Goal: Information Seeking & Learning: Learn about a topic

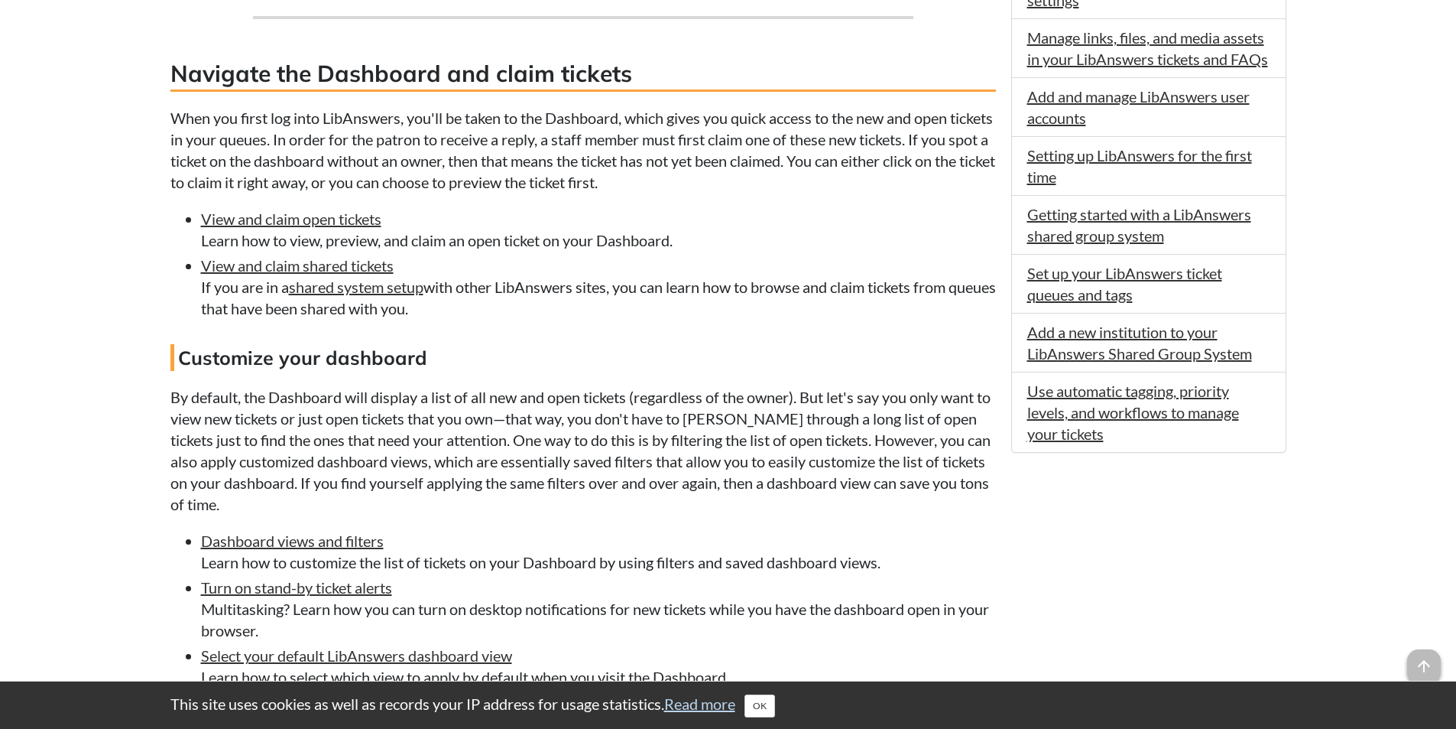
scroll to position [1147, 0]
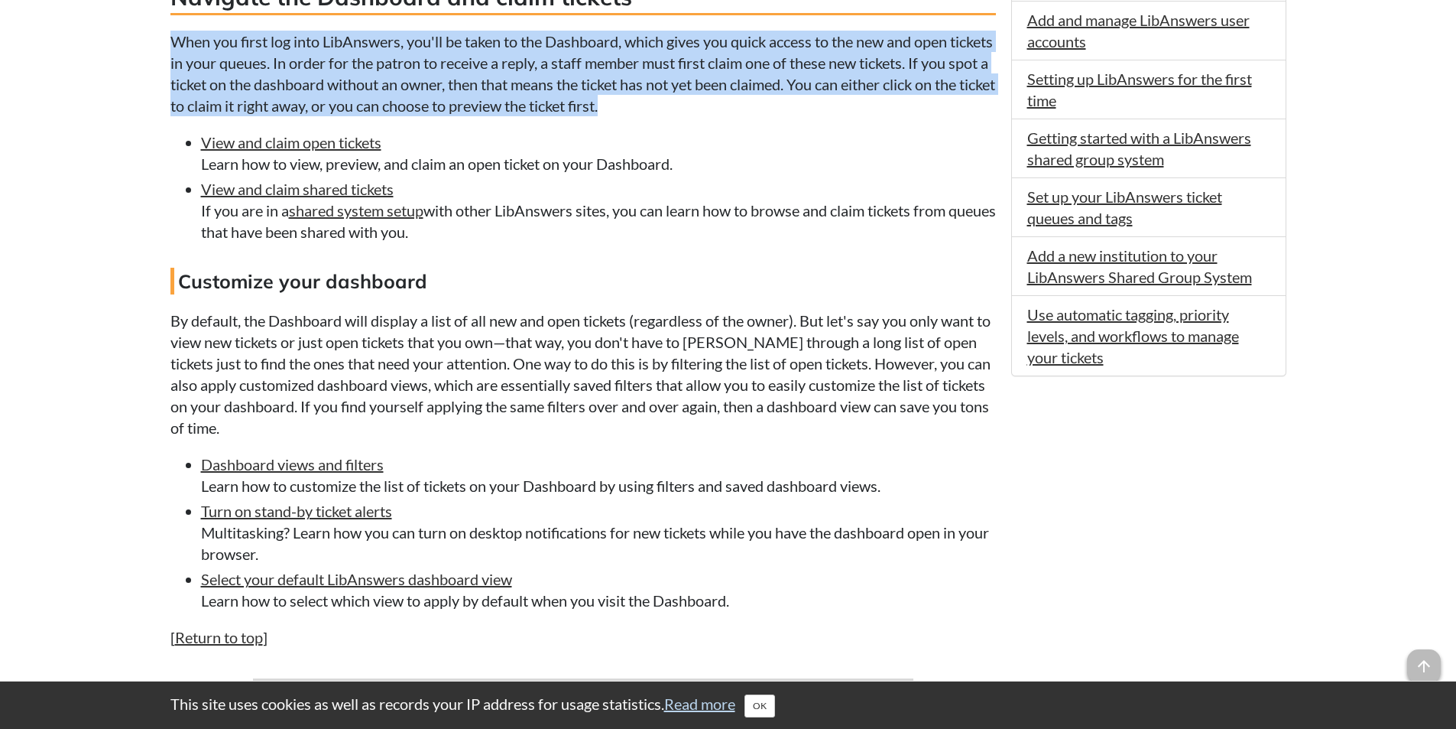
drag, startPoint x: 168, startPoint y: 37, endPoint x: 611, endPoint y: 90, distance: 445.7
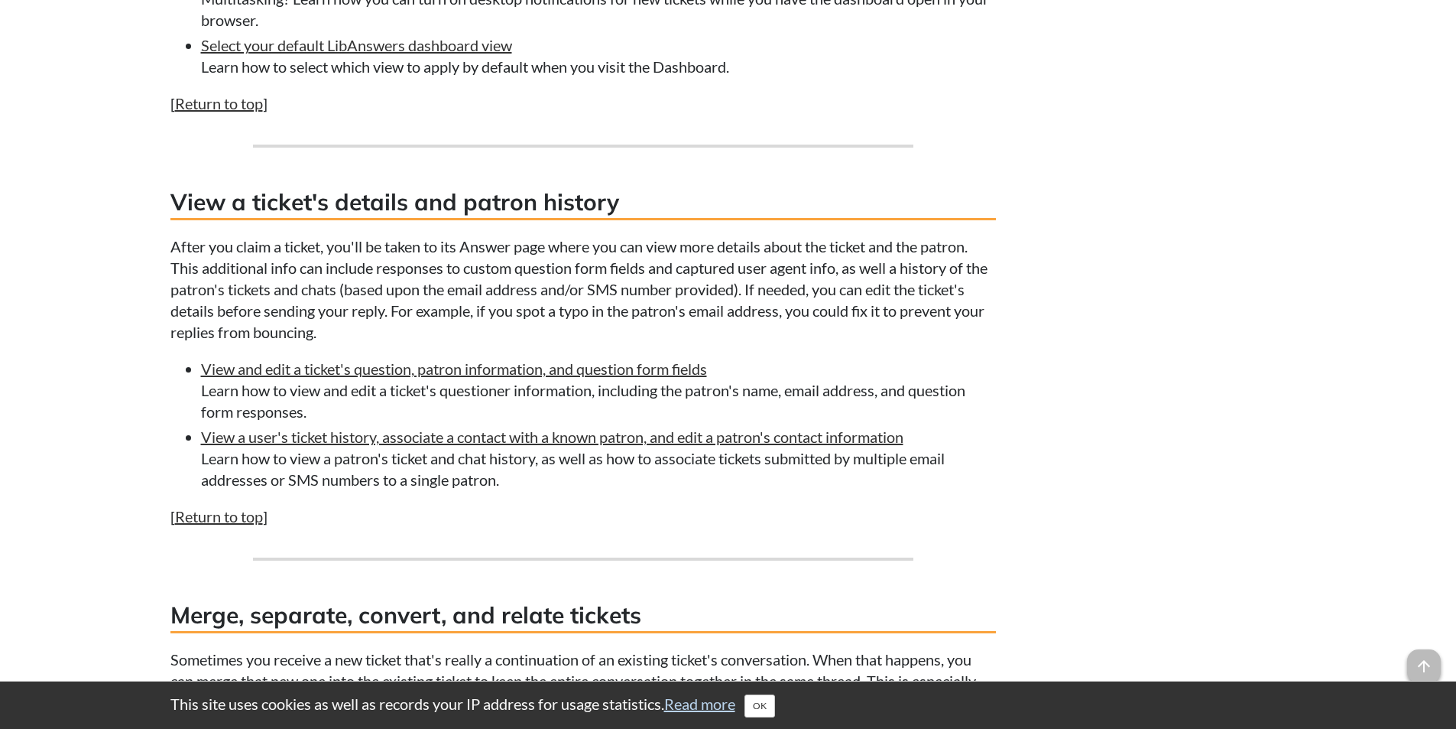
scroll to position [1682, 0]
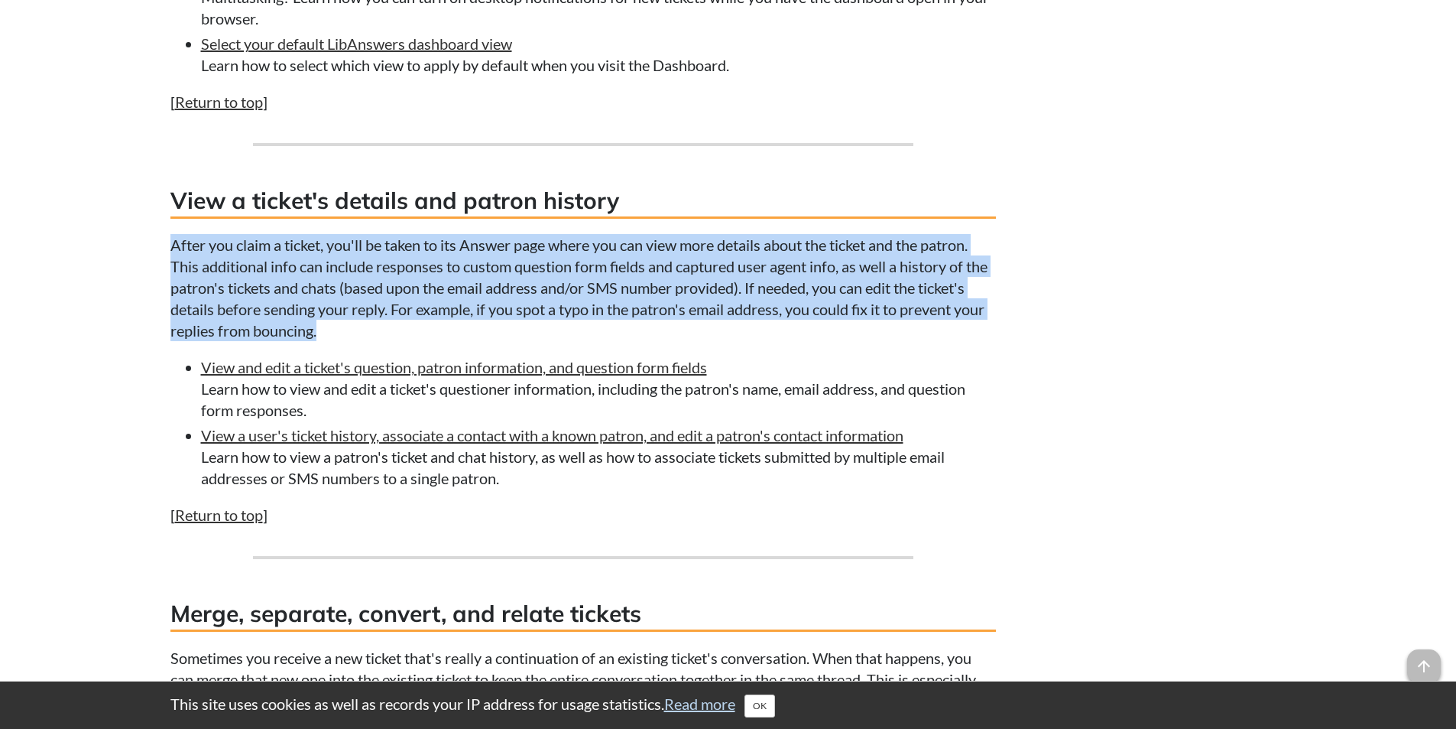
drag, startPoint x: 170, startPoint y: 242, endPoint x: 481, endPoint y: 326, distance: 322.3
click at [481, 326] on p "After you claim a ticket, you'll be taken to its Answer page where you can view…" at bounding box center [583, 287] width 826 height 107
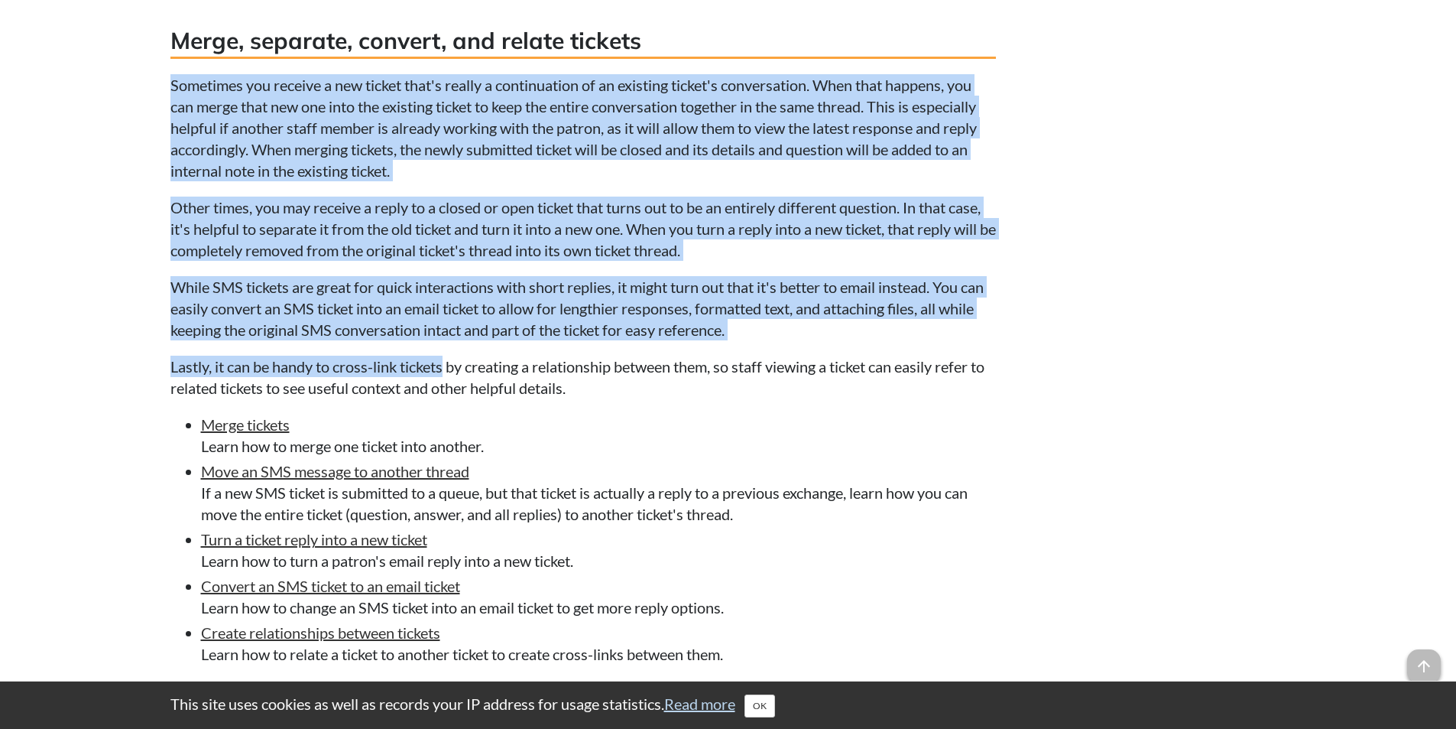
scroll to position [2293, 0]
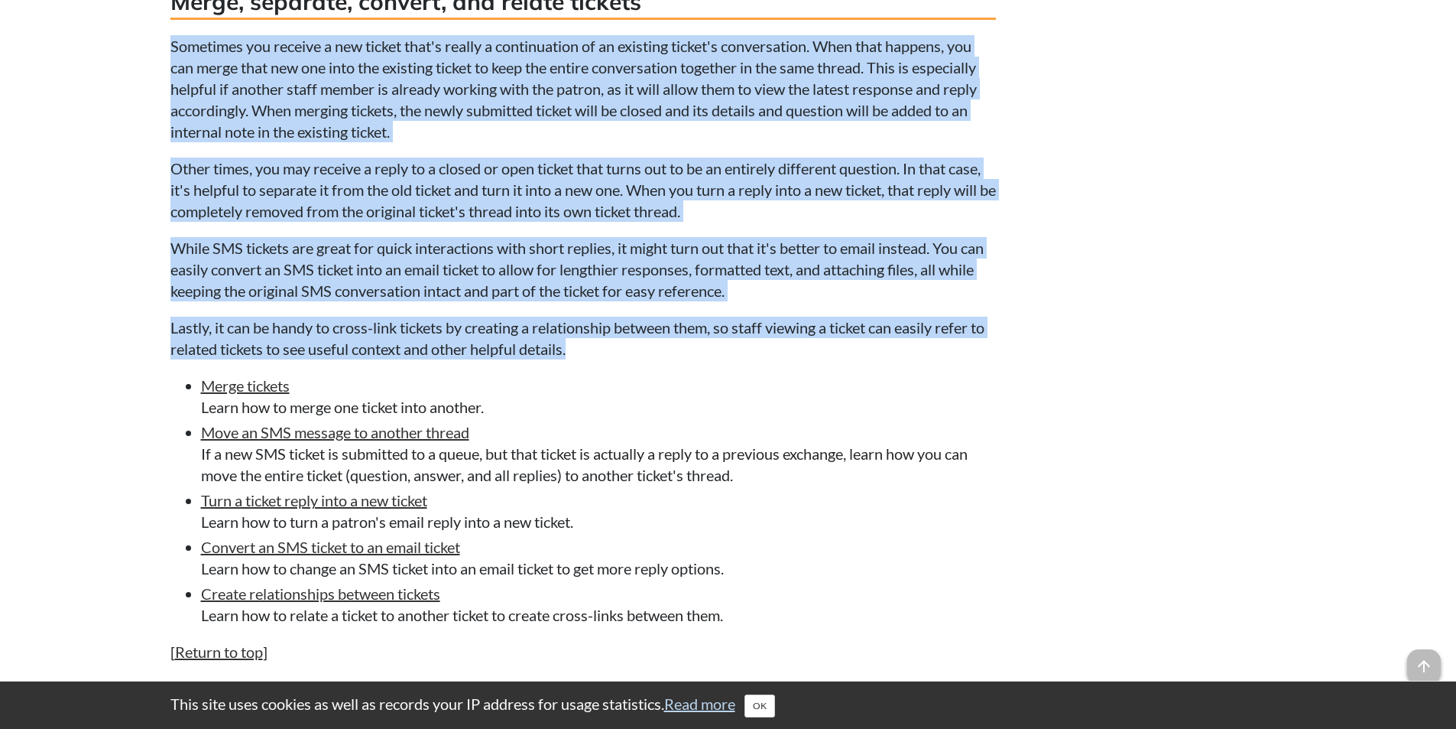
drag, startPoint x: 165, startPoint y: 196, endPoint x: 513, endPoint y: 332, distance: 373.2
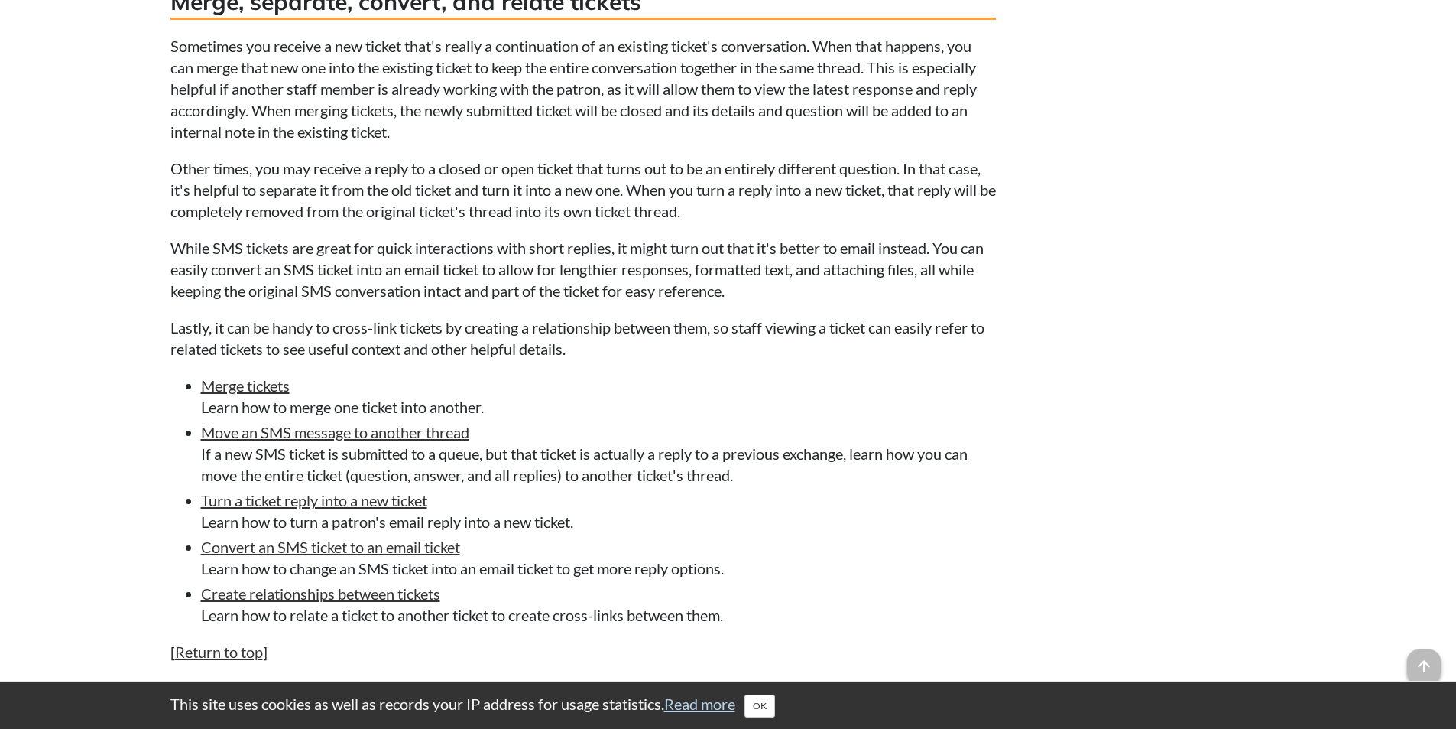
click at [560, 341] on p "Lastly, it can be handy to cross-link tickets by creating a relationship betwee…" at bounding box center [583, 337] width 826 height 43
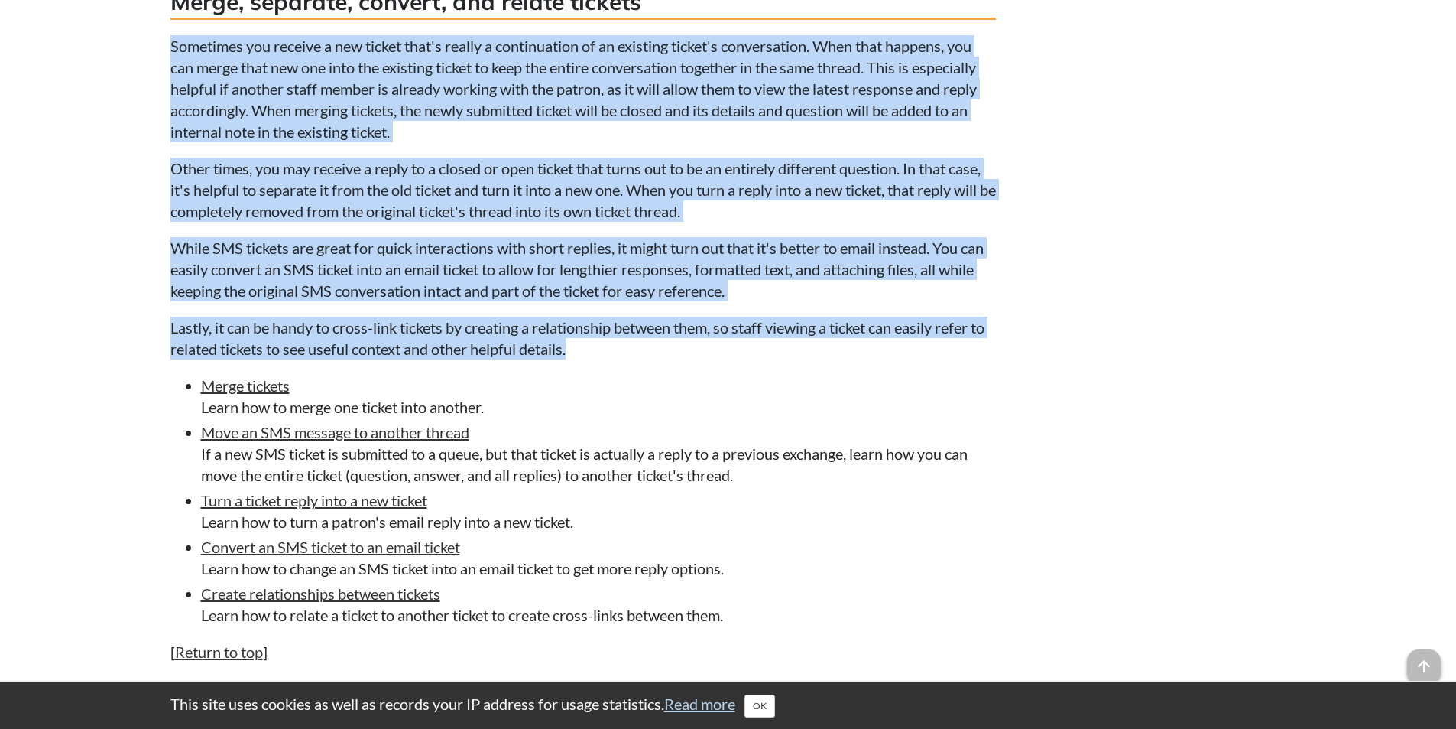
drag, startPoint x: 609, startPoint y: 344, endPoint x: 138, endPoint y: 36, distance: 562.1
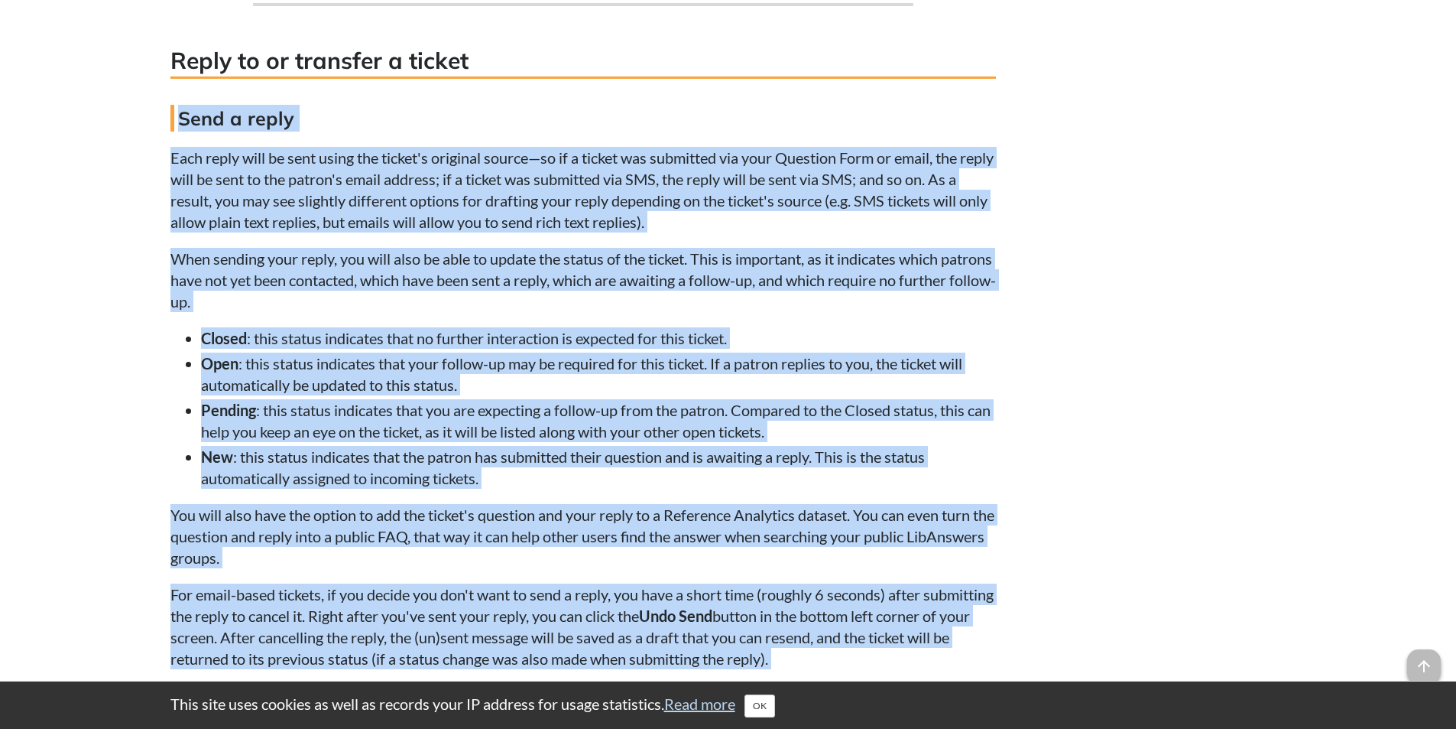
scroll to position [2981, 0]
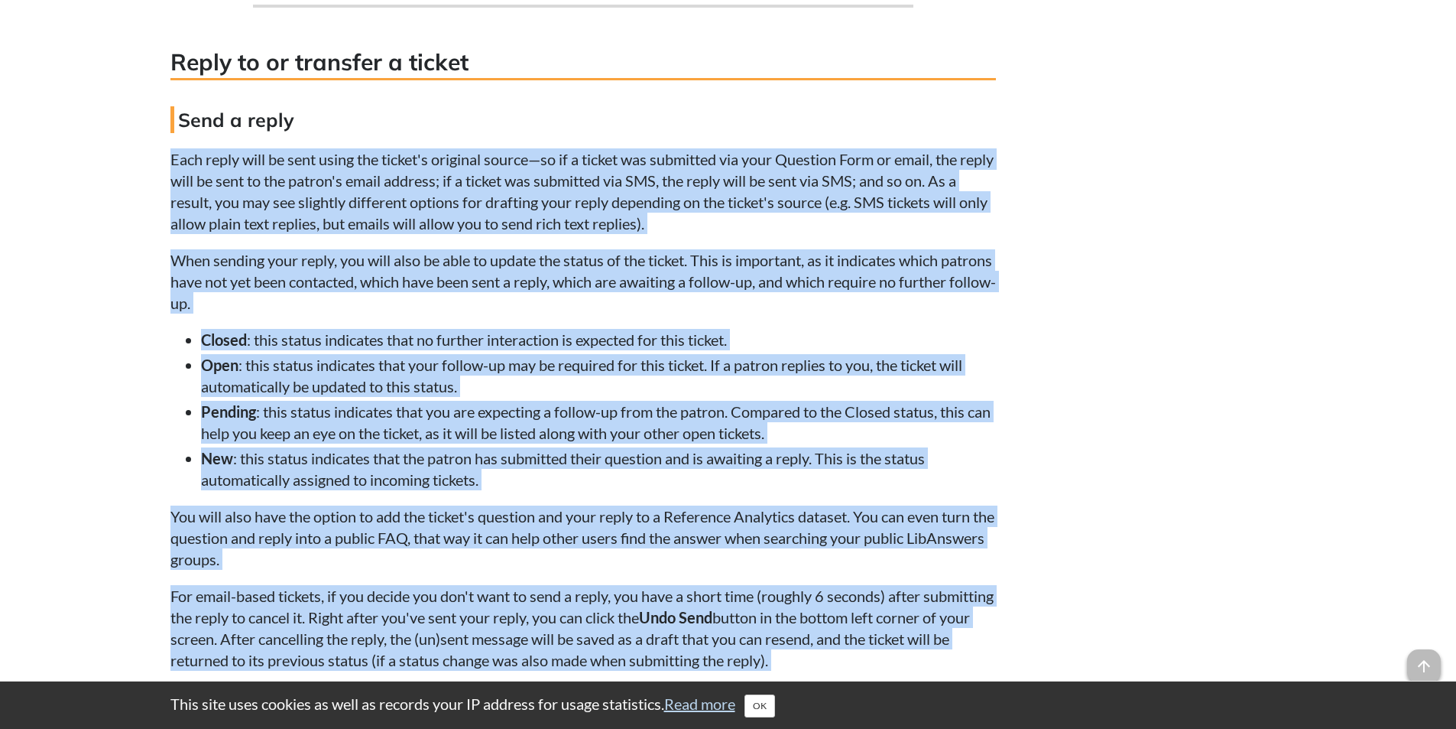
drag, startPoint x: 836, startPoint y: 408, endPoint x: 165, endPoint y: 146, distance: 719.9
click at [165, 146] on div "FAQ content Claim, answer, and manage LibAnswers tickets Topics: LibAnswers For…" at bounding box center [728, 571] width 1139 height 6583
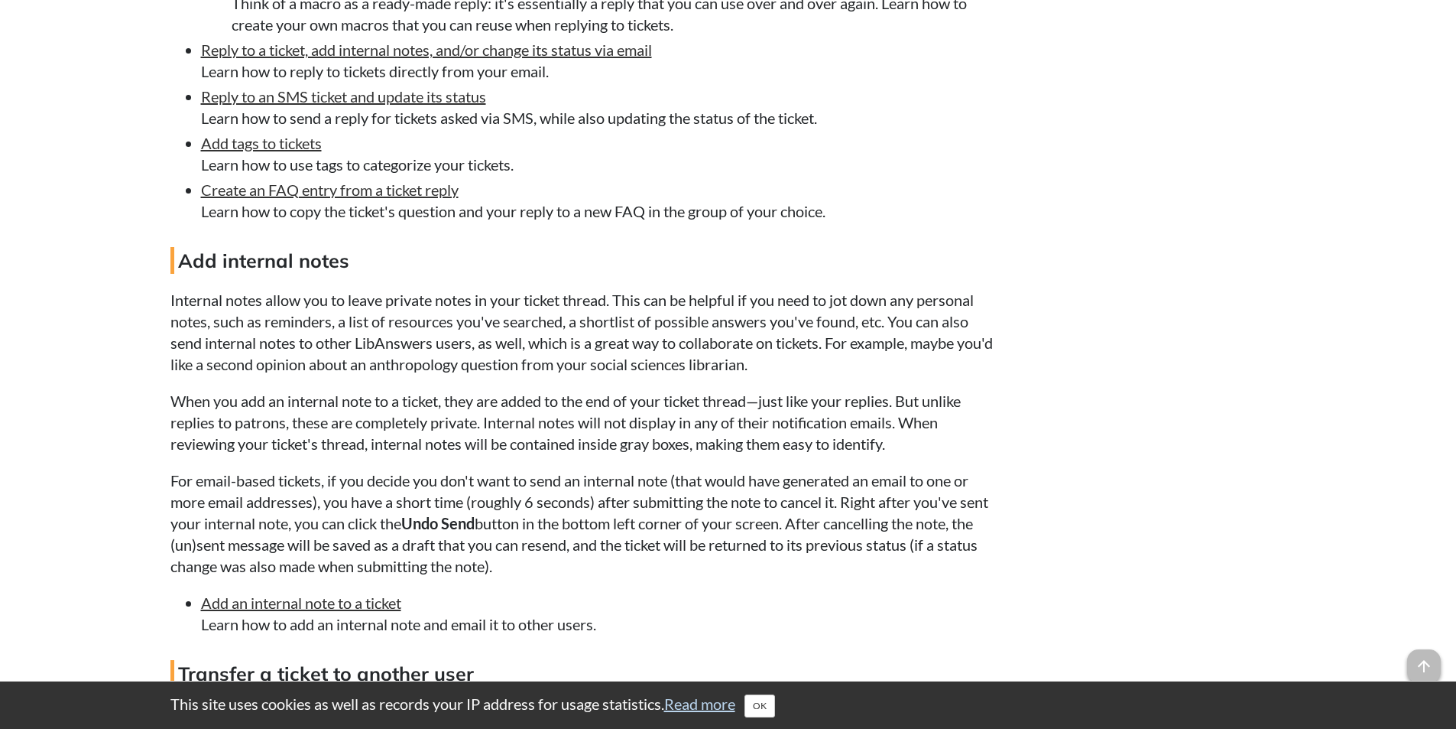
scroll to position [3899, 0]
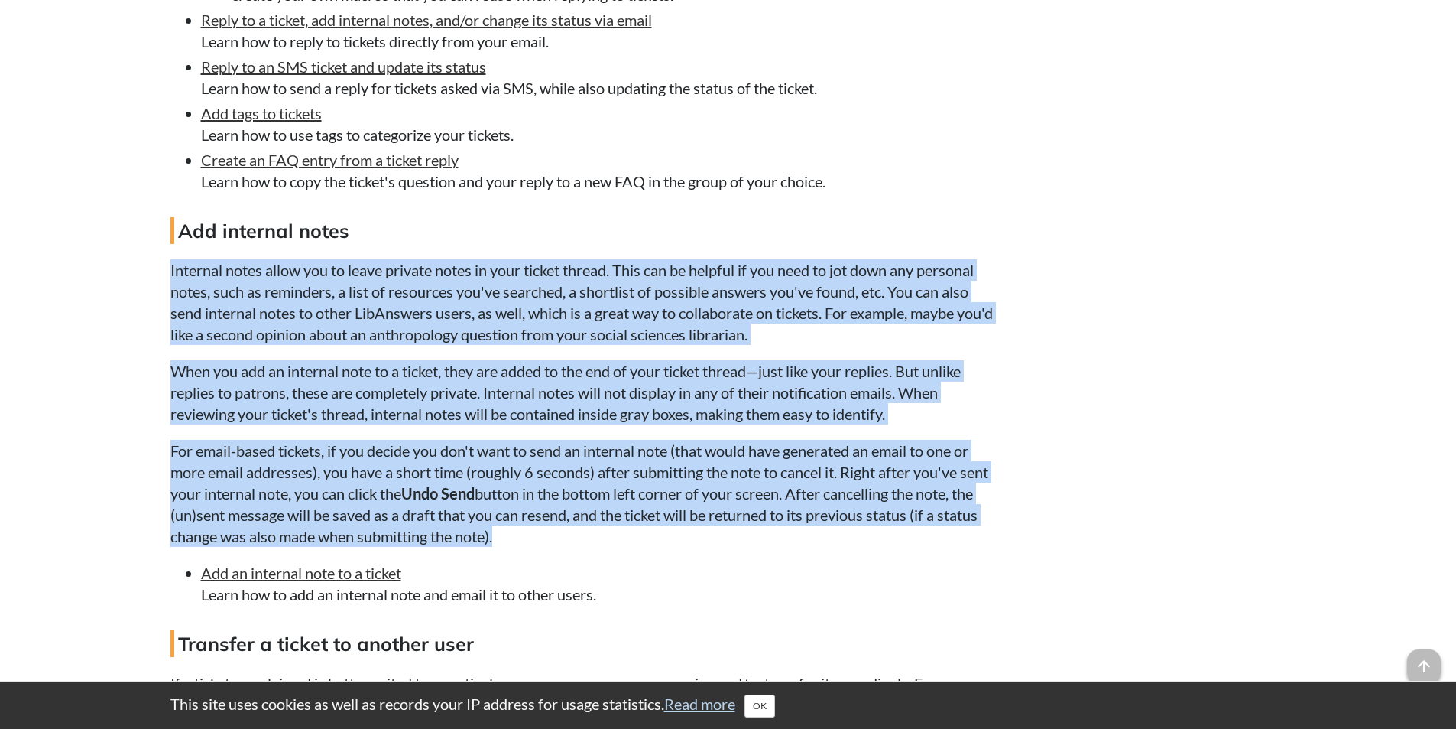
drag, startPoint x: 167, startPoint y: 264, endPoint x: 609, endPoint y: 535, distance: 518.1
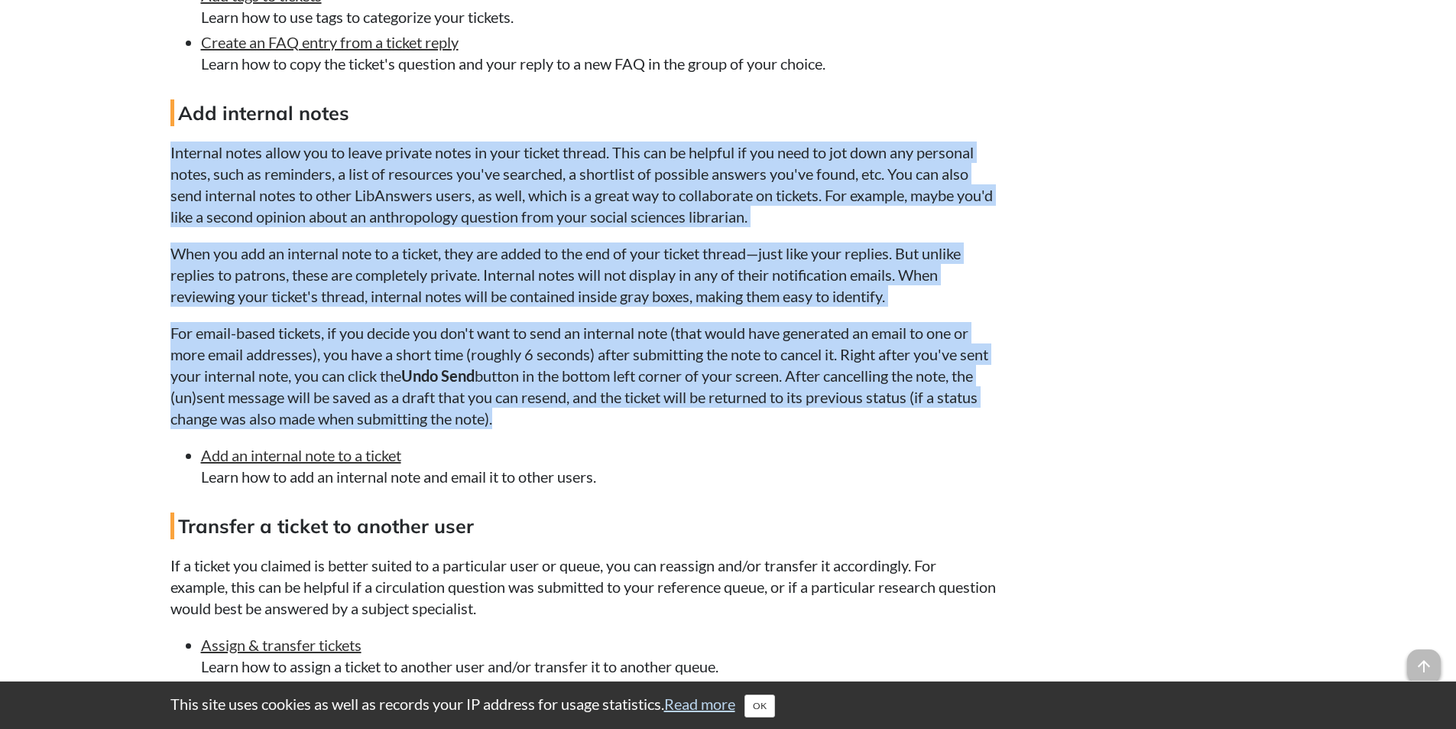
scroll to position [4052, 0]
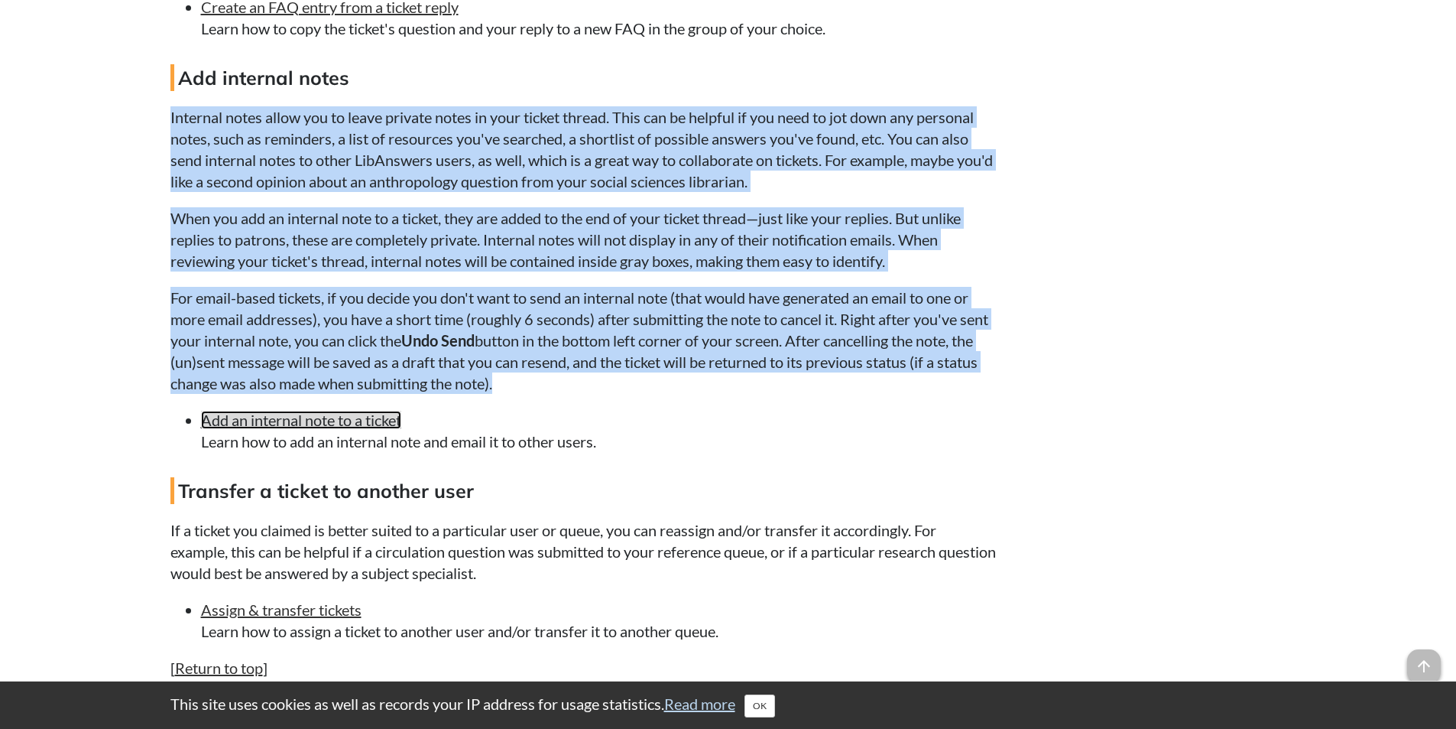
click at [349, 418] on link "Add an internal note to a ticket" at bounding box center [301, 420] width 200 height 18
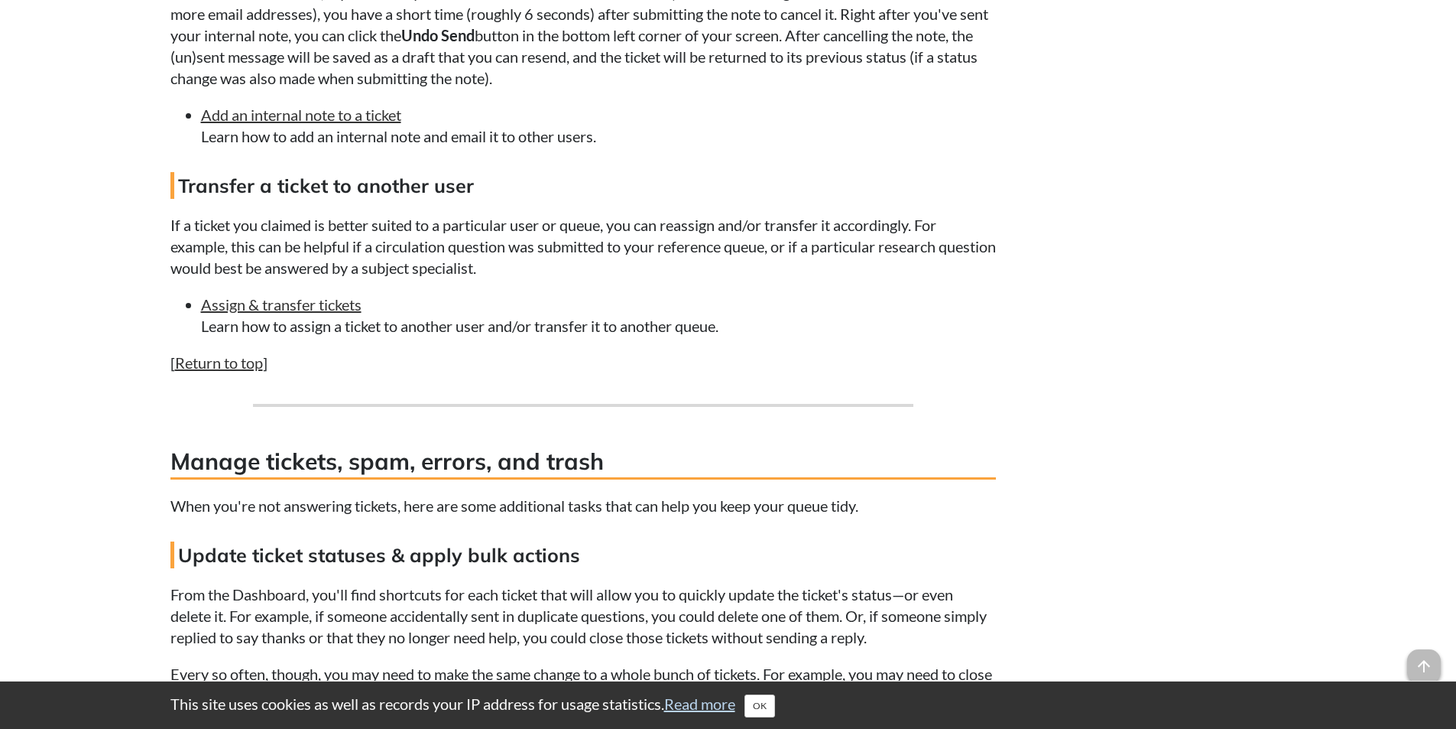
scroll to position [4357, 0]
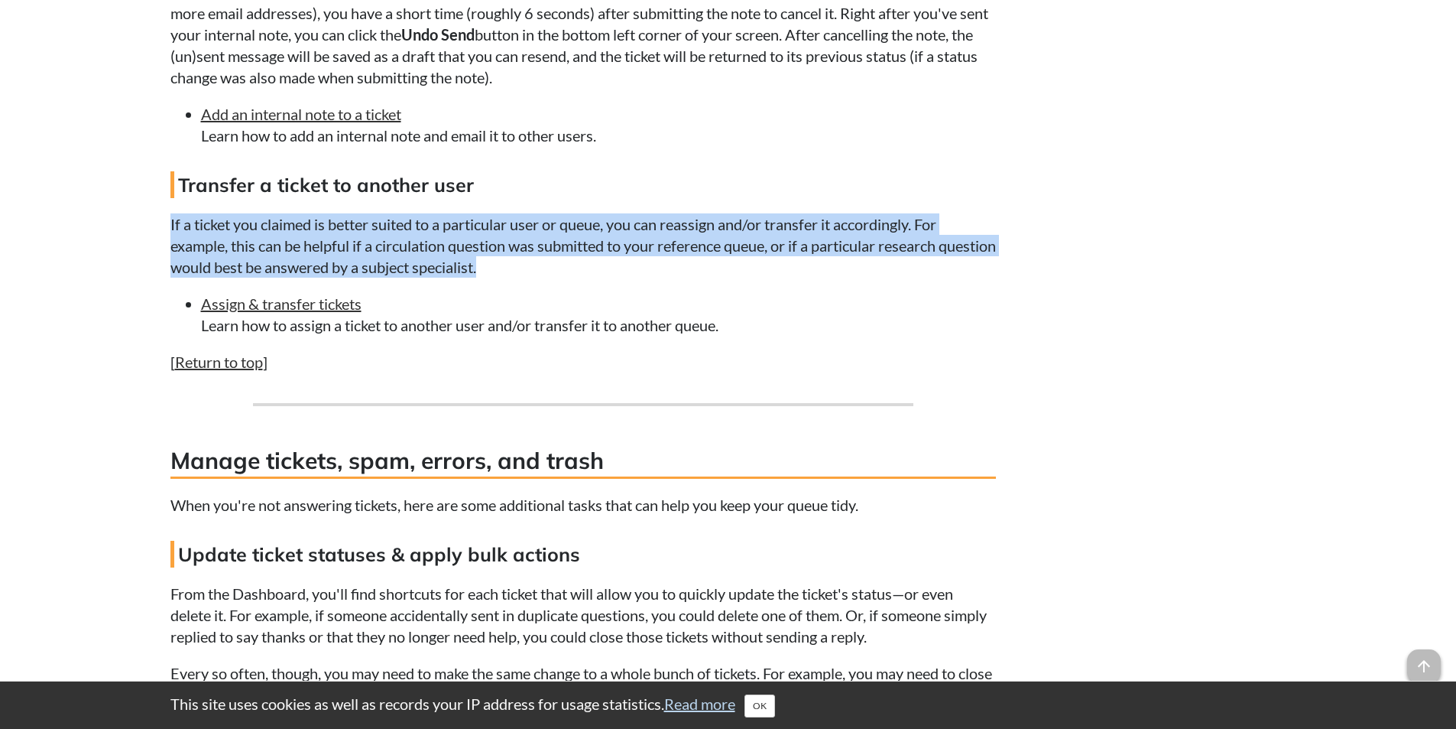
drag, startPoint x: 164, startPoint y: 216, endPoint x: 560, endPoint y: 264, distance: 399.0
click at [298, 304] on link "Assign & transfer tickets" at bounding box center [281, 303] width 161 height 18
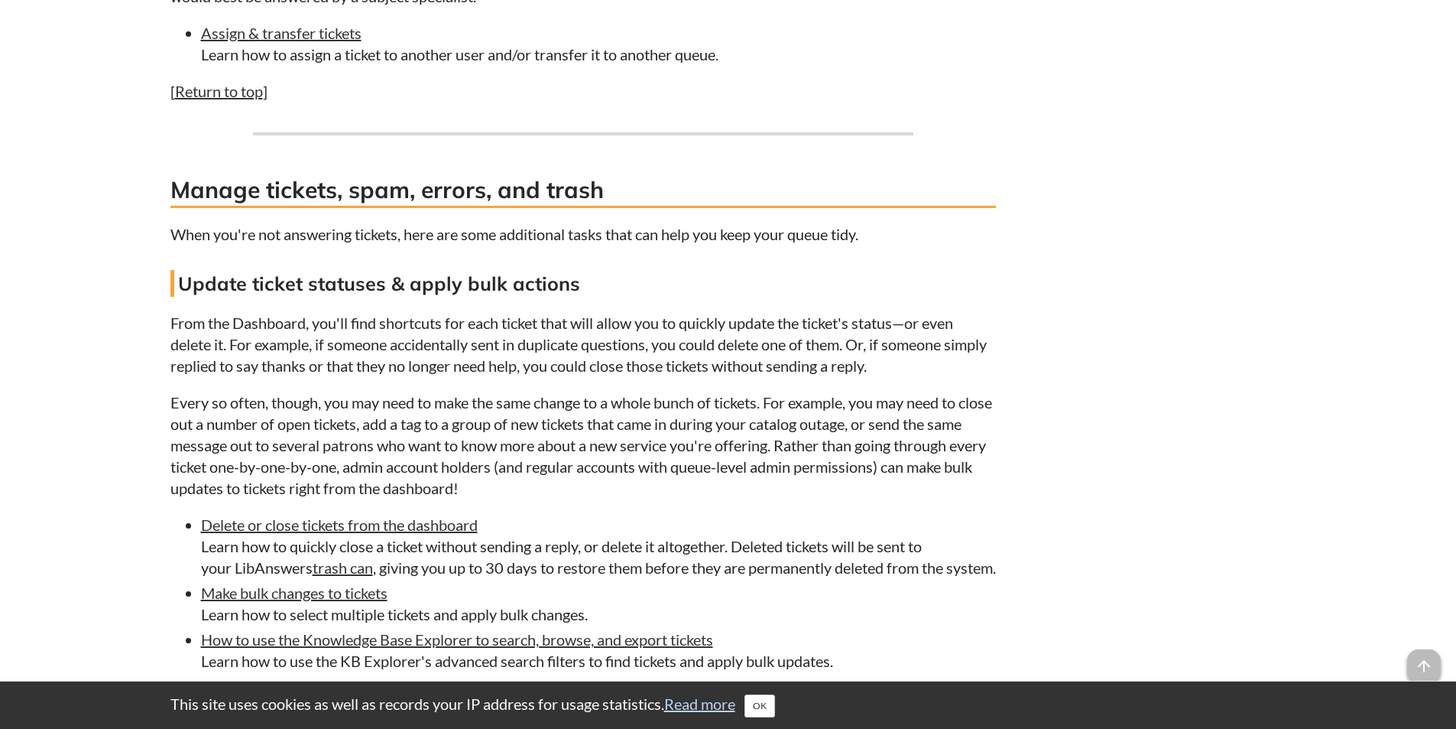
scroll to position [4738, 0]
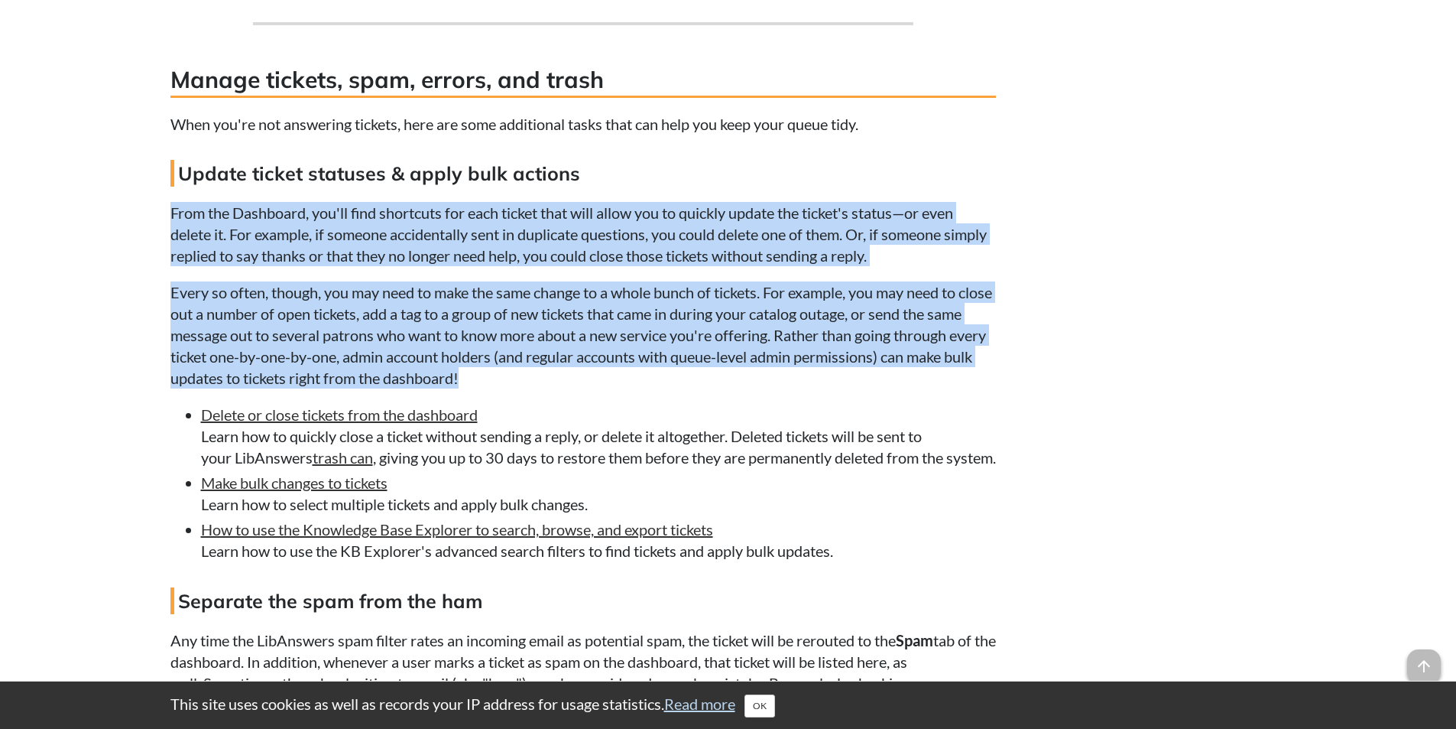
drag, startPoint x: 265, startPoint y: 230, endPoint x: 594, endPoint y: 327, distance: 342.8
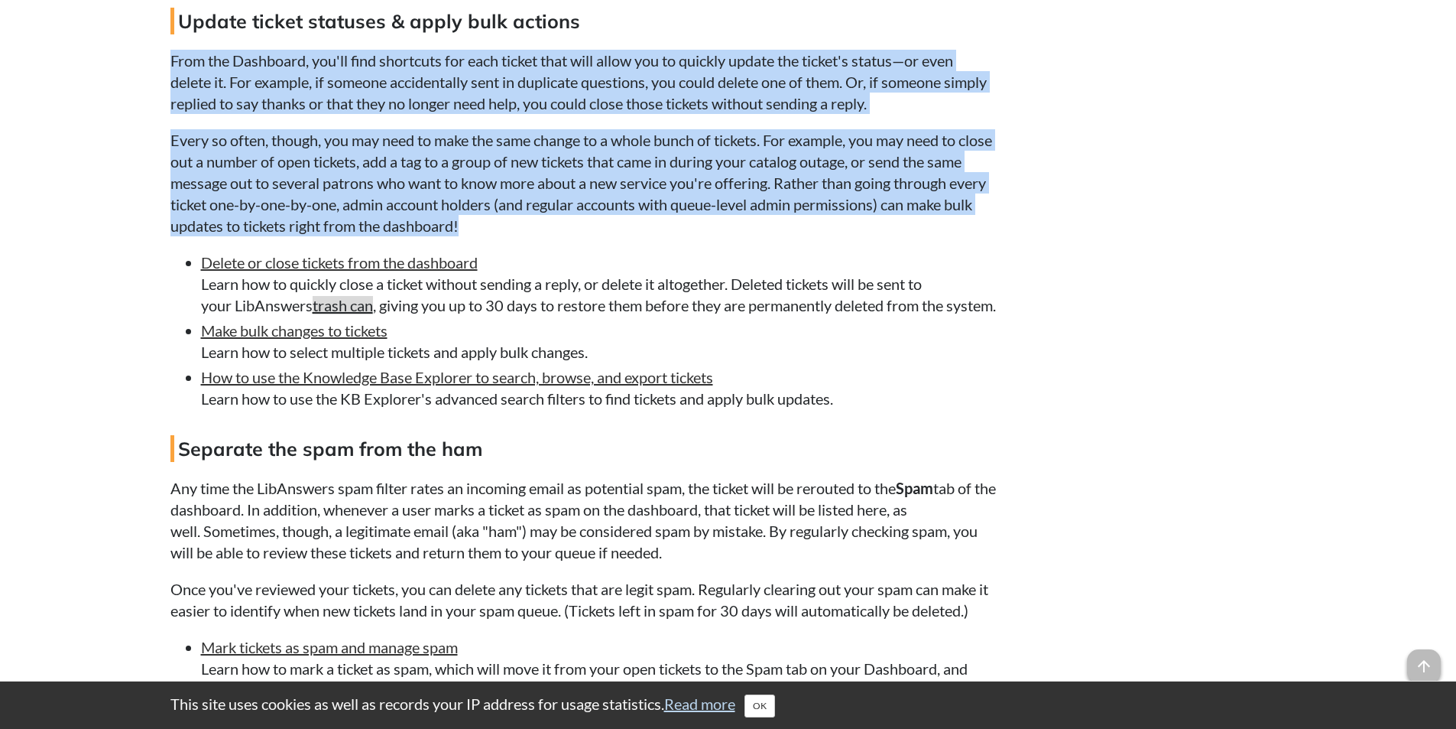
scroll to position [4891, 0]
click at [379, 258] on link "Delete or close tickets from the dashboard" at bounding box center [339, 261] width 277 height 18
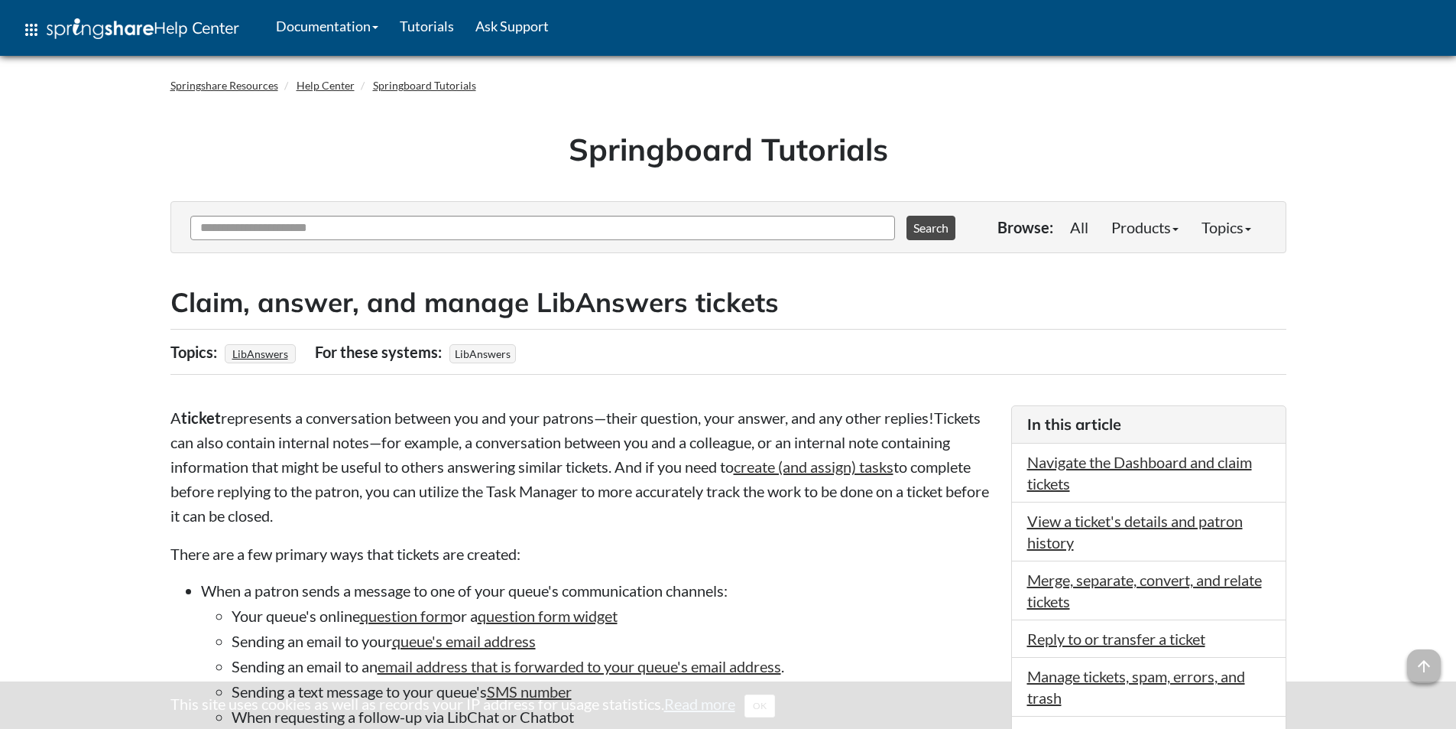
scroll to position [4891, 0]
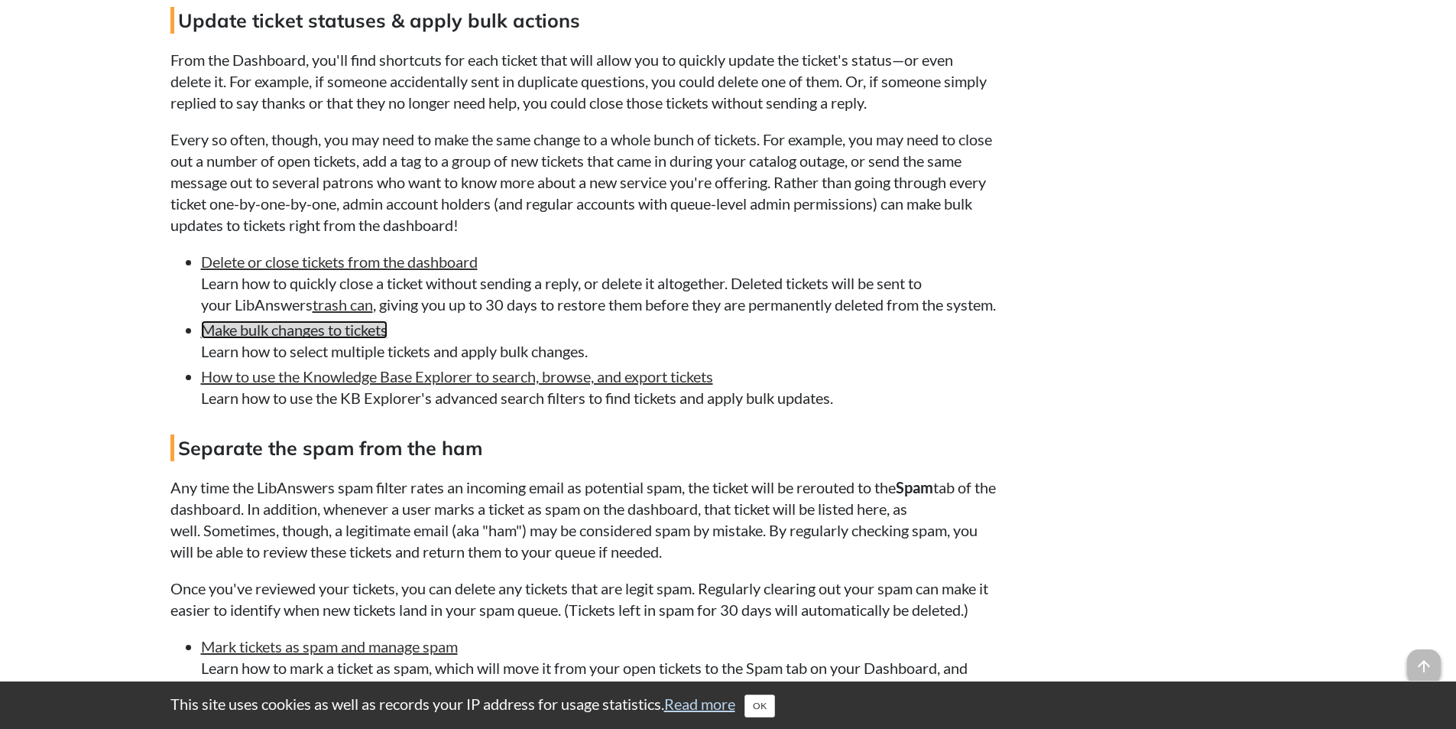
click at [287, 339] on link "Make bulk changes to tickets" at bounding box center [294, 329] width 187 height 18
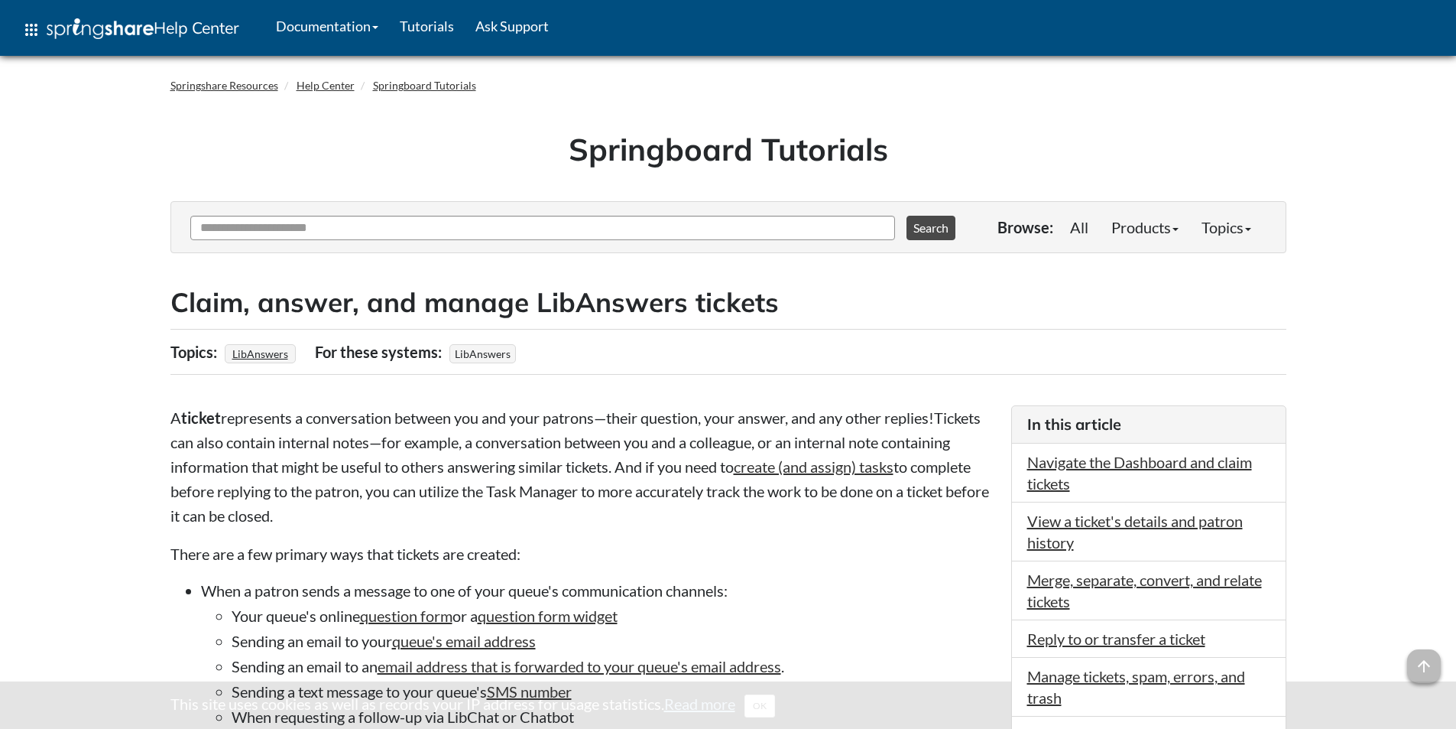
scroll to position [4891, 0]
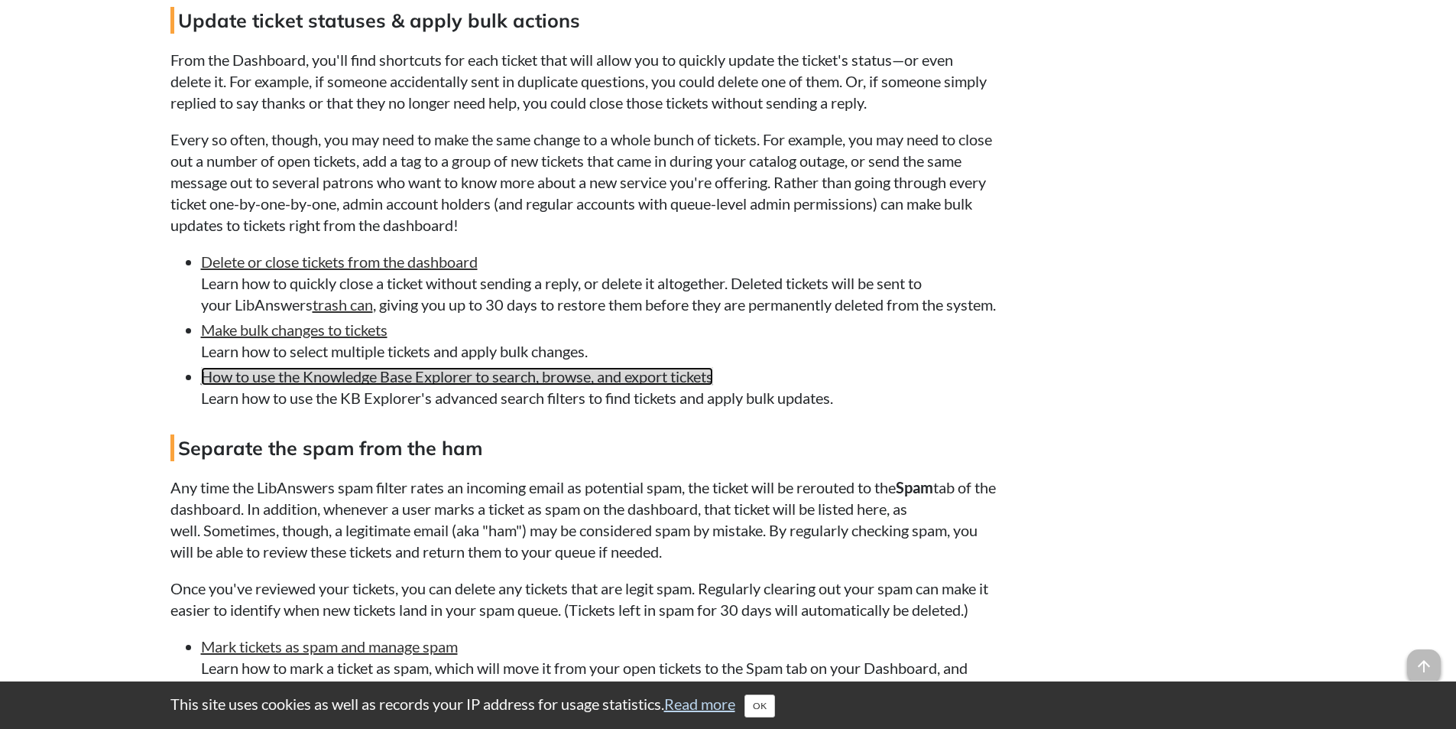
click at [290, 385] on link "How to use the Knowledge Base Explorer to search, browse, and export tickets" at bounding box center [457, 376] width 512 height 18
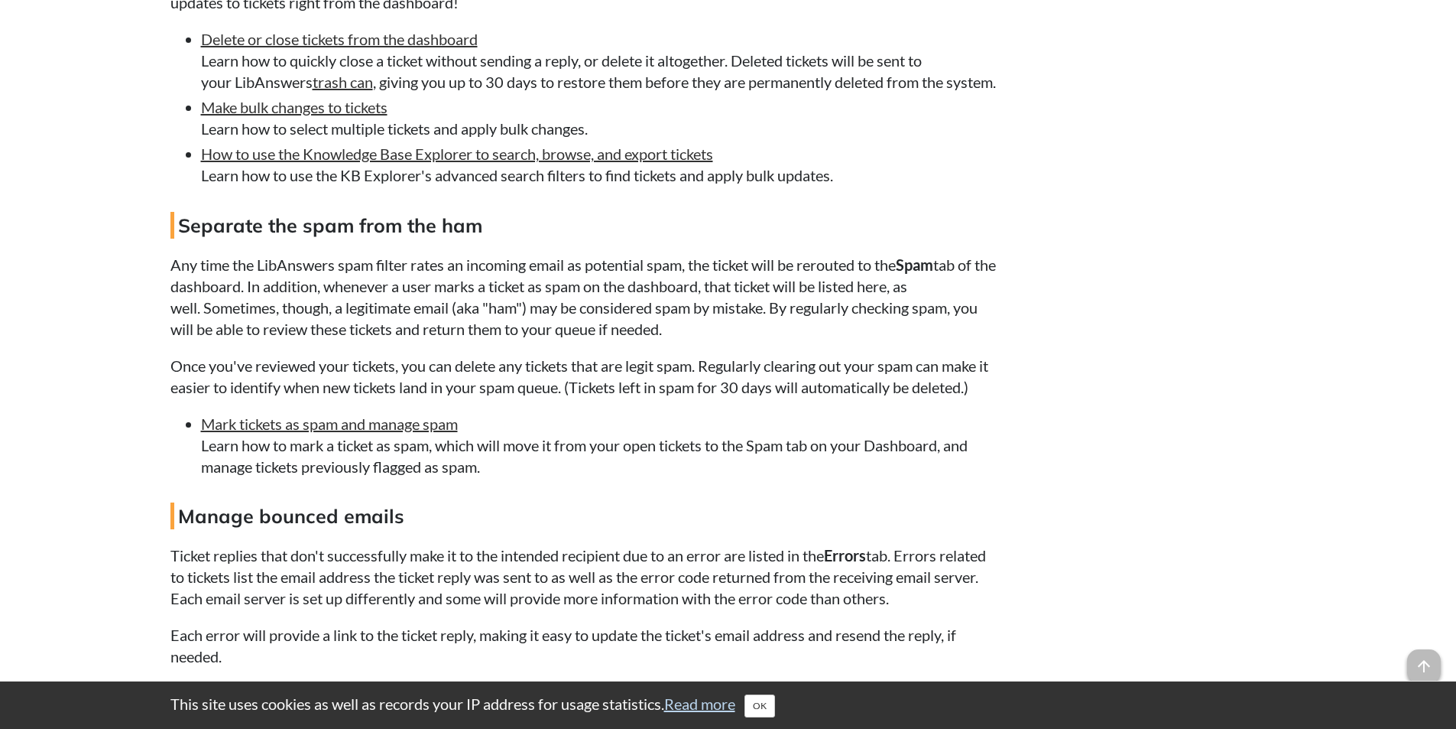
scroll to position [5159, 0]
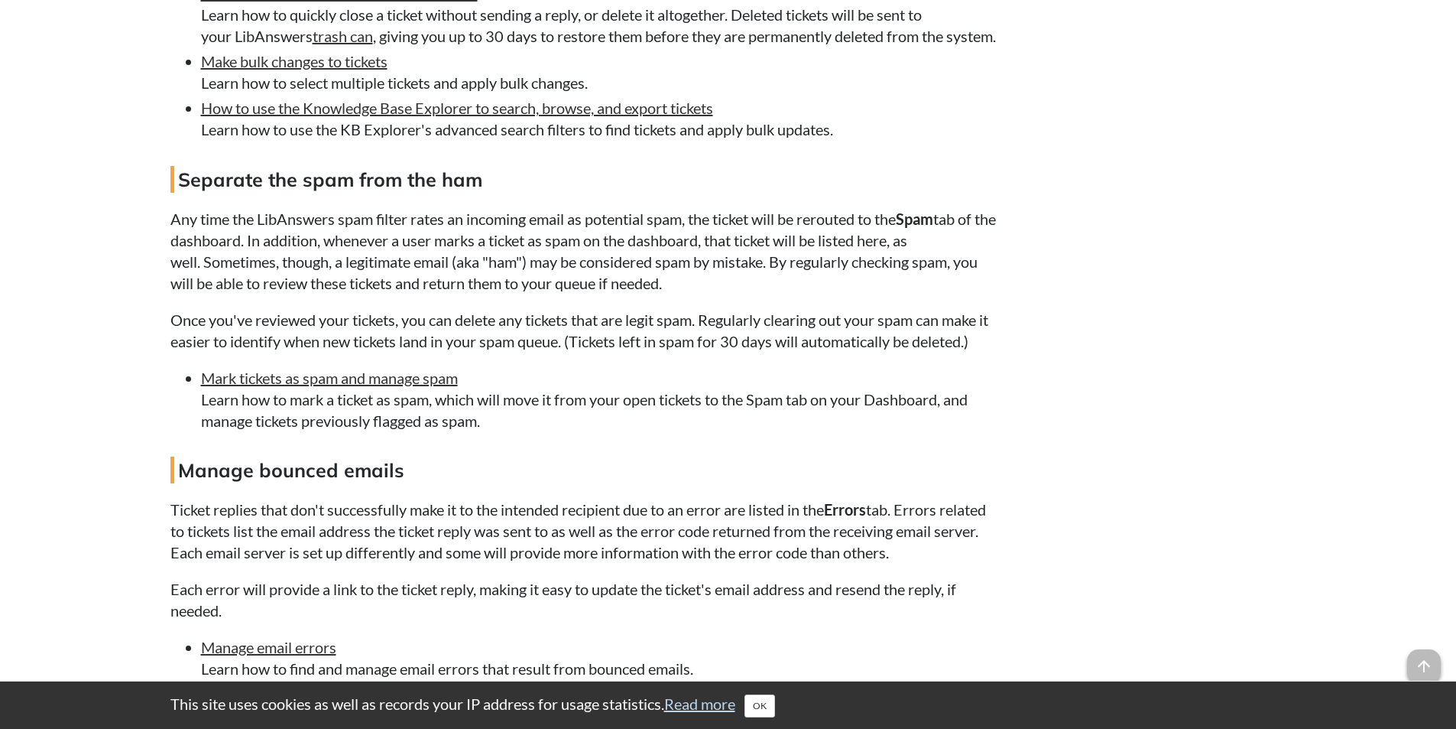
drag, startPoint x: 167, startPoint y: 238, endPoint x: 592, endPoint y: 442, distance: 471.5
drag, startPoint x: 479, startPoint y: 347, endPoint x: 310, endPoint y: 443, distance: 194.1
click at [307, 431] on li "Mark tickets as spam and manage spam Learn how to mark a ticket as spam, which …" at bounding box center [598, 399] width 795 height 64
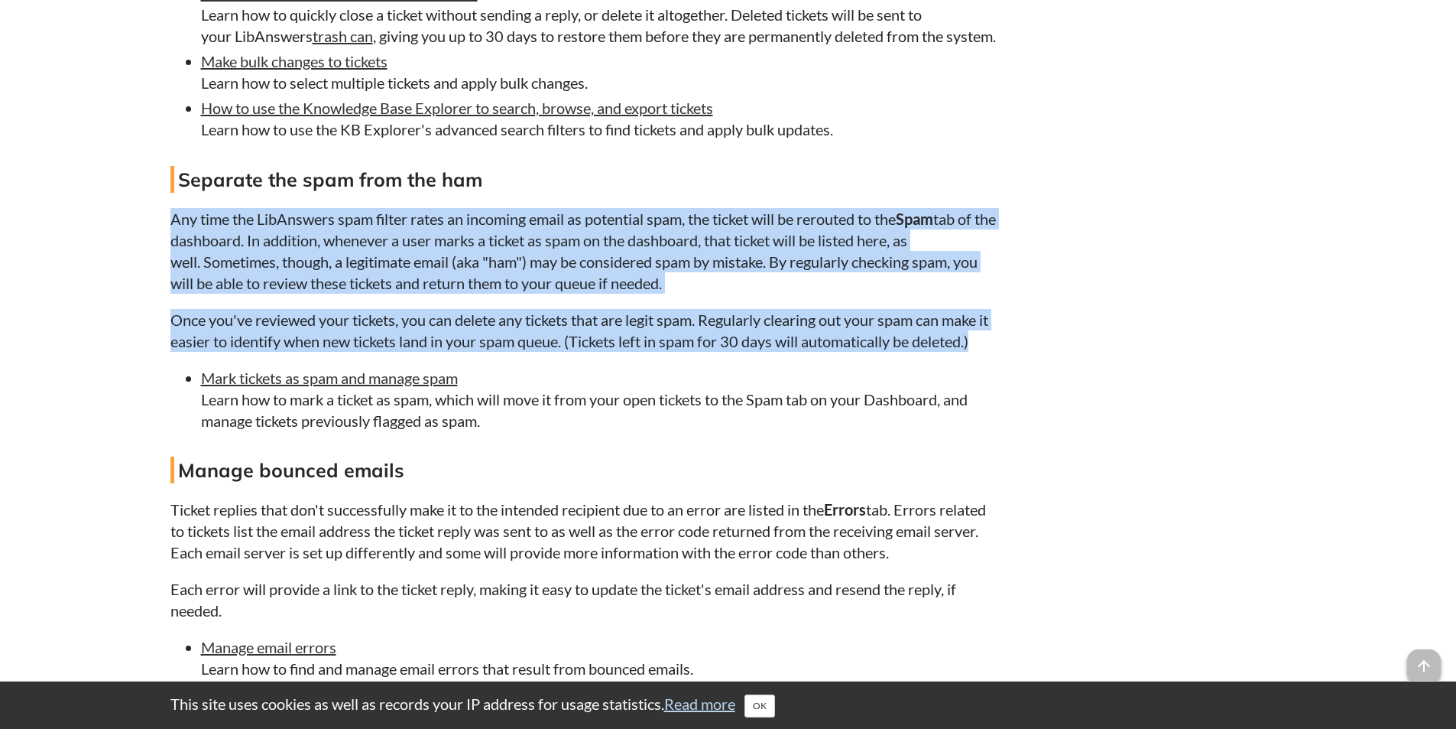
drag, startPoint x: 983, startPoint y: 365, endPoint x: 154, endPoint y: 229, distance: 839.8
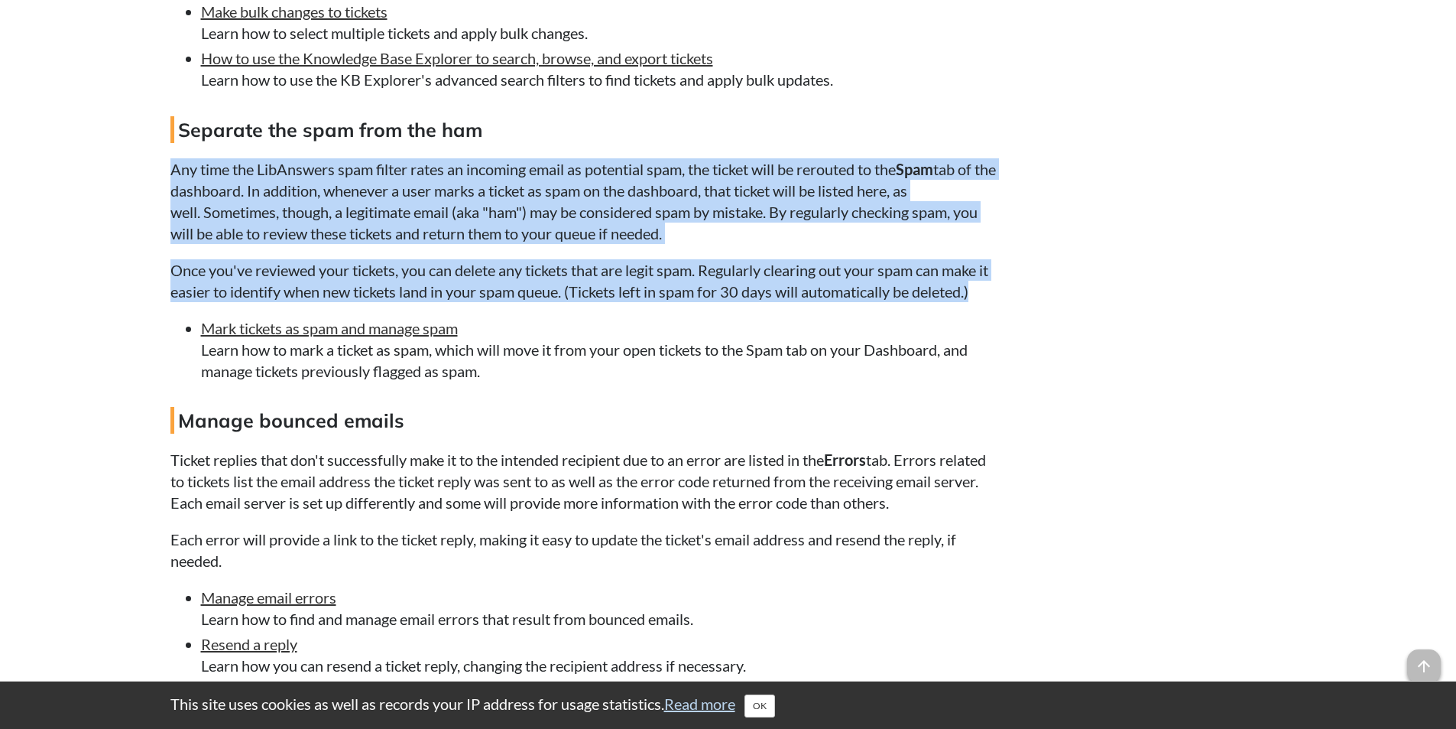
scroll to position [5236, 0]
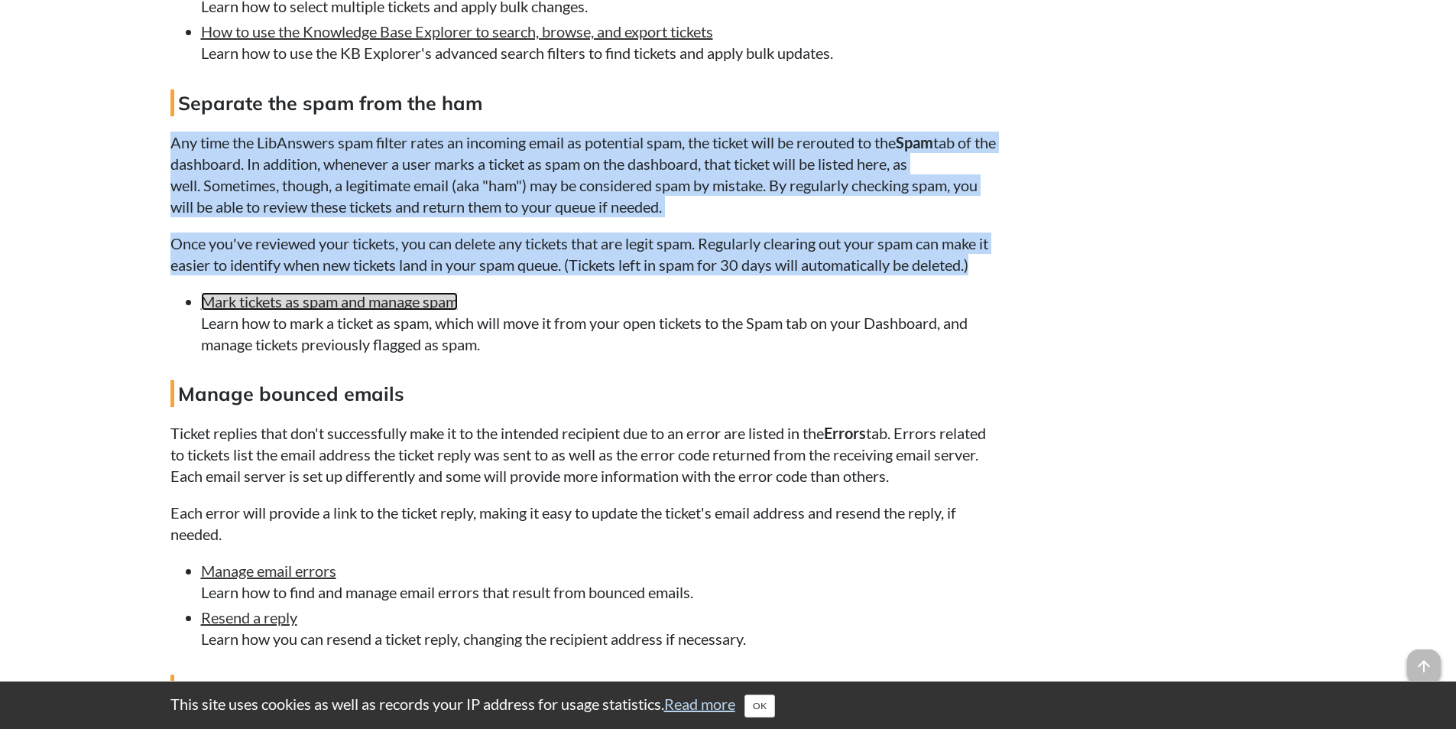
click at [375, 310] on link "Mark tickets as spam and manage spam" at bounding box center [329, 301] width 257 height 18
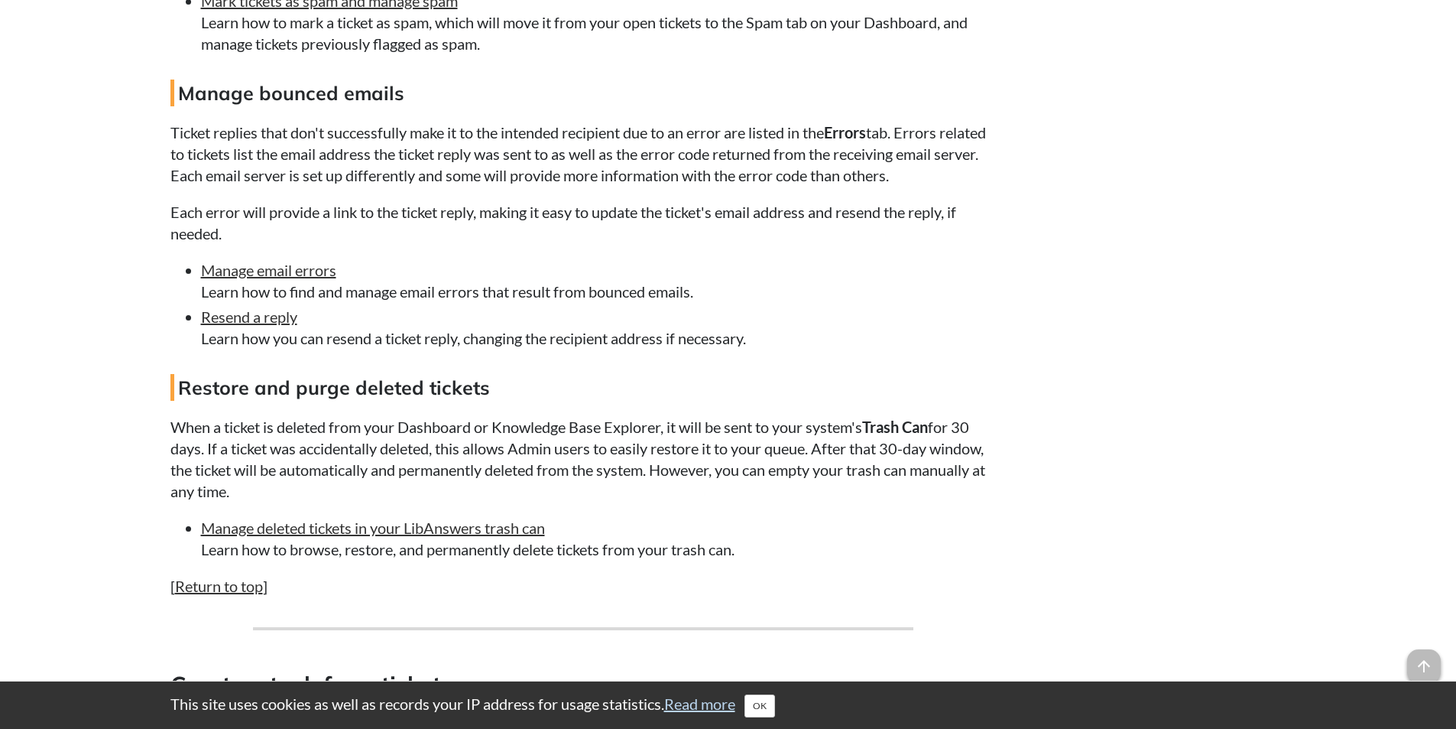
scroll to position [5541, 0]
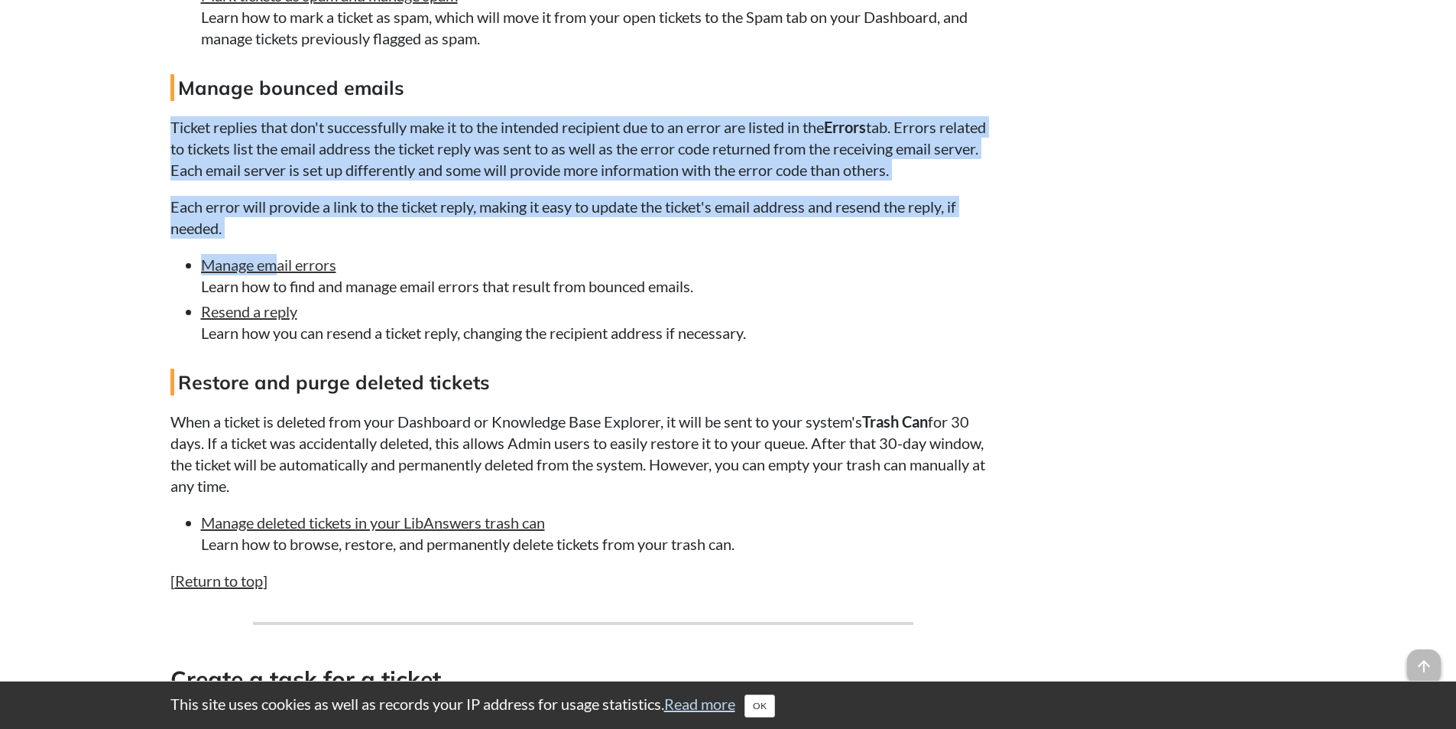
drag, startPoint x: 169, startPoint y: 144, endPoint x: 271, endPoint y: 238, distance: 138.5
click at [297, 239] on p "Each error will provide a link to the ticket reply, making it easy to update th…" at bounding box center [583, 217] width 826 height 43
drag, startPoint x: 230, startPoint y: 247, endPoint x: 169, endPoint y: 141, distance: 122.6
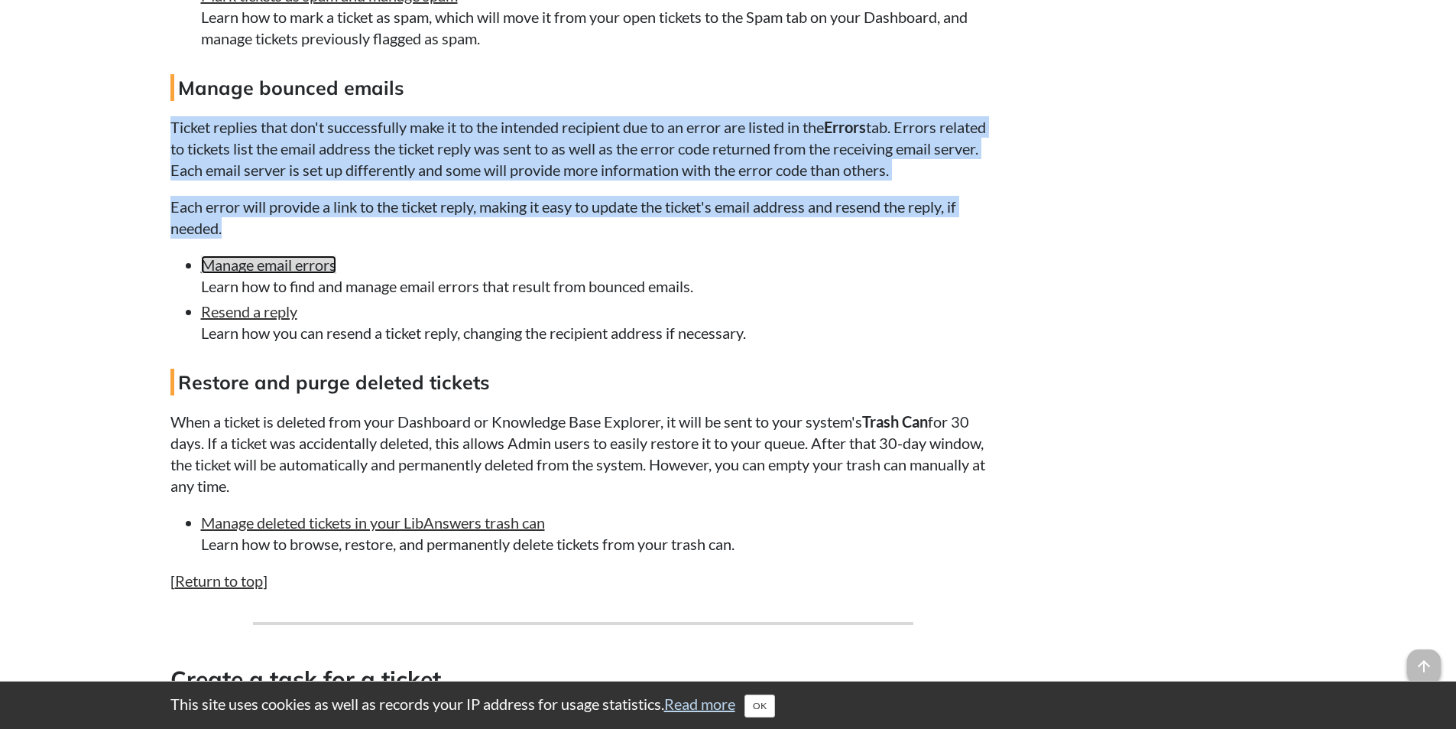
click at [316, 274] on link "Manage email errors" at bounding box center [268, 264] width 135 height 18
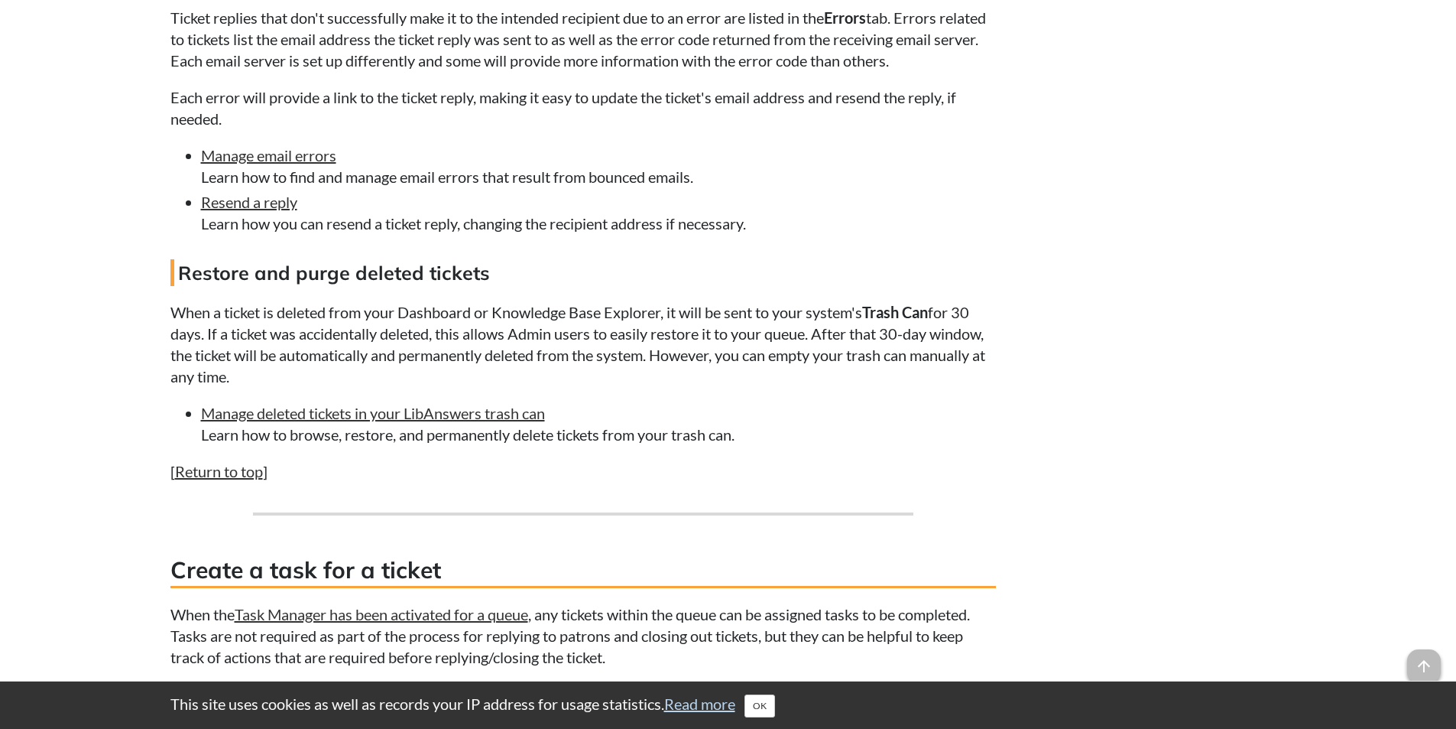
scroll to position [5694, 0]
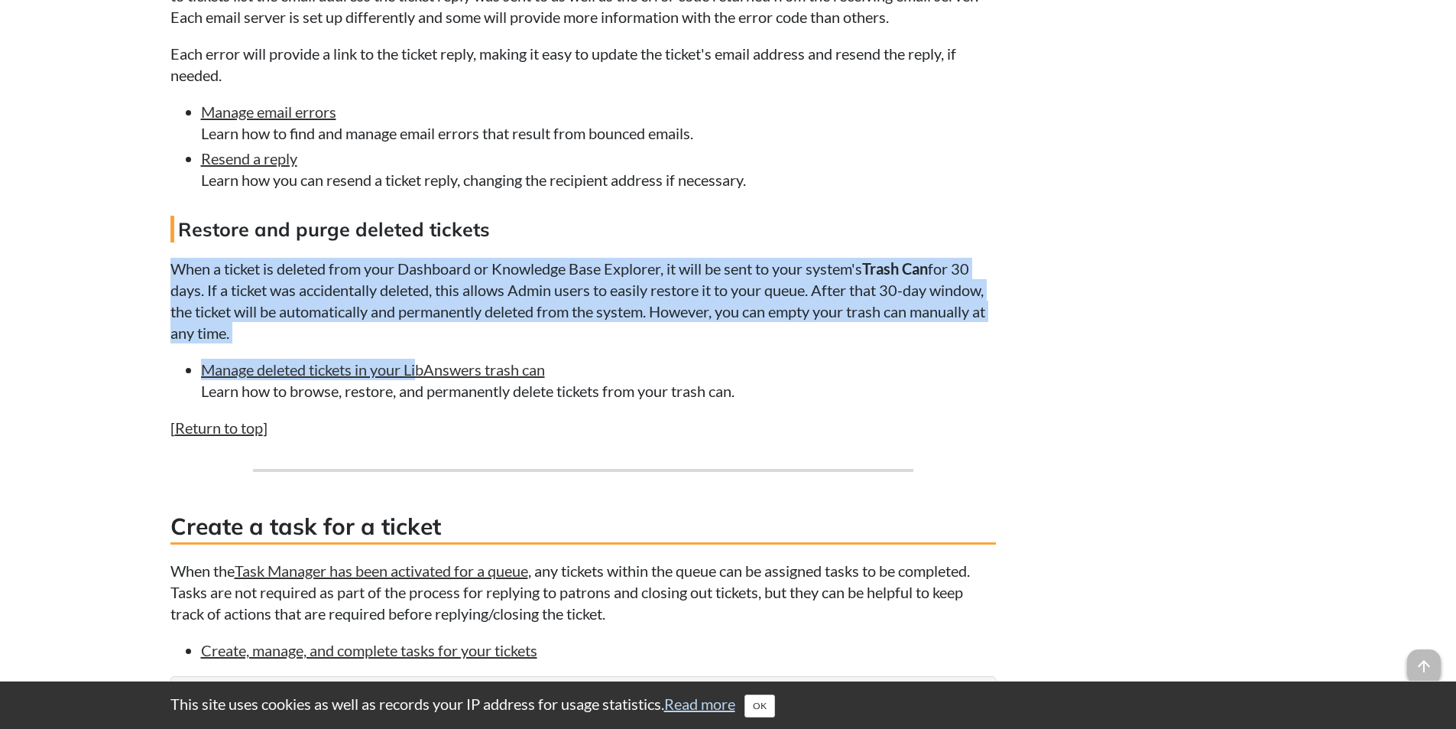
drag, startPoint x: 164, startPoint y: 281, endPoint x: 410, endPoint y: 362, distance: 259.4
click at [381, 321] on p "When a ticket is deleted from your Dashboard or Knowledge Base Explorer, it wil…" at bounding box center [583, 301] width 826 height 86
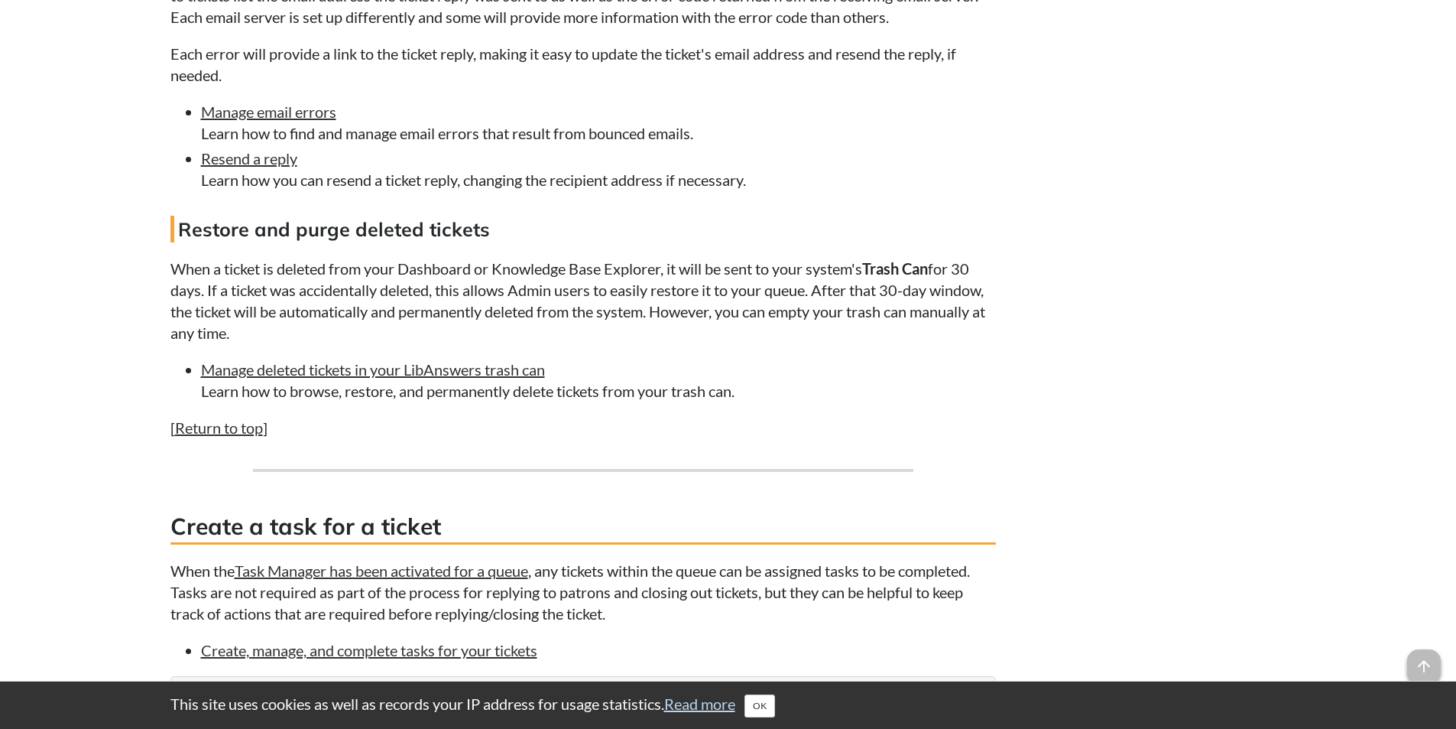
drag, startPoint x: 258, startPoint y: 359, endPoint x: 157, endPoint y: 277, distance: 128.8
click at [289, 378] on link "Manage deleted tickets in your LibAnswers trash can" at bounding box center [373, 369] width 344 height 18
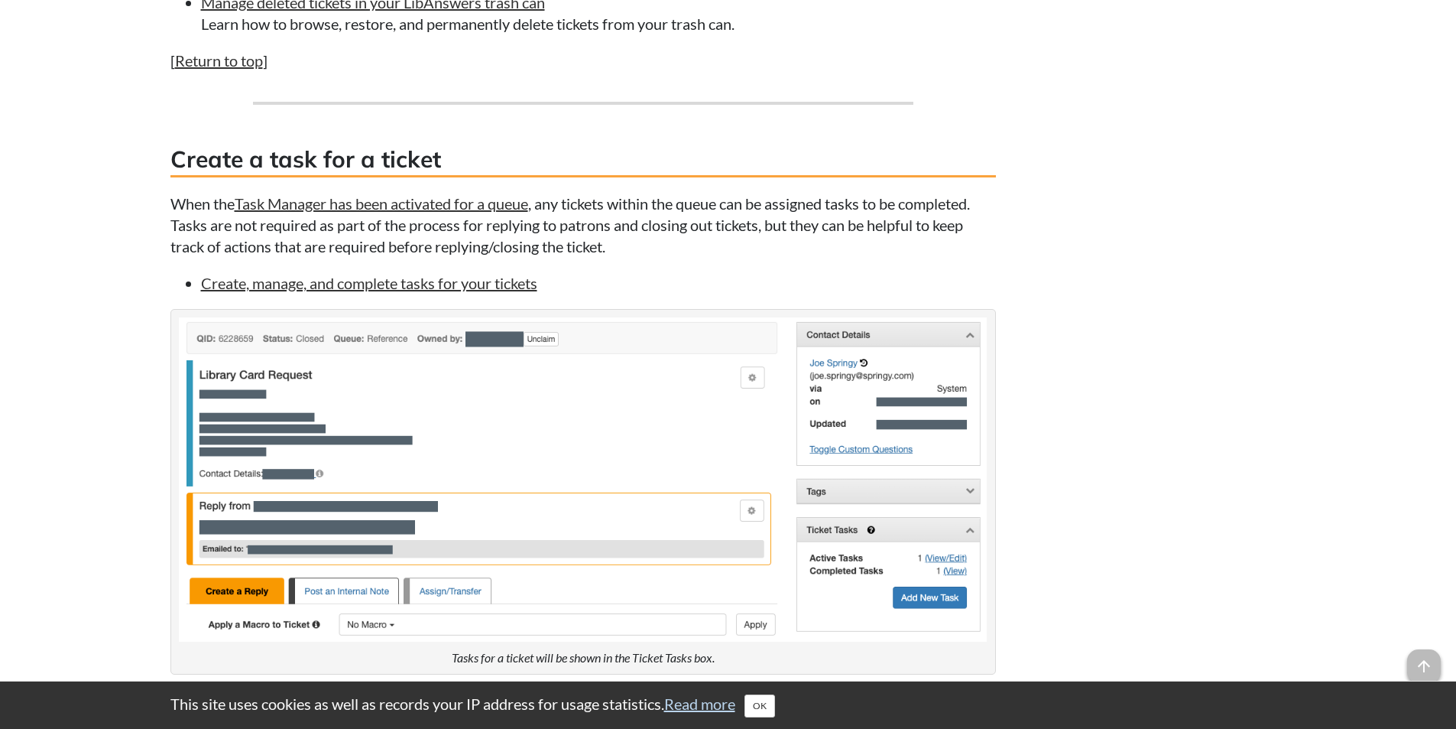
scroll to position [6075, 0]
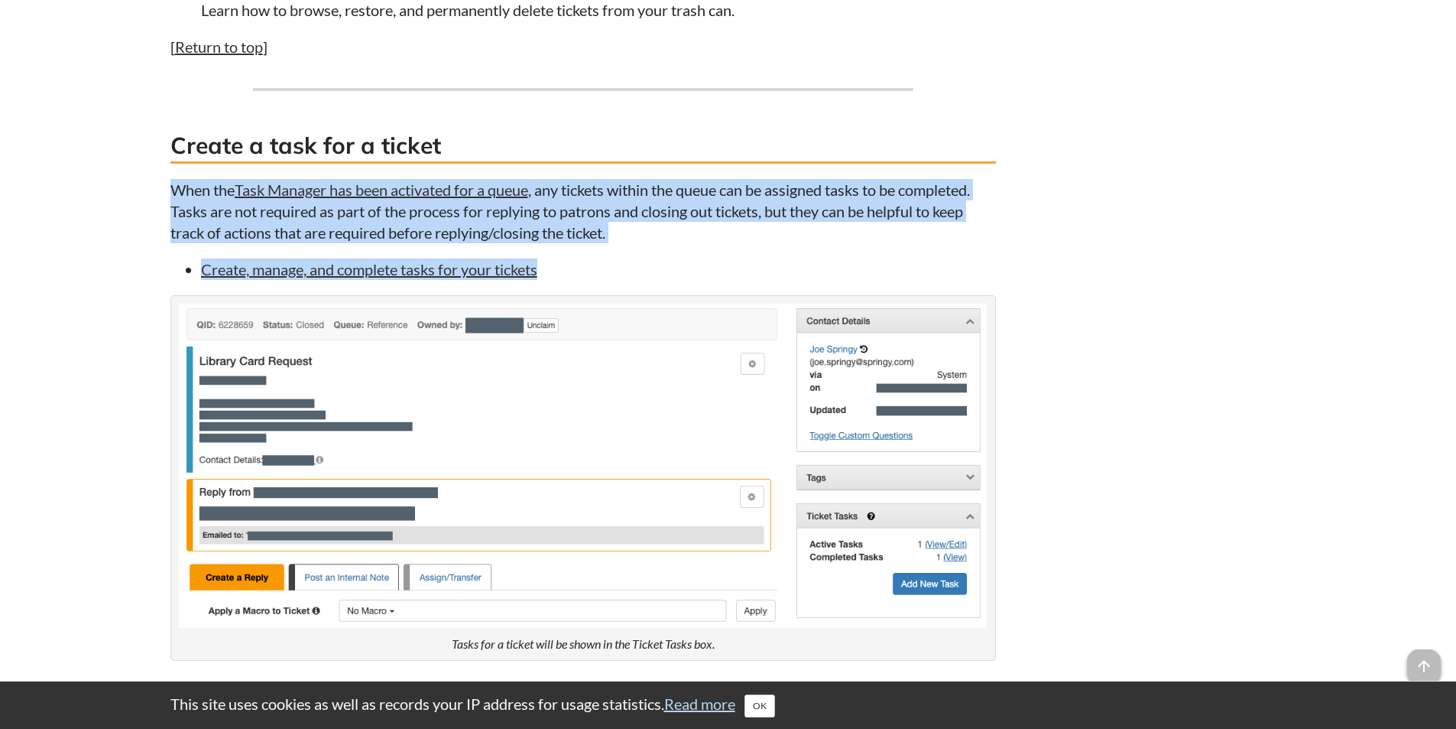
drag, startPoint x: 171, startPoint y: 203, endPoint x: 617, endPoint y: 263, distance: 449.6
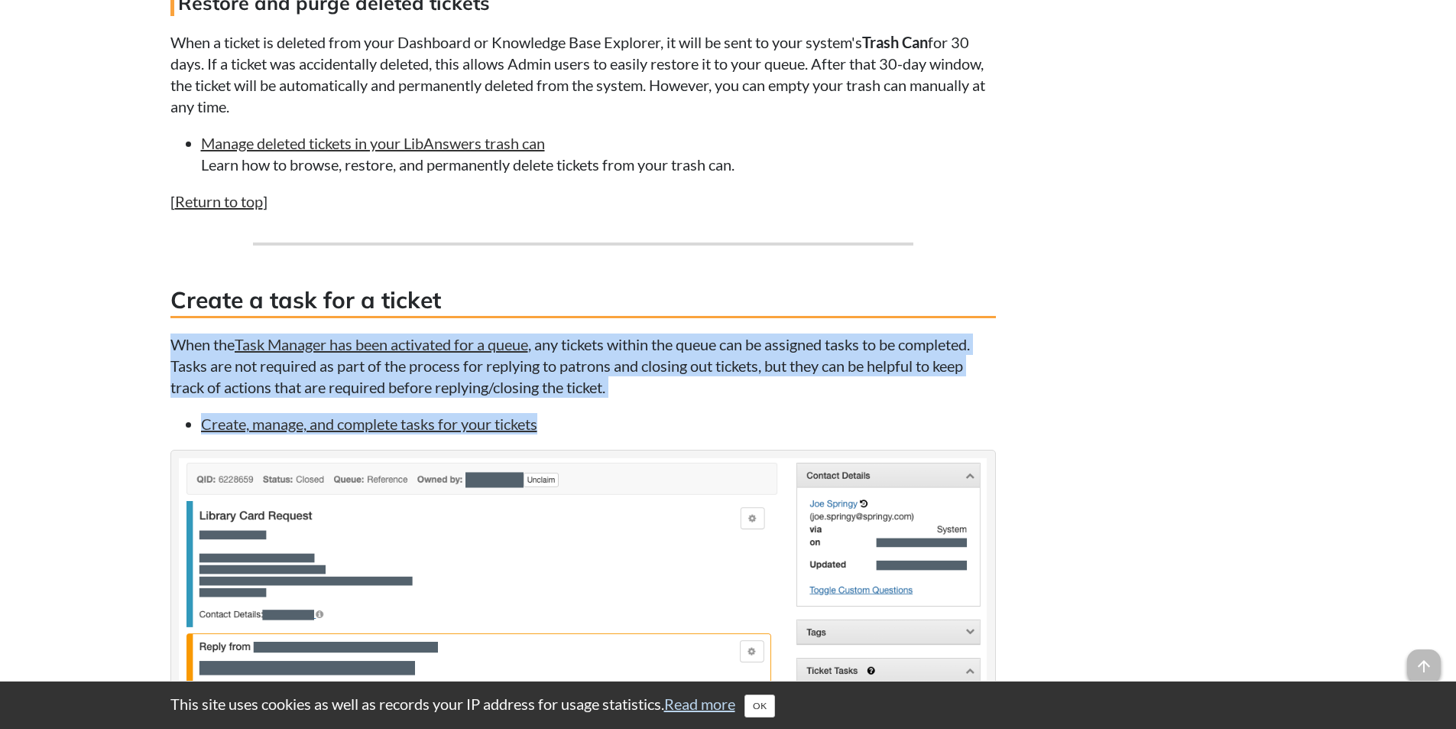
scroll to position [6152, 0]
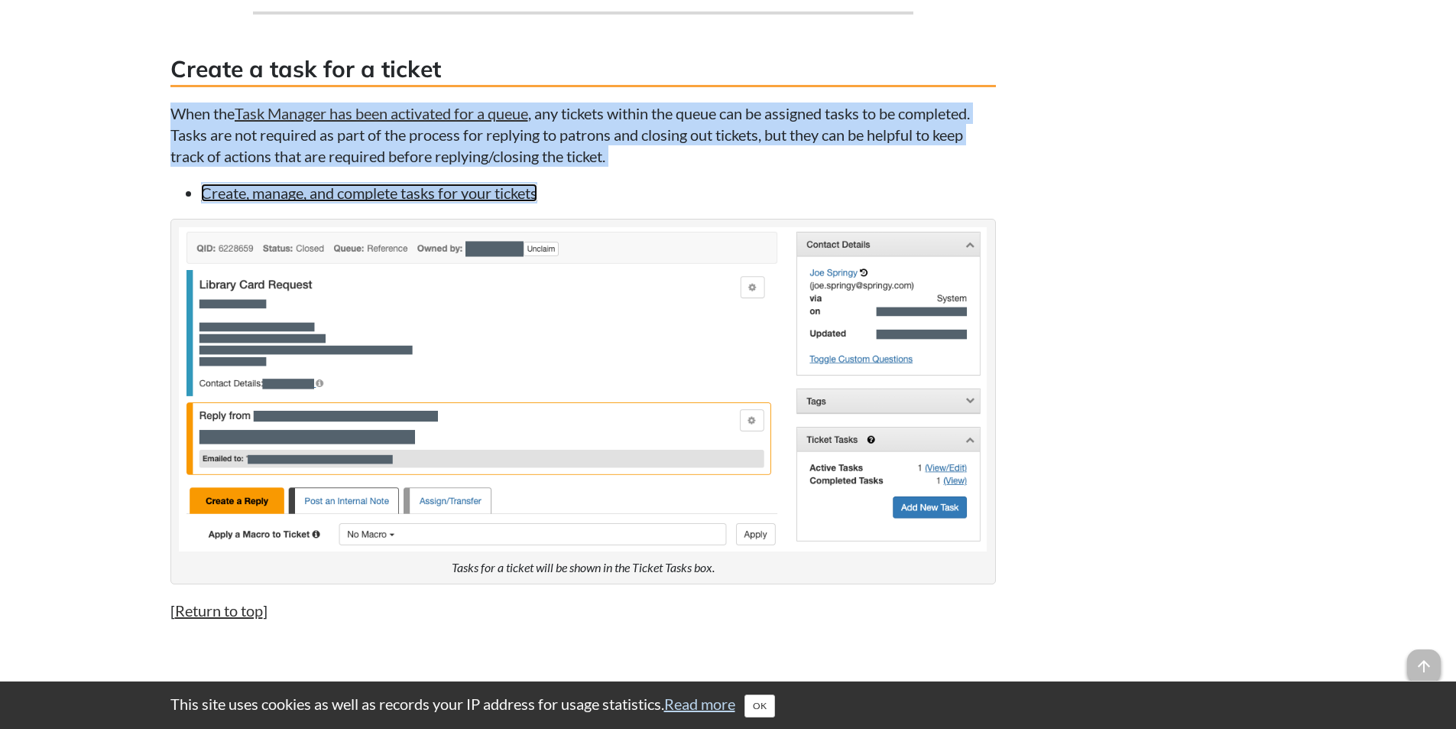
click at [510, 202] on link "Create, manage, and complete tasks for your tickets" at bounding box center [369, 192] width 336 height 18
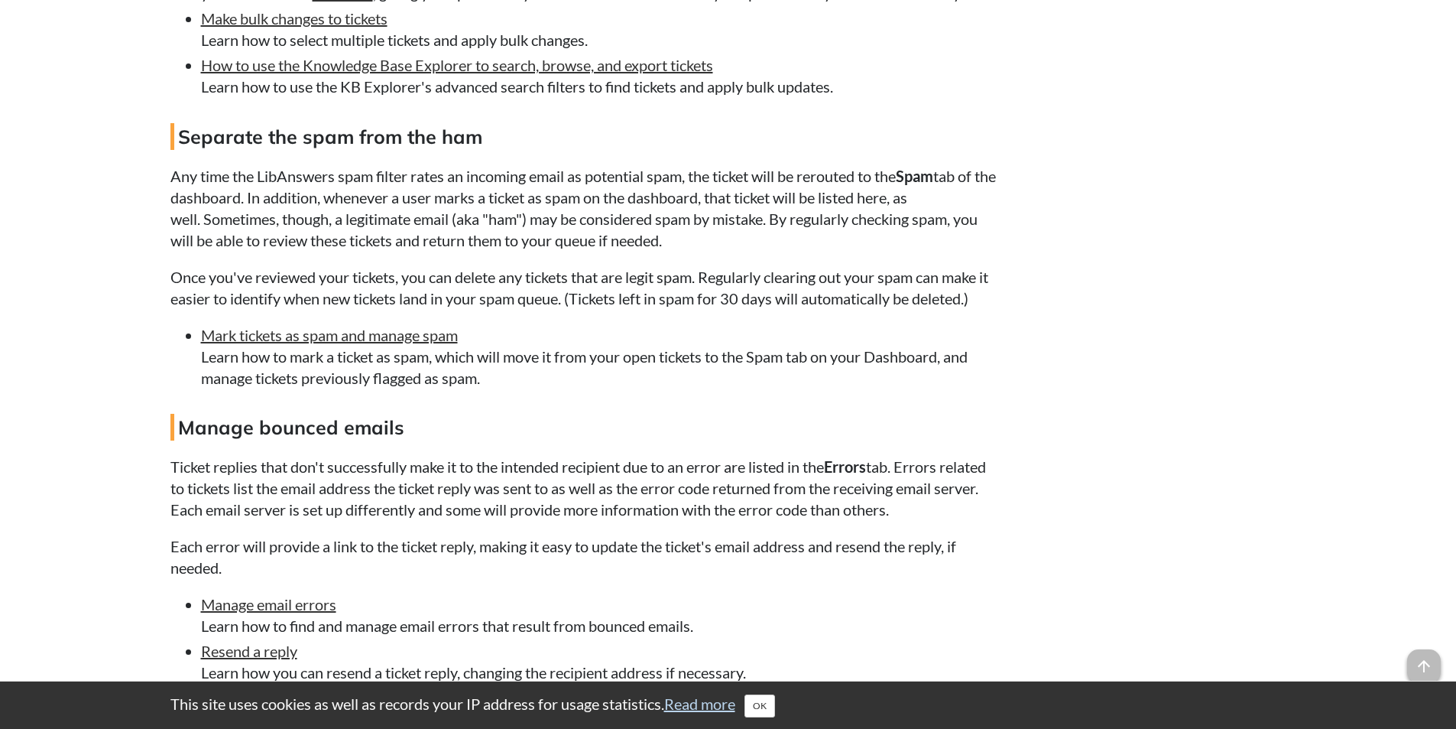
scroll to position [5006, 0]
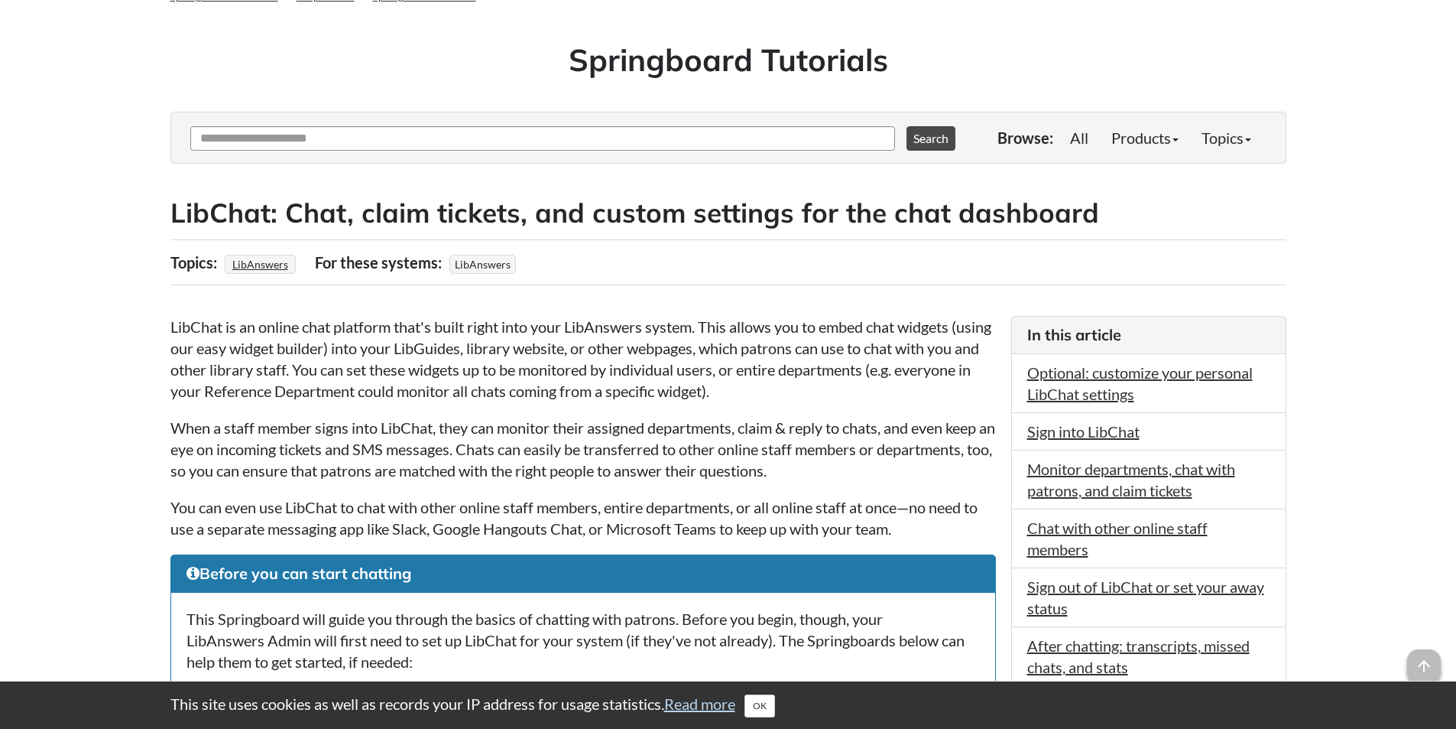
scroll to position [229, 0]
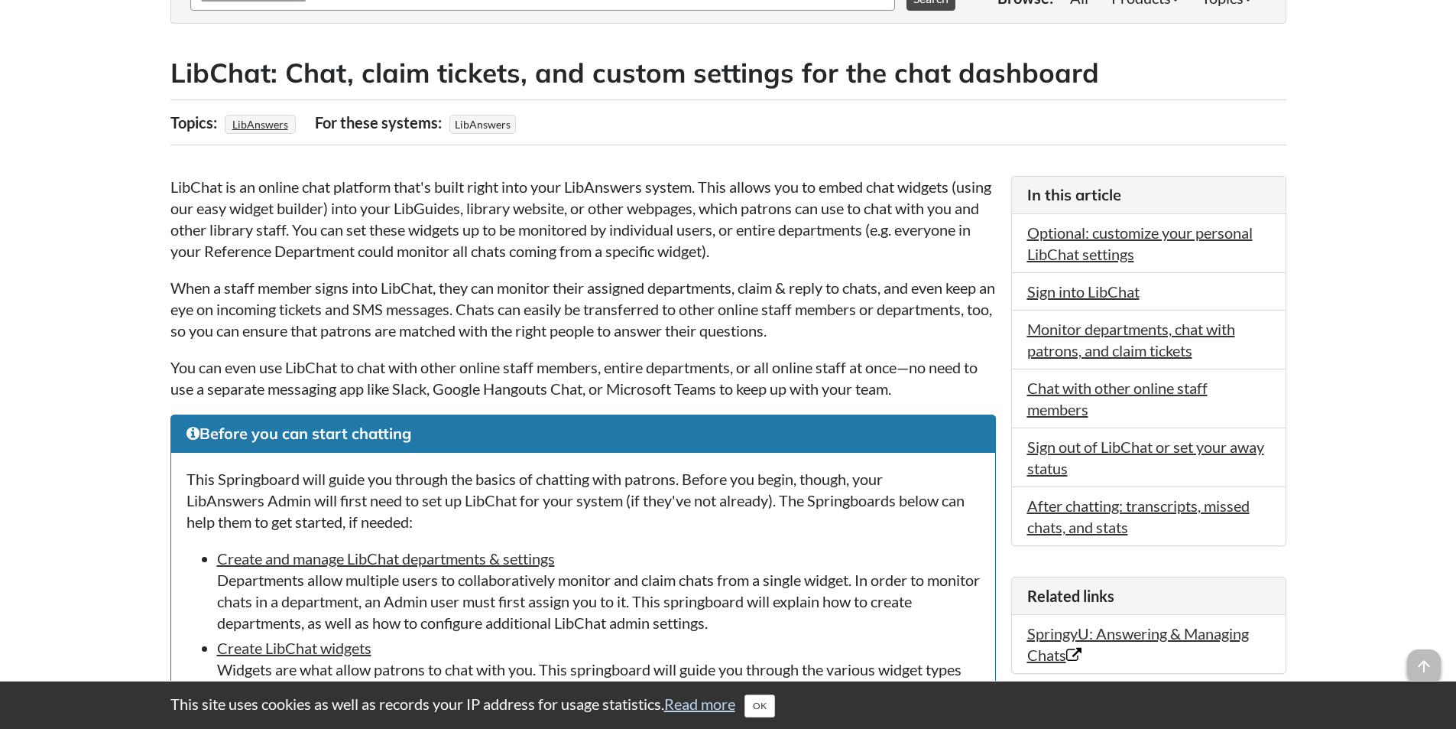
drag, startPoint x: 170, startPoint y: 182, endPoint x: 926, endPoint y: 401, distance: 786.3
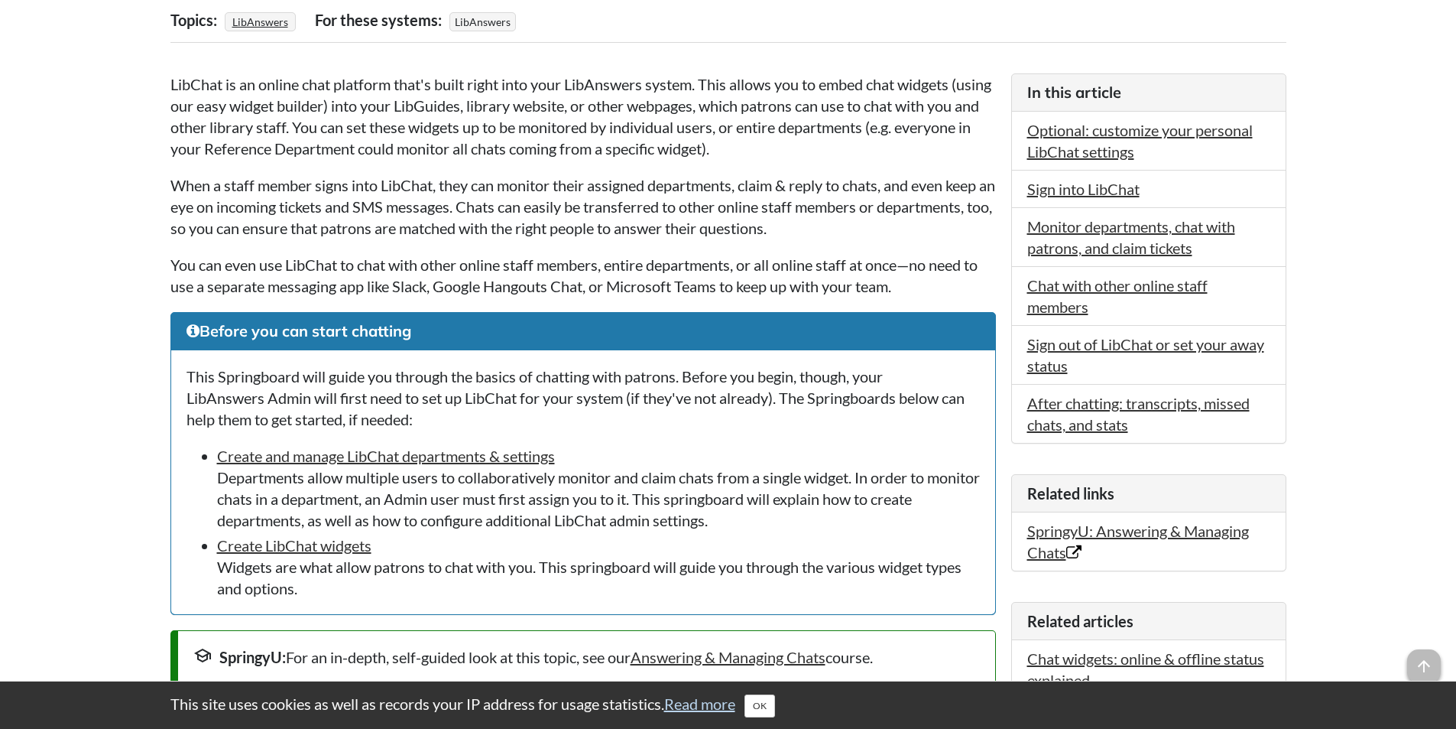
scroll to position [459, 0]
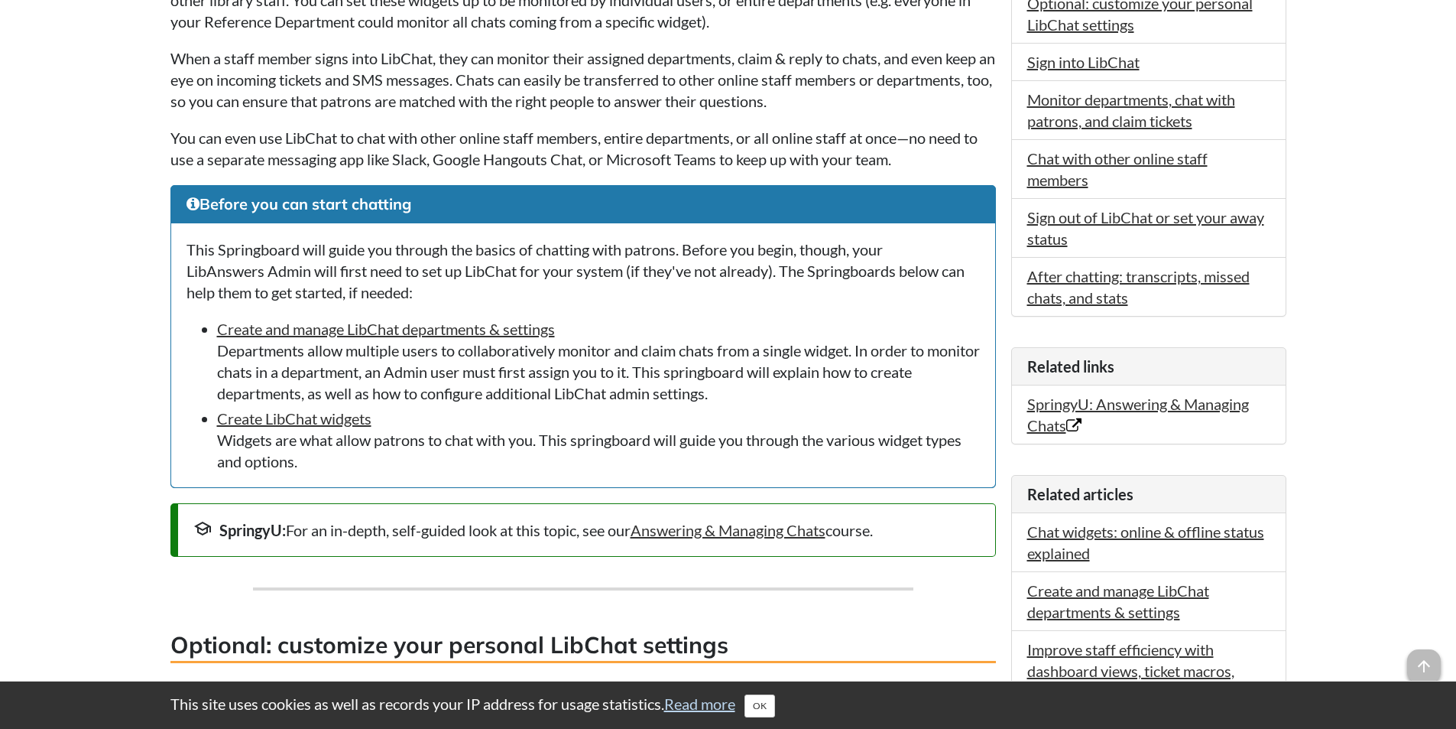
drag, startPoint x: 189, startPoint y: 246, endPoint x: 547, endPoint y: 459, distance: 416.1
click at [547, 459] on div "This Springboard will guide you through the basics of chatting with patrons. Be…" at bounding box center [583, 355] width 824 height 264
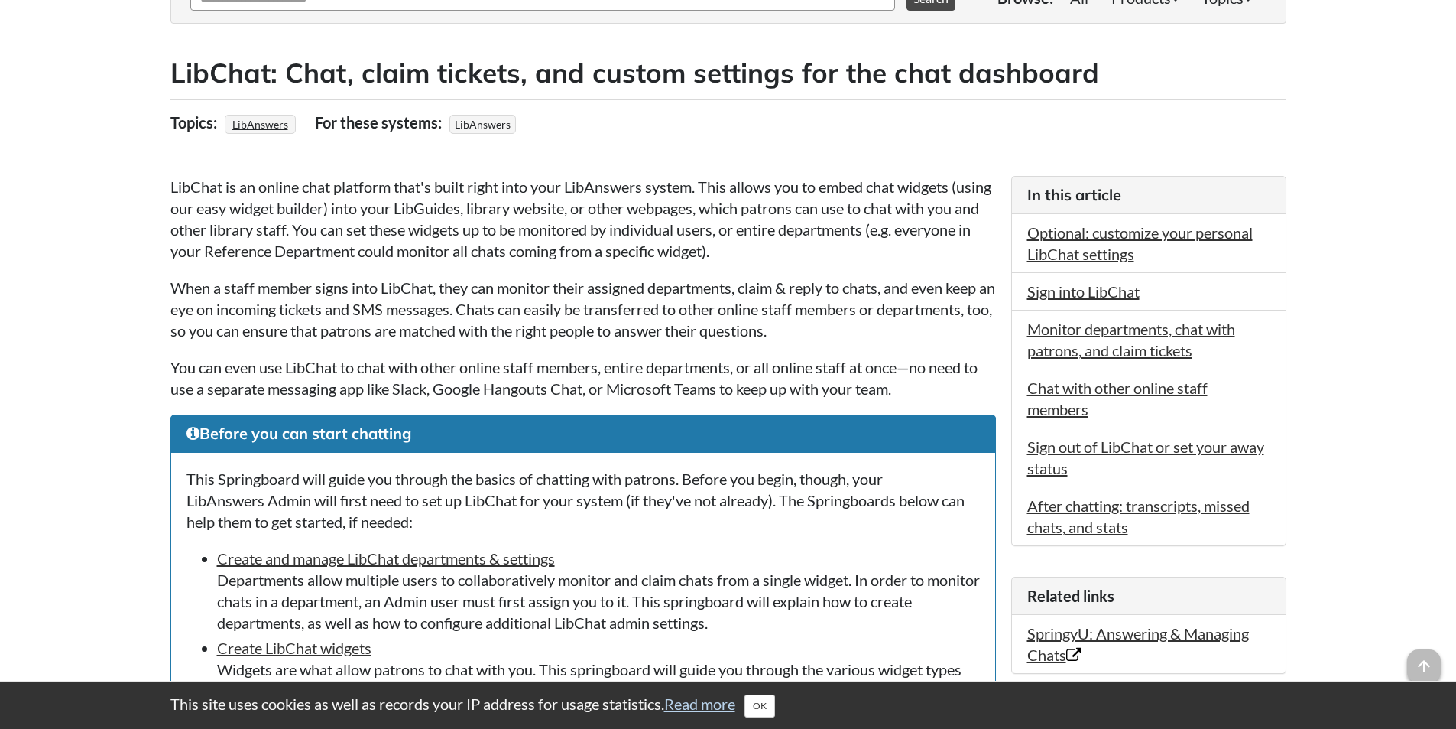
drag, startPoint x: 163, startPoint y: 180, endPoint x: 942, endPoint y: 408, distance: 811.6
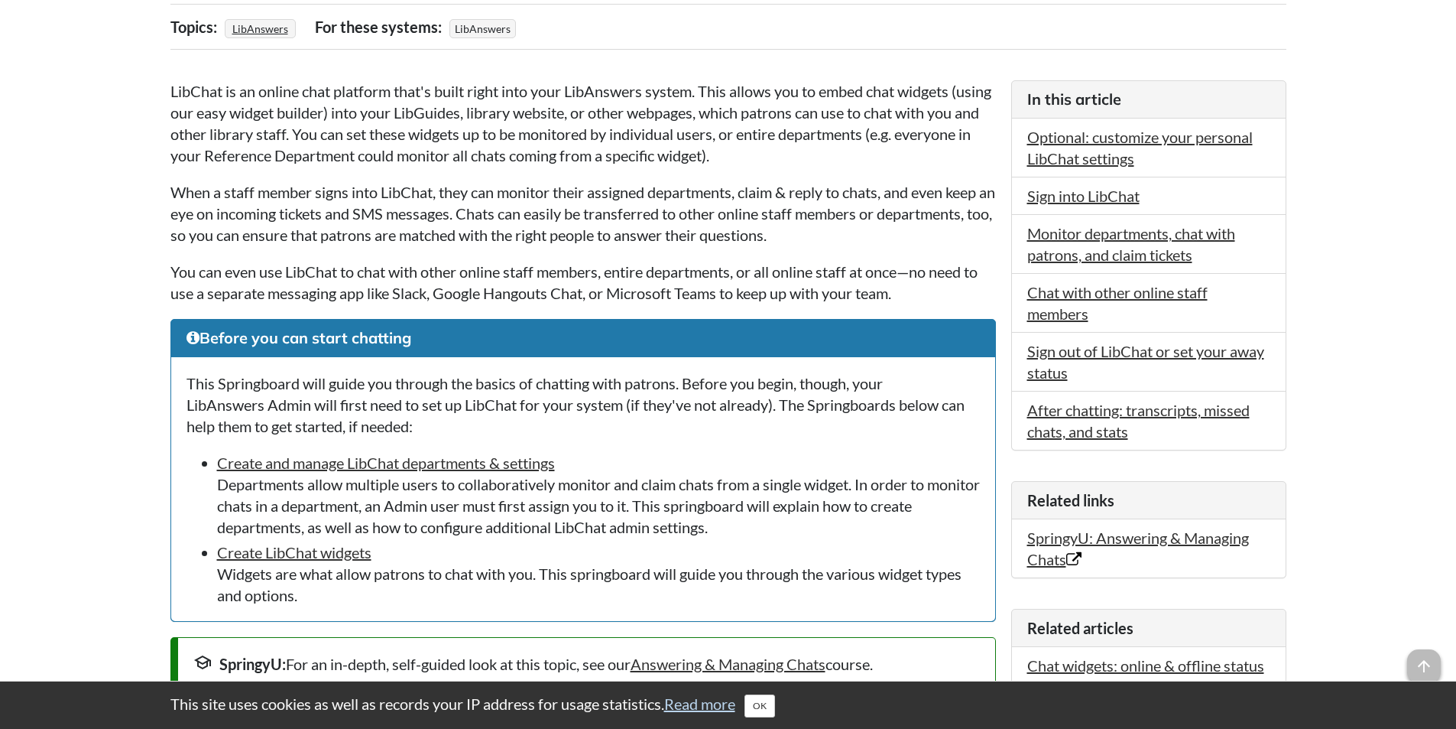
scroll to position [459, 0]
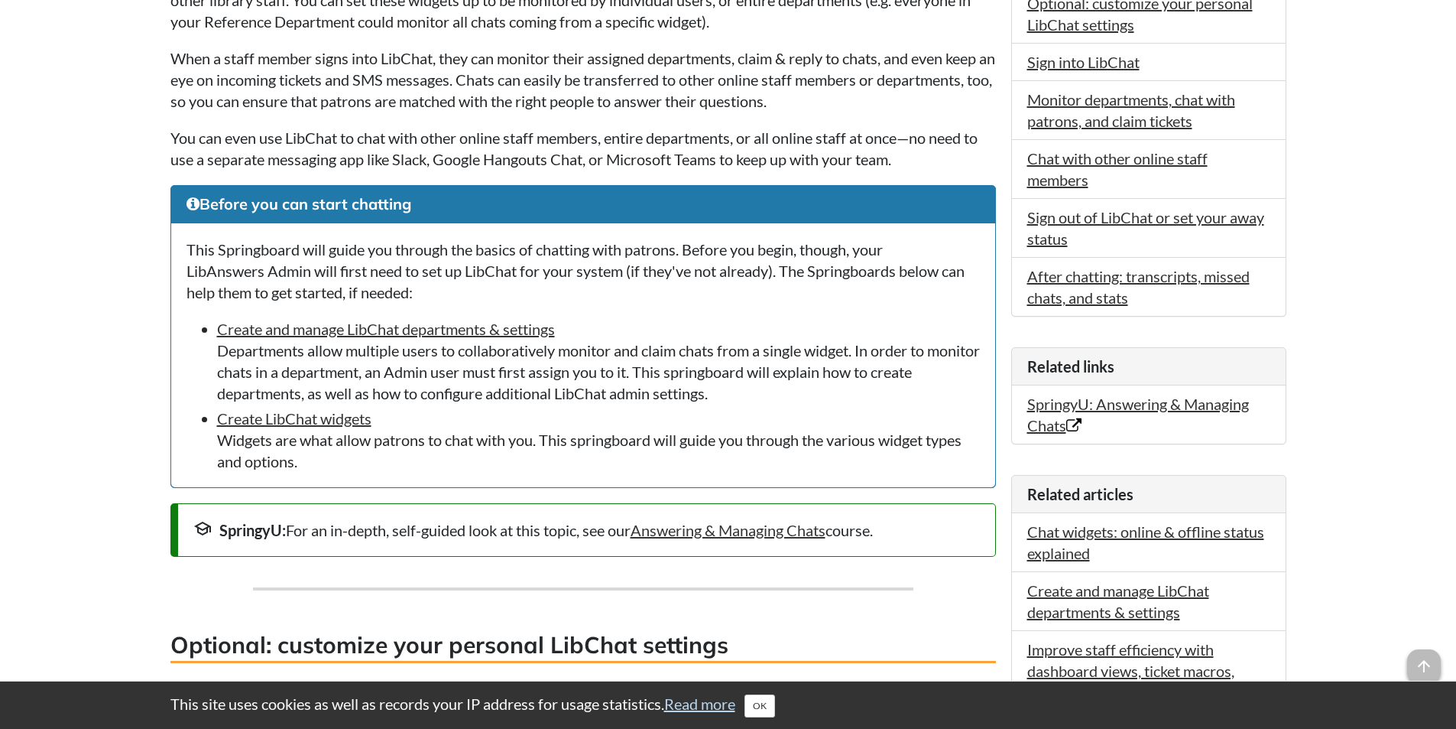
click at [177, 246] on div "This Springboard will guide you through the basics of chatting with patrons. Be…" at bounding box center [583, 355] width 824 height 264
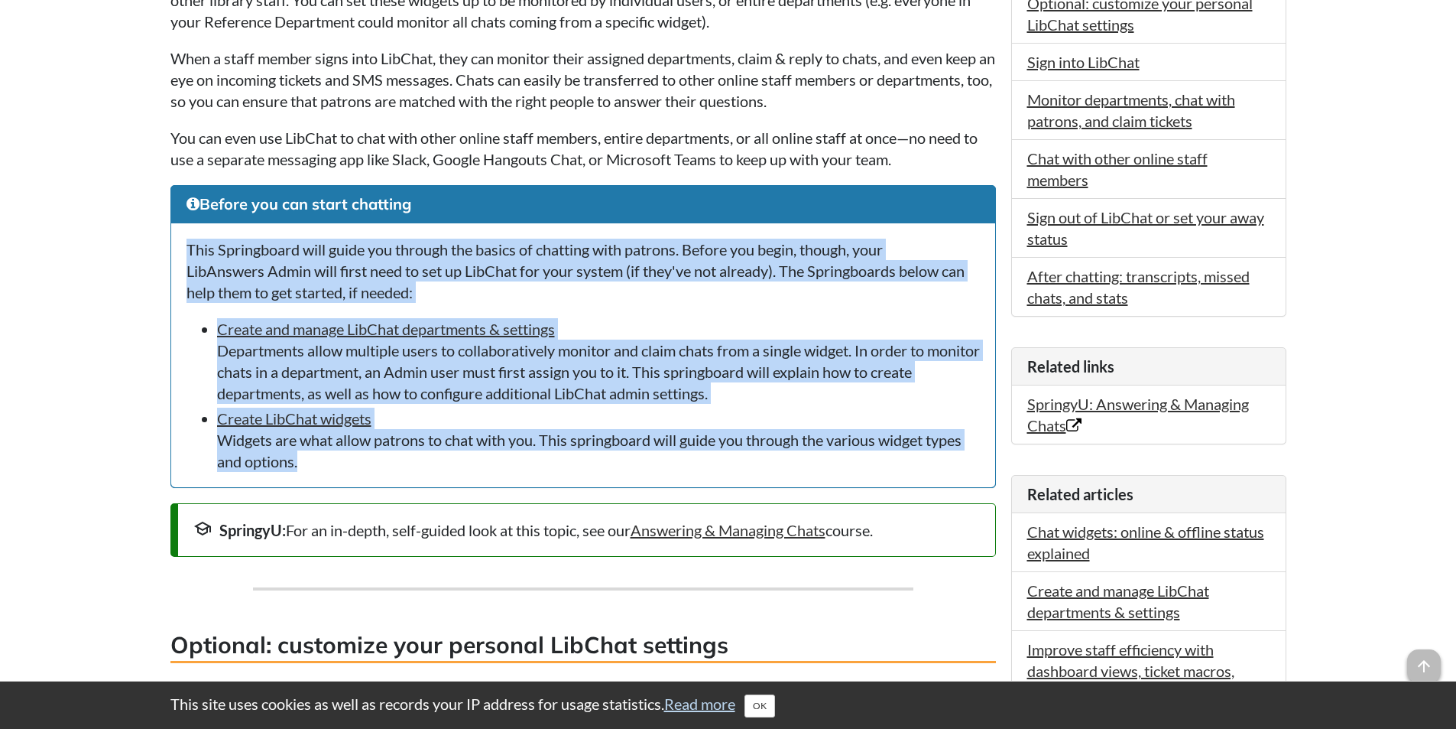
drag, startPoint x: 177, startPoint y: 246, endPoint x: 885, endPoint y: 457, distance: 738.7
click at [885, 457] on div "This Springboard will guide you through the basics of chatting with patrons. Be…" at bounding box center [583, 355] width 824 height 264
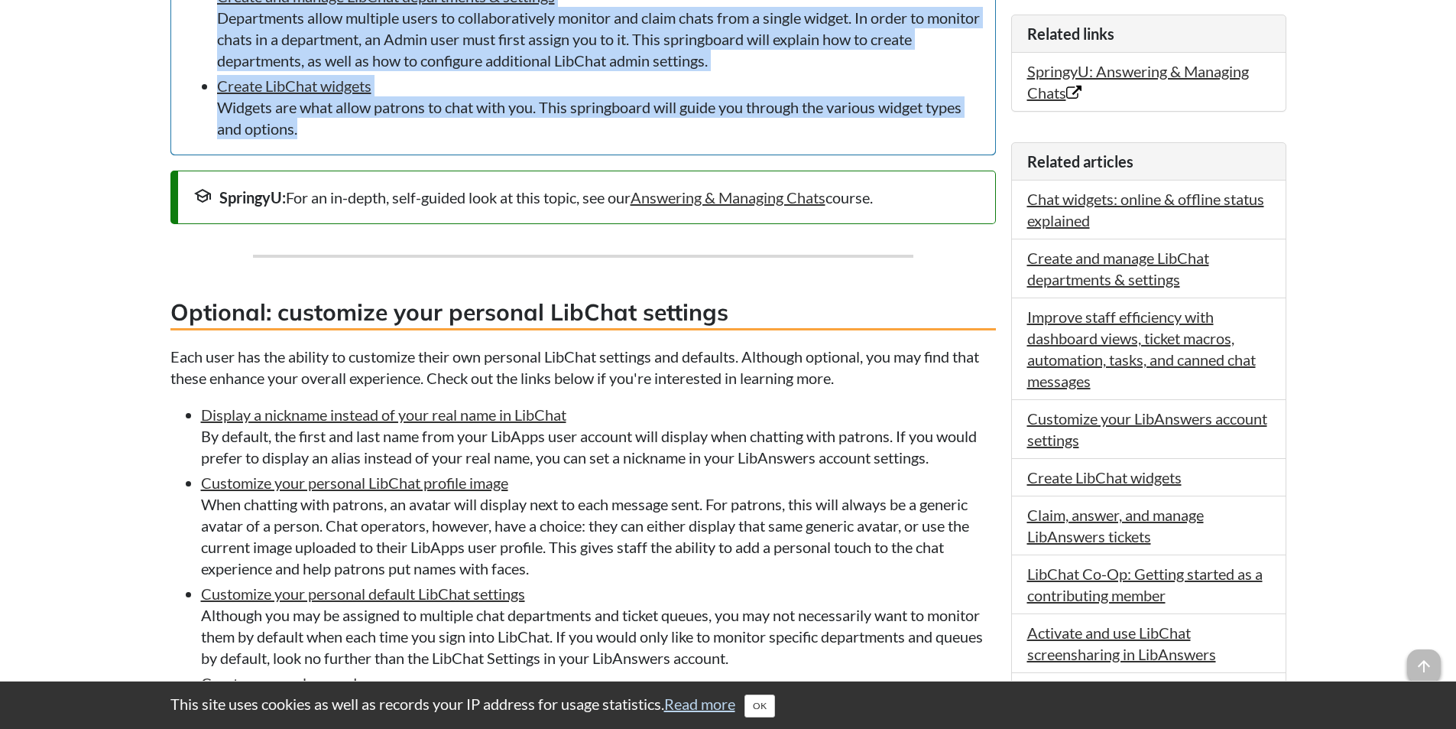
scroll to position [994, 0]
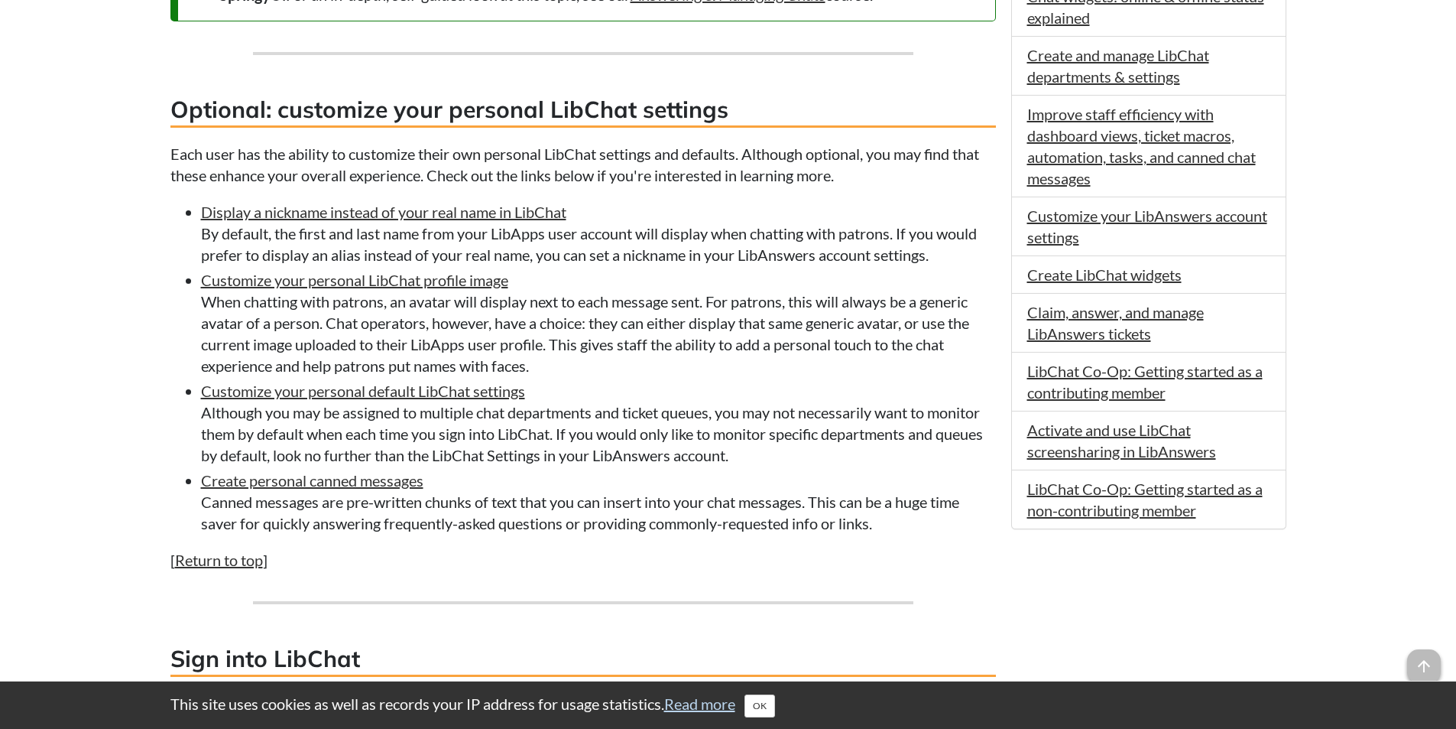
drag, startPoint x: 168, startPoint y: 145, endPoint x: 914, endPoint y: 560, distance: 852.8
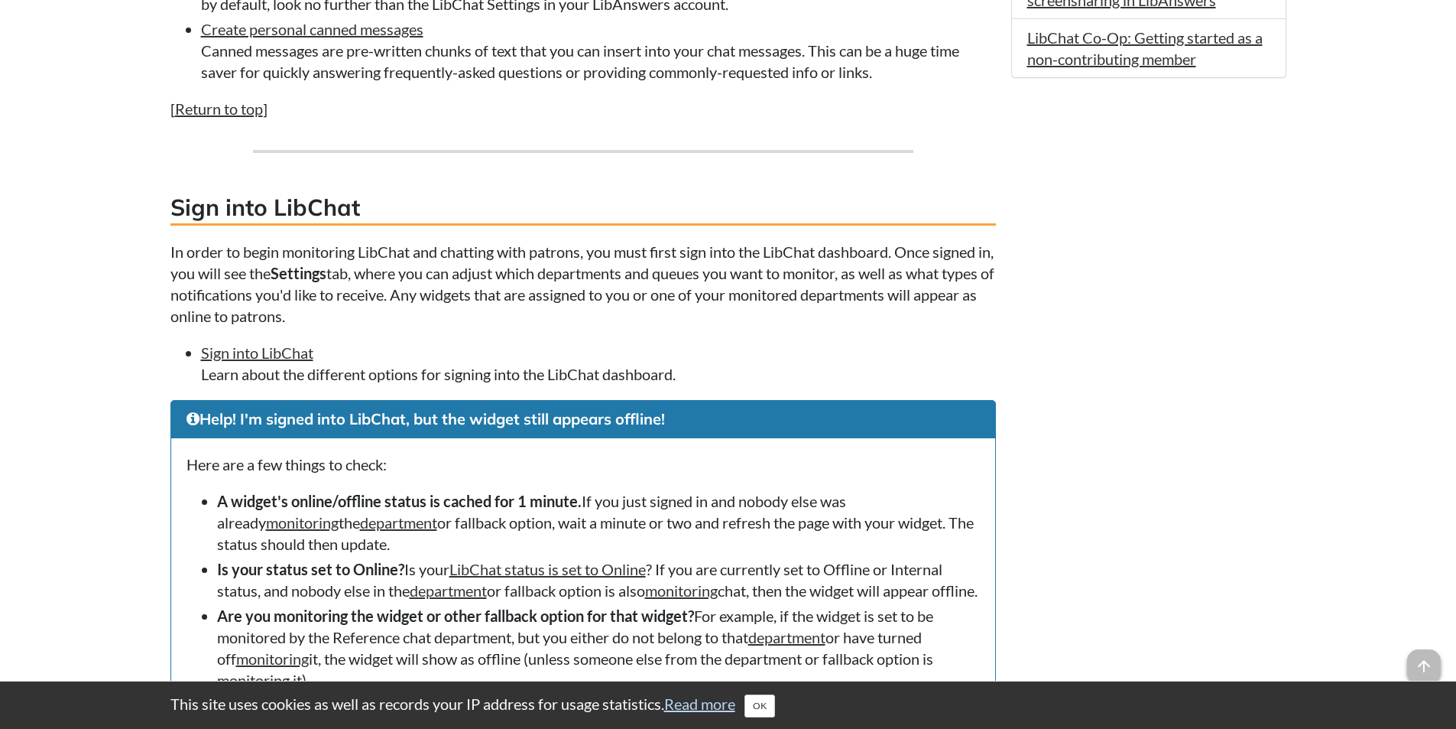
scroll to position [1452, 0]
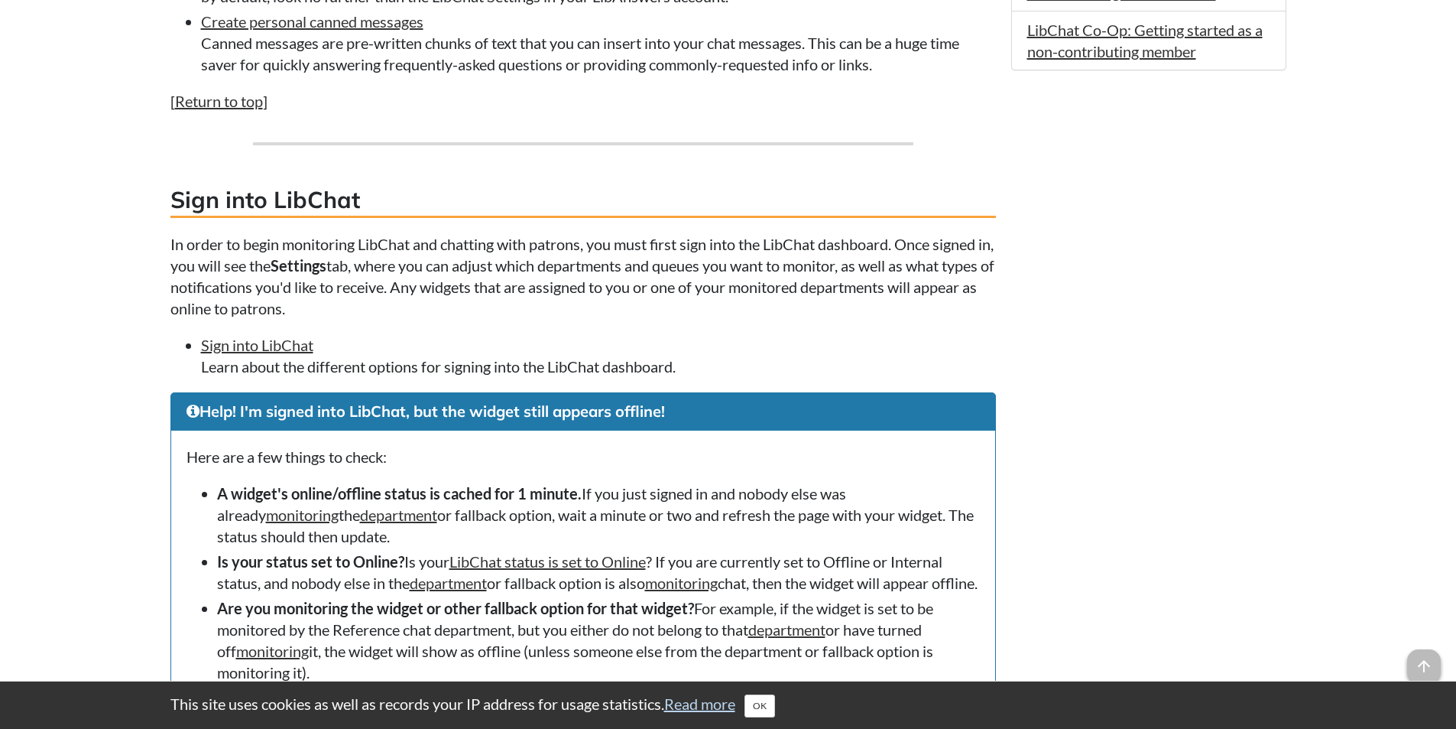
drag, startPoint x: 171, startPoint y: 245, endPoint x: 683, endPoint y: 359, distance: 524.5
click at [384, 260] on p "In order to begin monitoring LibChat and chatting with patrons, you must first …" at bounding box center [583, 276] width 826 height 86
drag, startPoint x: 277, startPoint y: 298, endPoint x: 156, endPoint y: 239, distance: 135.4
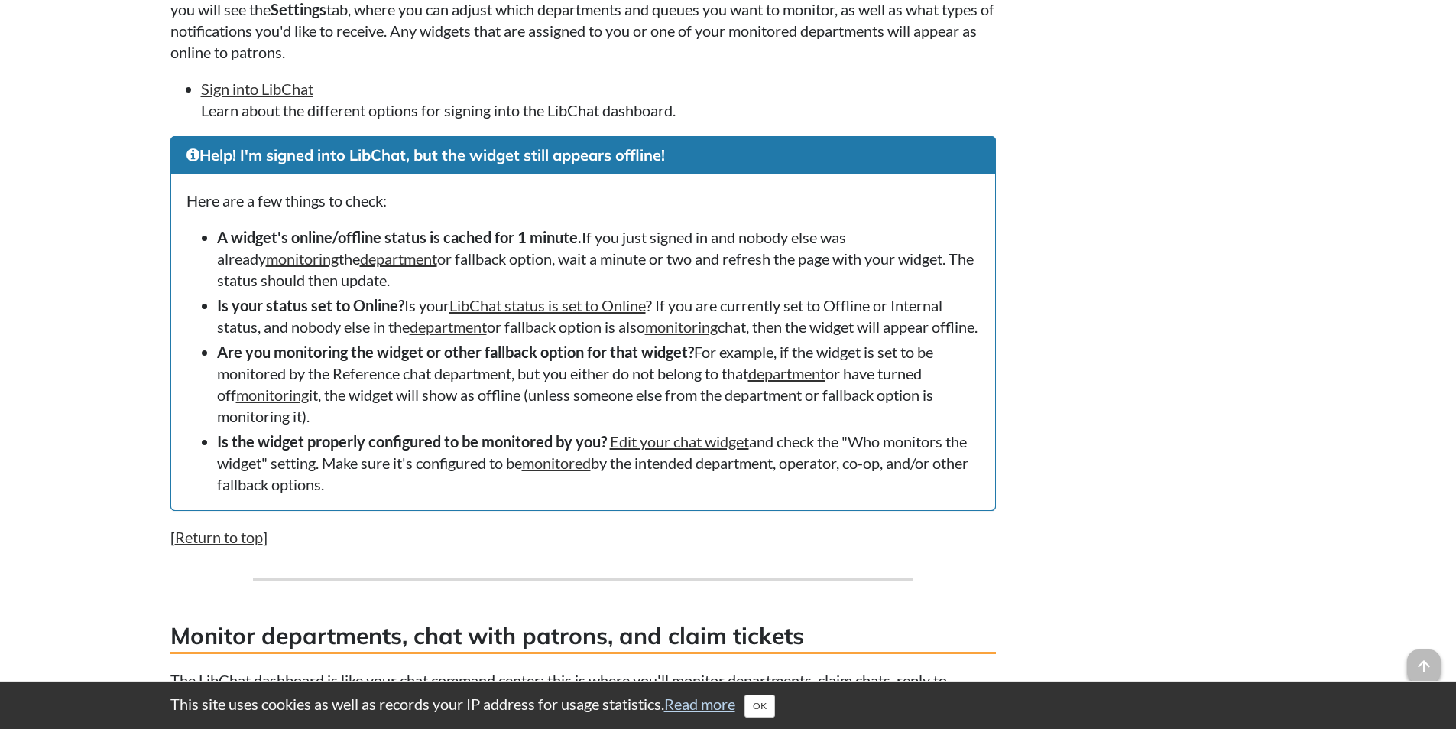
scroll to position [1835, 0]
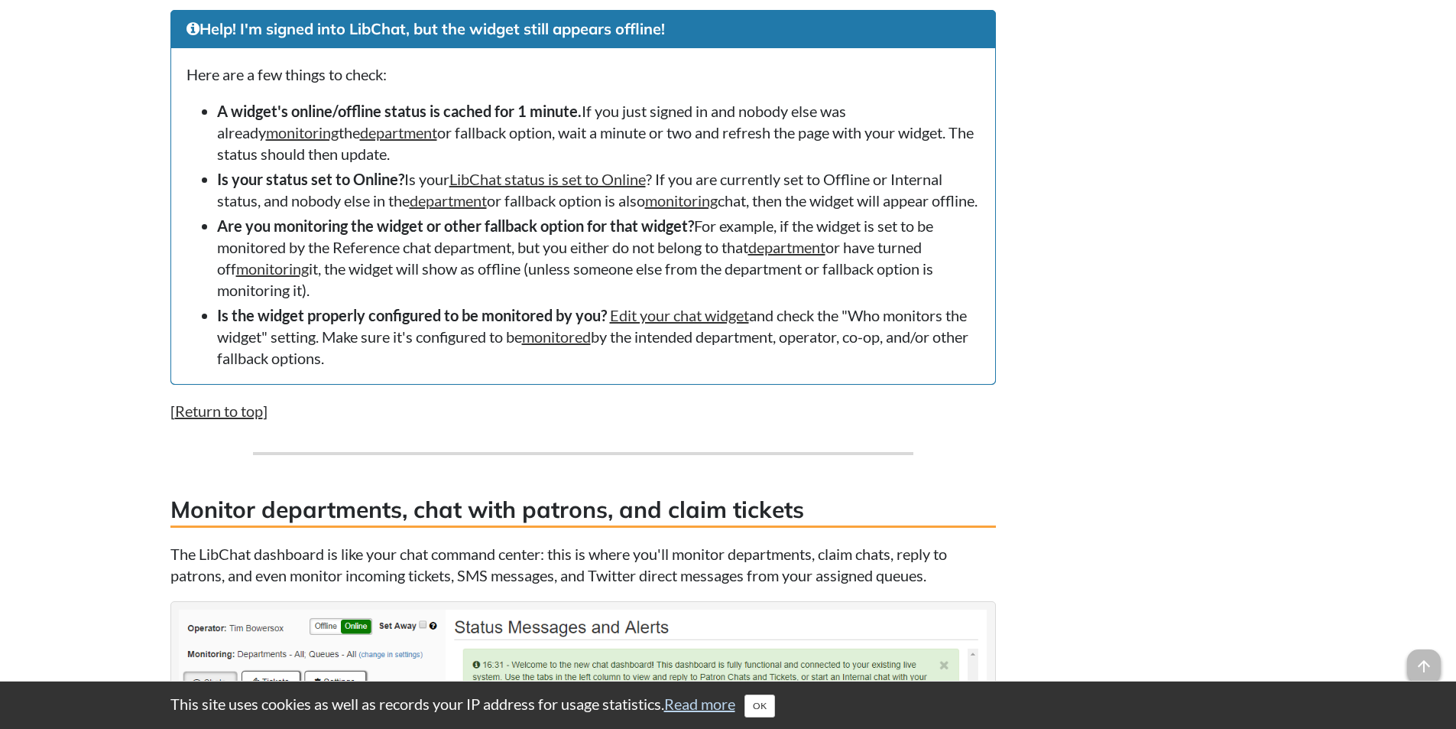
drag, startPoint x: 170, startPoint y: 76, endPoint x: 463, endPoint y: 394, distance: 432.8
click at [463, 385] on div "Help! I'm signed into LibChat, but the widget still appears offline! Here are a…" at bounding box center [583, 197] width 826 height 375
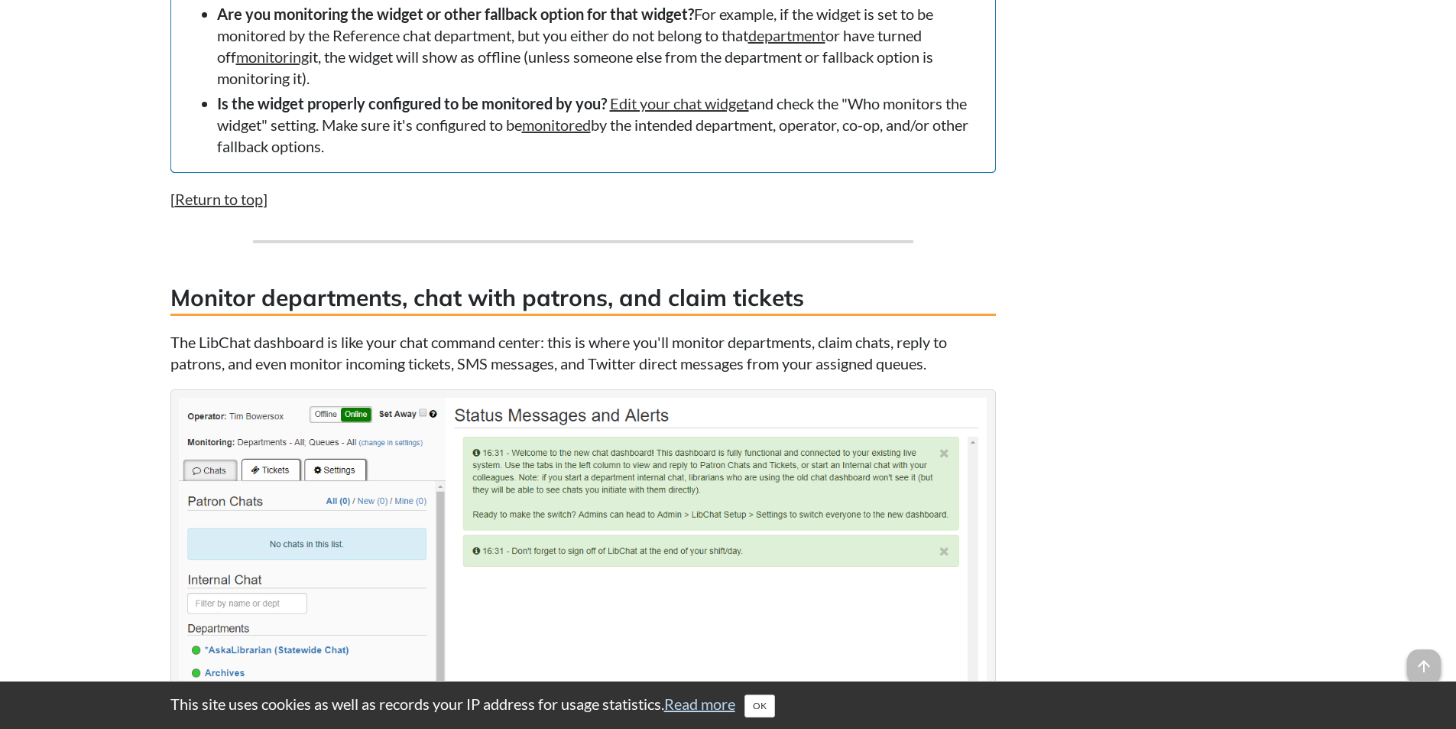
scroll to position [2064, 0]
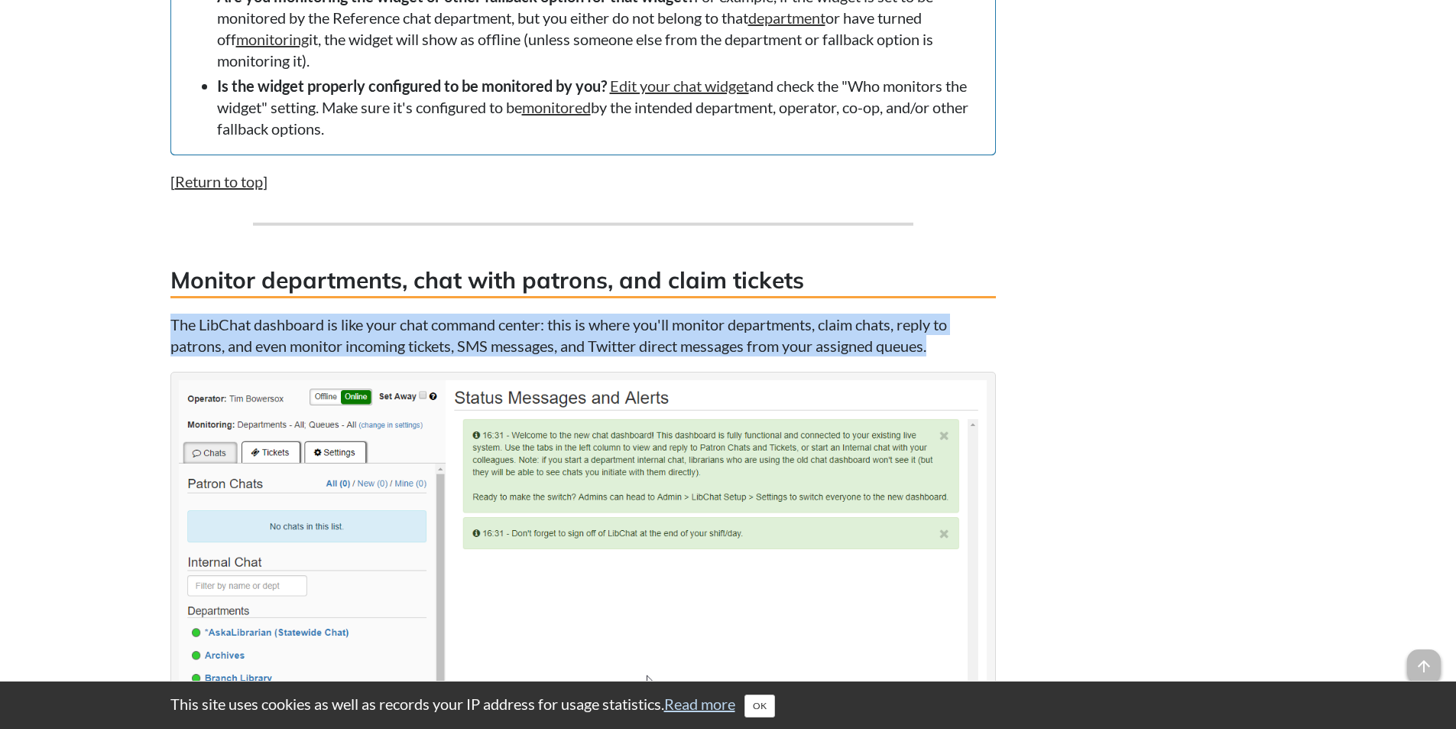
drag, startPoint x: 169, startPoint y: 348, endPoint x: 938, endPoint y: 369, distance: 769.3
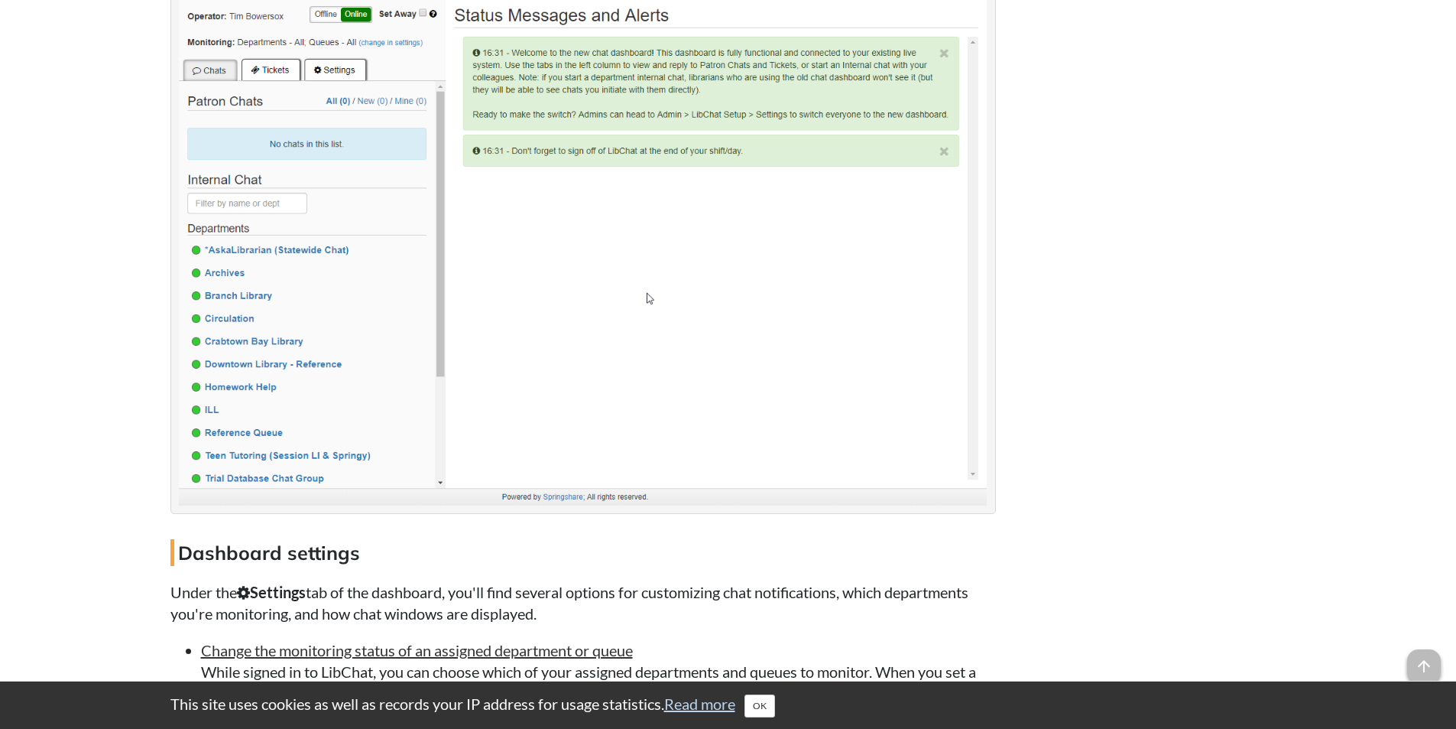
scroll to position [2676, 0]
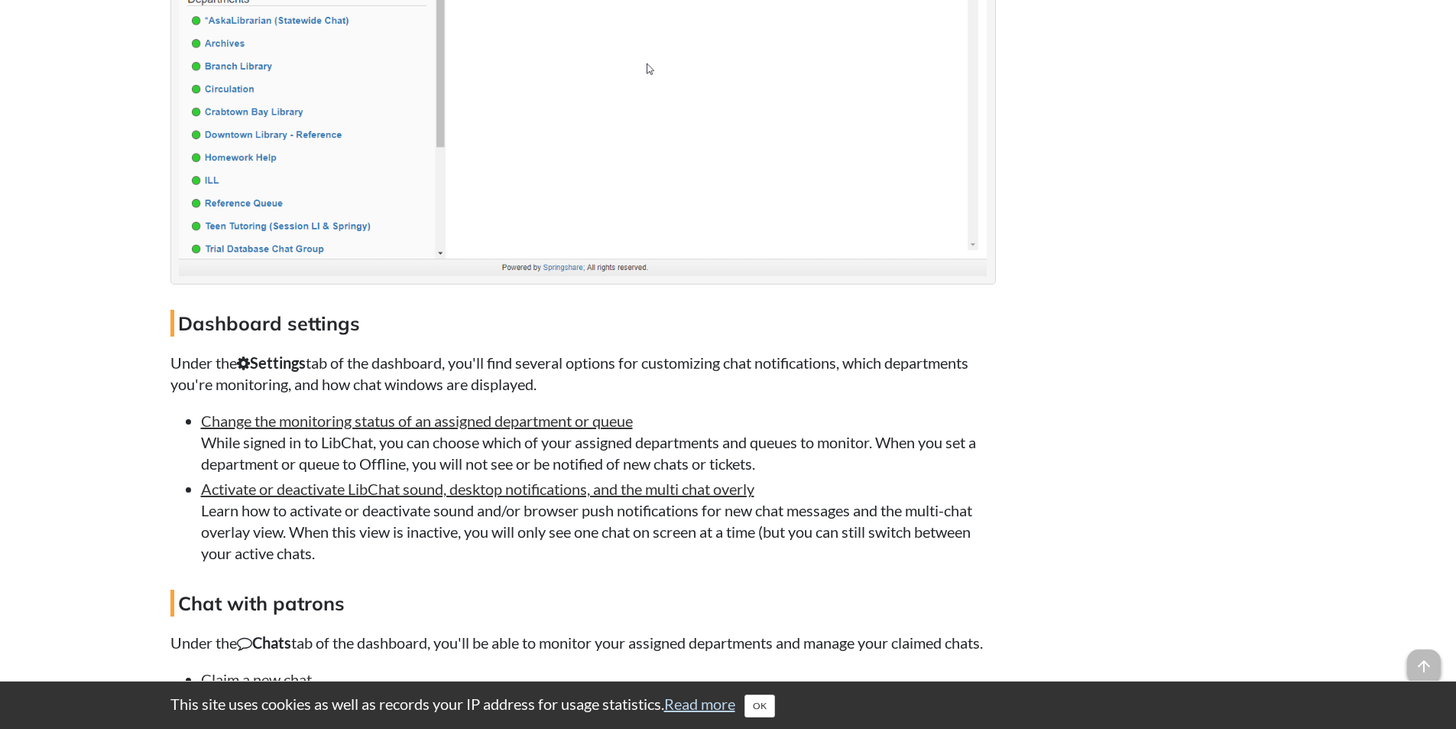
drag, startPoint x: 174, startPoint y: 385, endPoint x: 855, endPoint y: 582, distance: 709.1
click at [855, 582] on div "FAQ content LibChat: Chat, claim tickets, and custom settings for the chat dash…" at bounding box center [728, 139] width 1139 height 5107
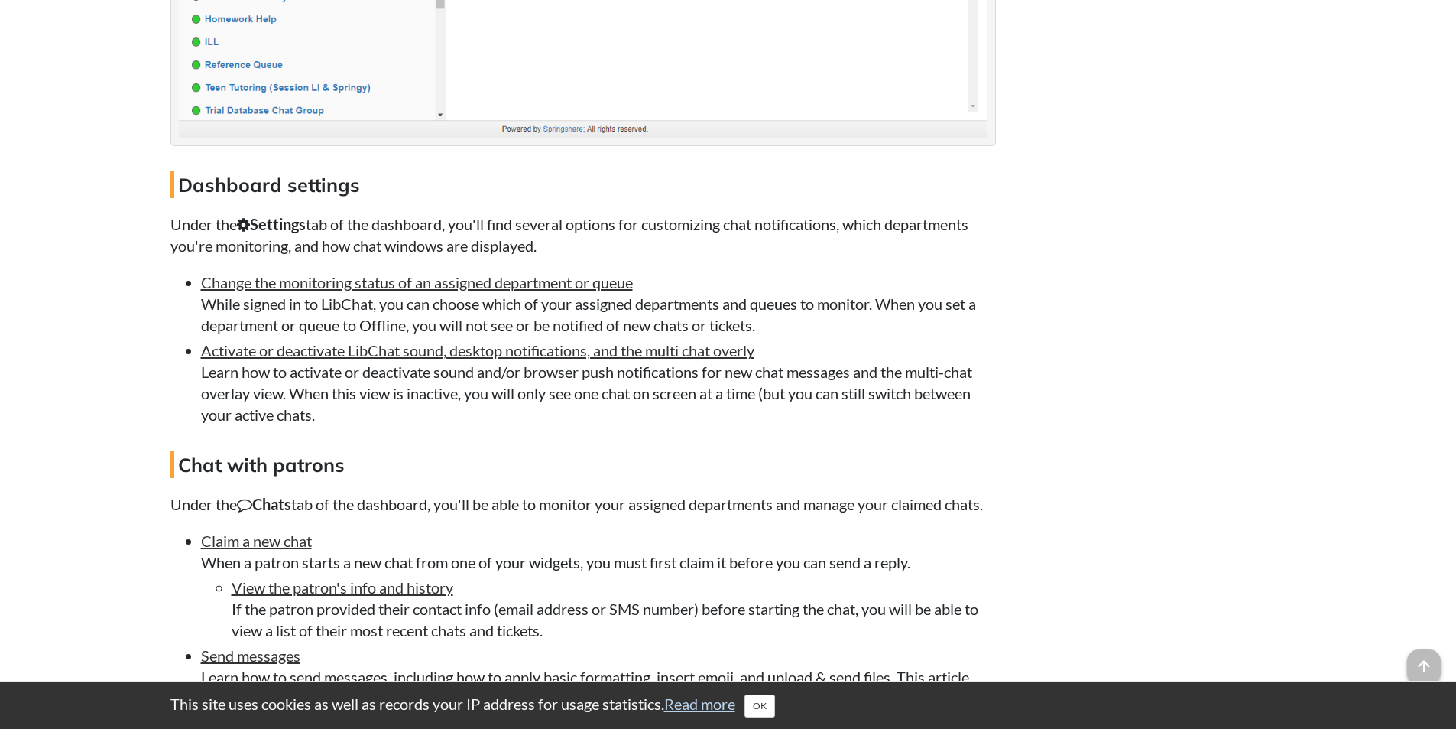
scroll to position [2828, 0]
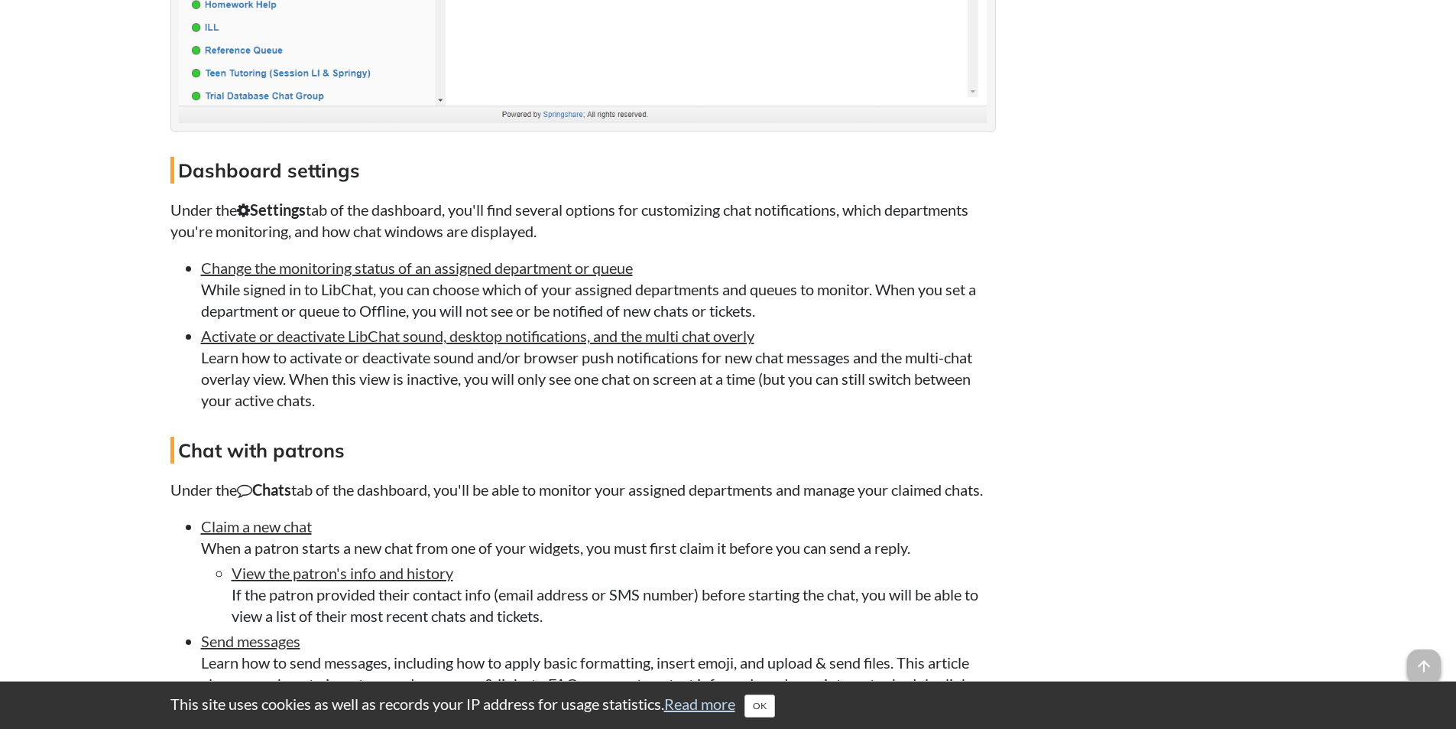
click at [469, 493] on div "LibChat is an online chat platform that's built right into your LibAnswers syst…" at bounding box center [583, 30] width 826 height 4906
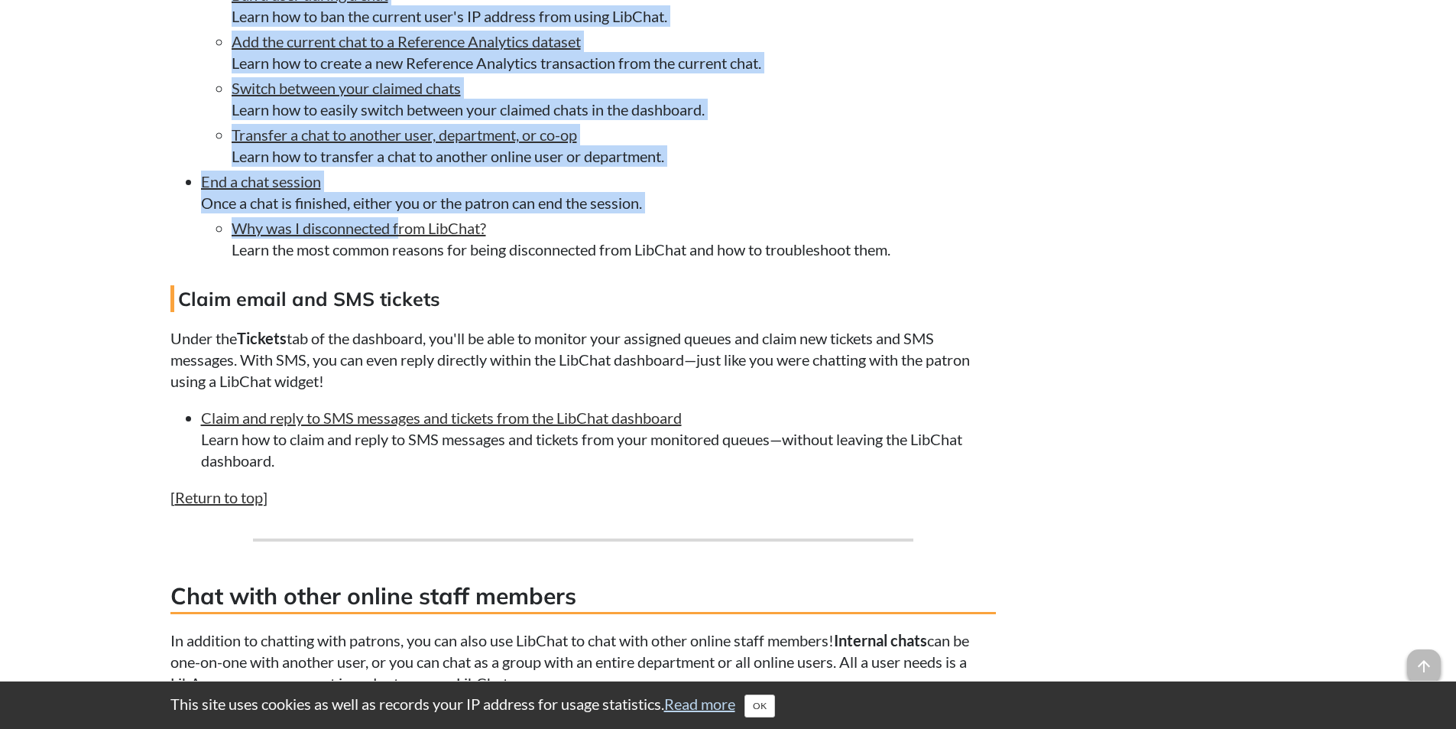
scroll to position [3593, 0]
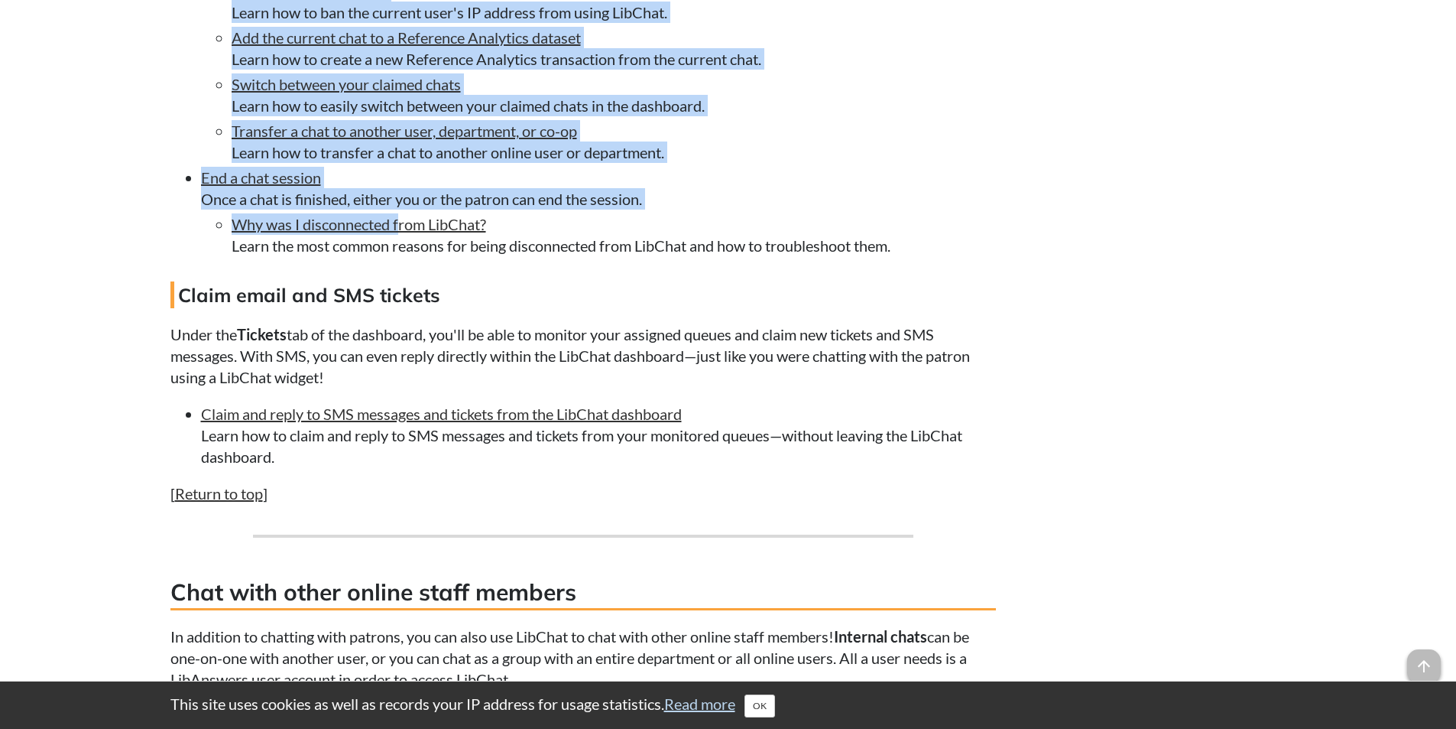
drag, startPoint x: 169, startPoint y: 209, endPoint x: 814, endPoint y: 309, distance: 652.8
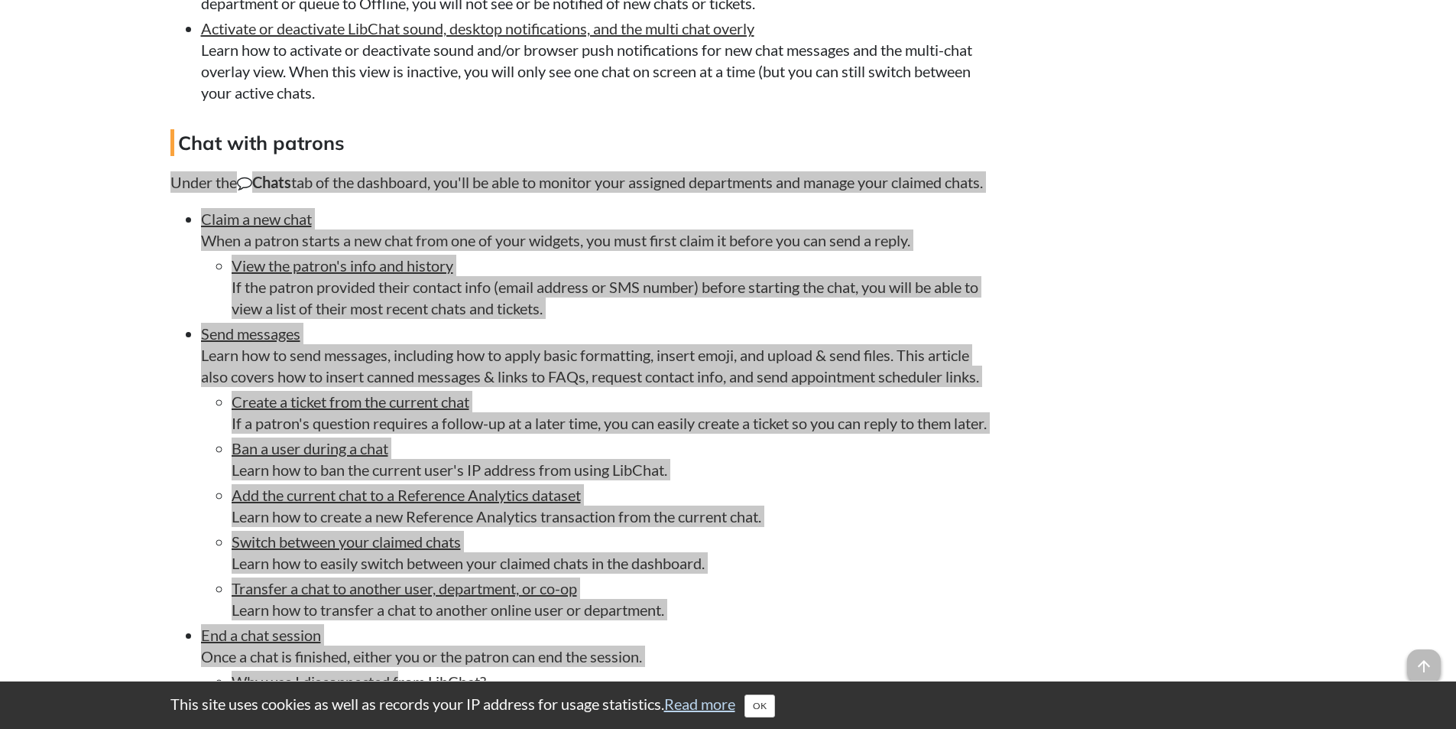
scroll to position [3134, 0]
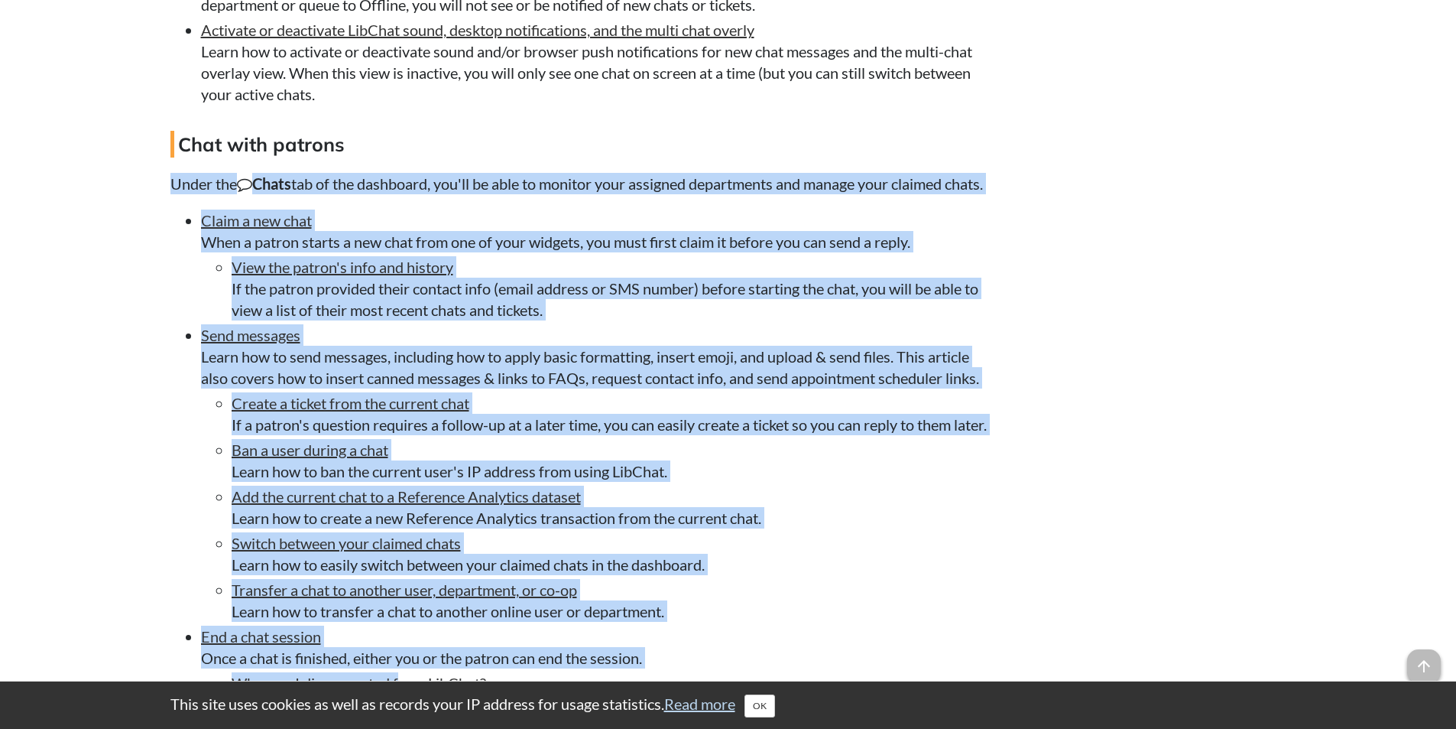
drag, startPoint x: 472, startPoint y: 210, endPoint x: 288, endPoint y: 210, distance: 183.5
click at [288, 193] on strong "Chats" at bounding box center [264, 183] width 54 height 18
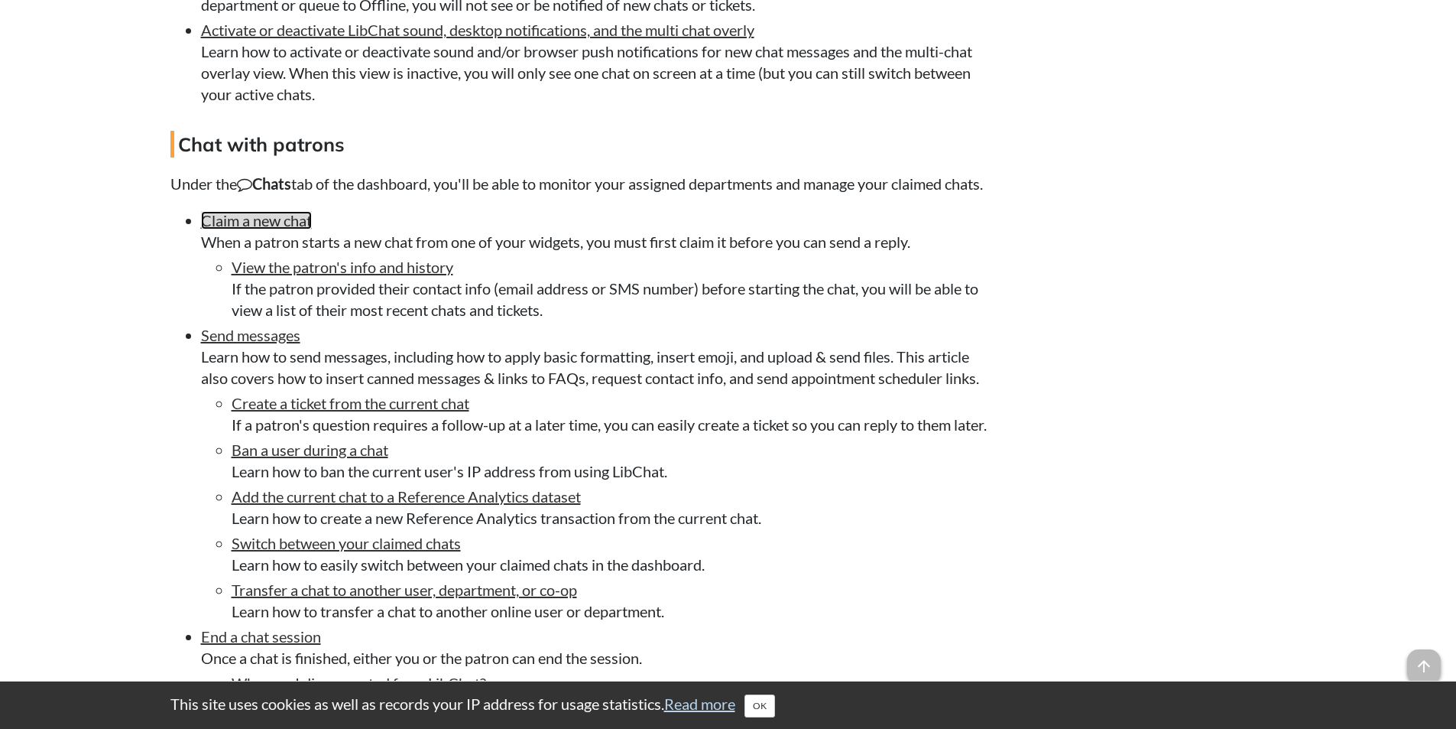
click at [214, 229] on link "Claim a new chat" at bounding box center [256, 220] width 111 height 18
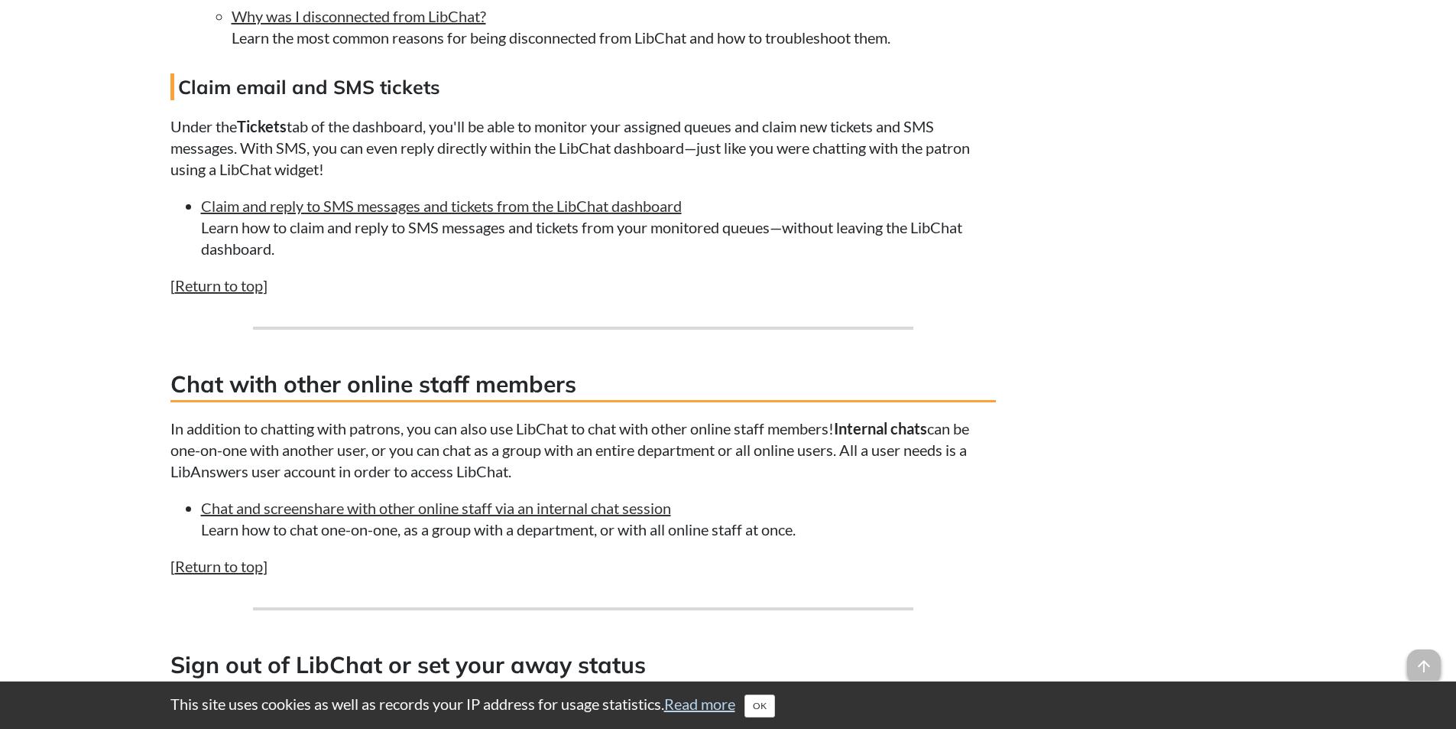
scroll to position [3799, 0]
drag, startPoint x: 299, startPoint y: 319, endPoint x: 148, endPoint y: 193, distance: 197.0
drag, startPoint x: 191, startPoint y: 198, endPoint x: 0, endPoint y: 219, distance: 192.3
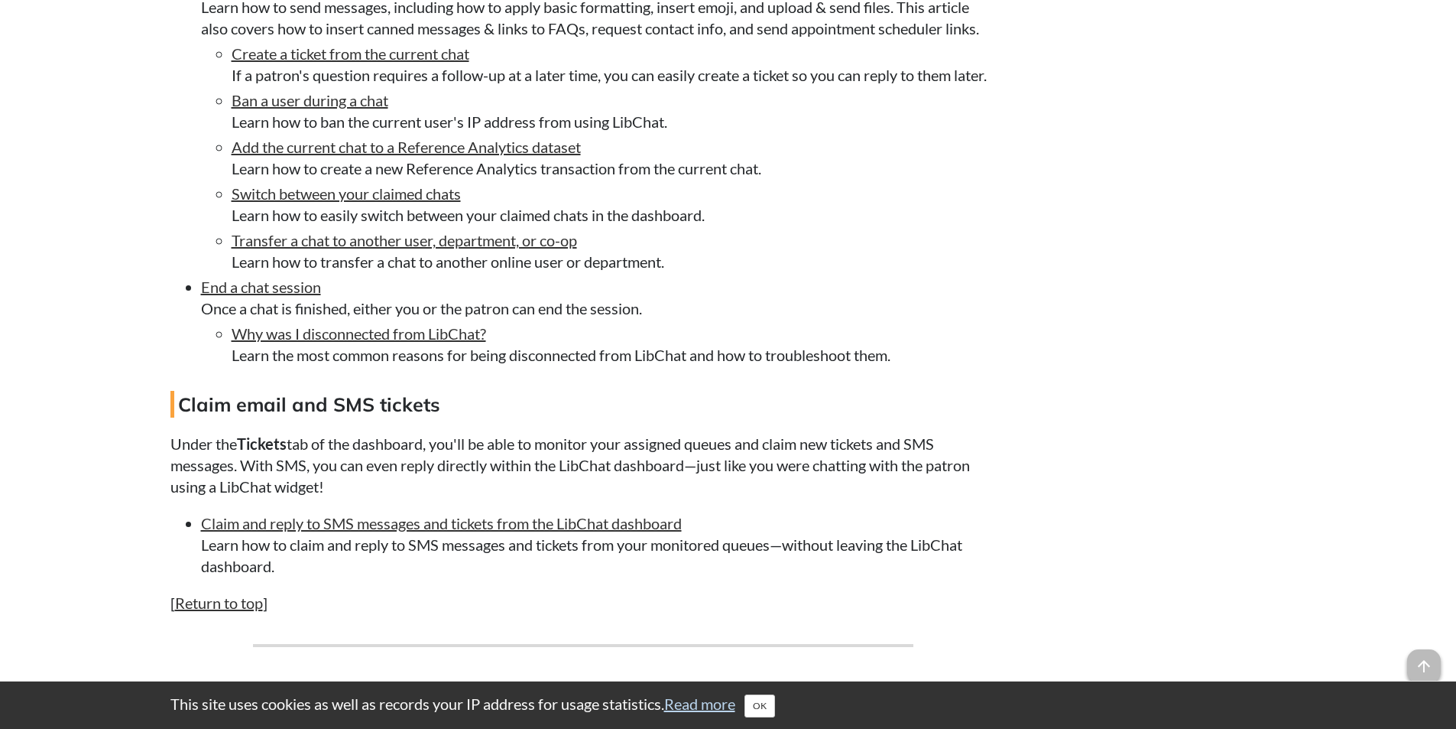
scroll to position [3646, 0]
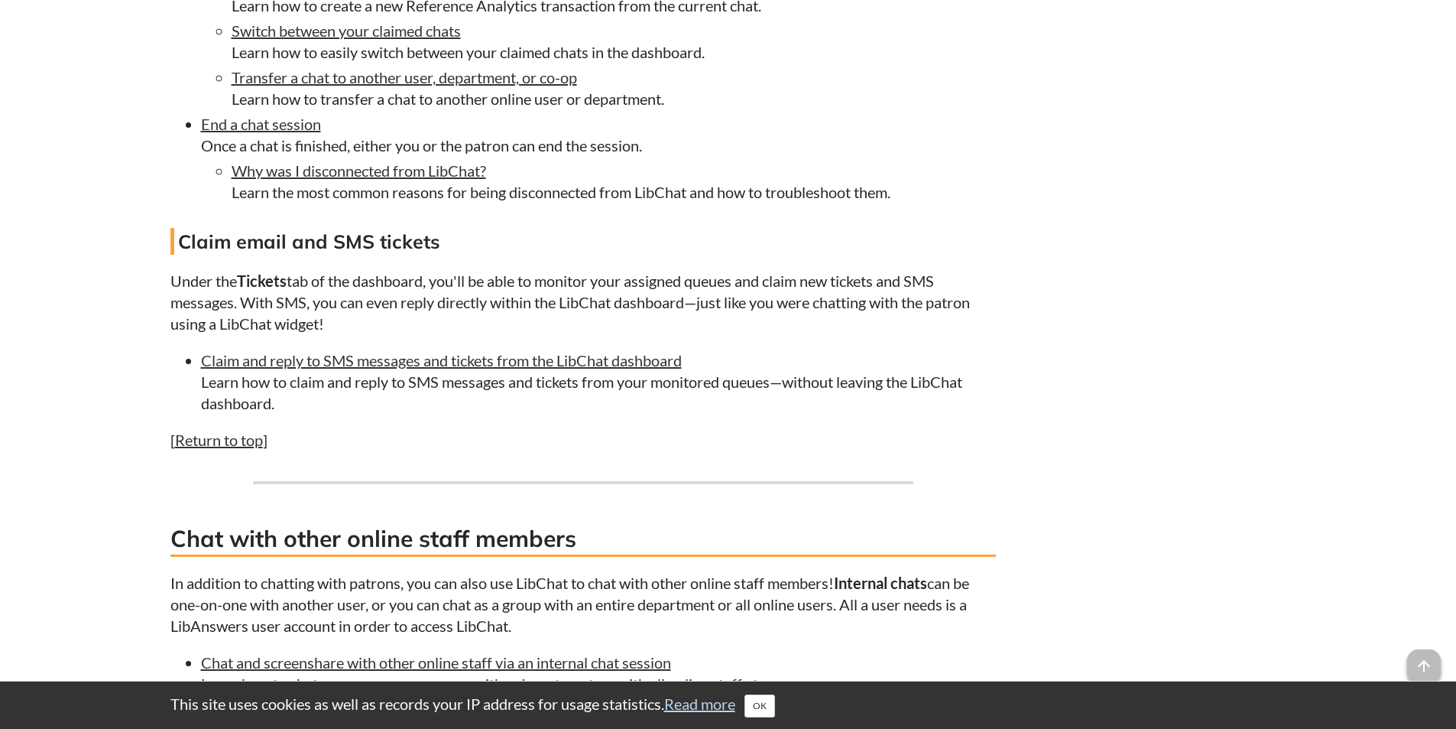
drag, startPoint x: 300, startPoint y: 467, endPoint x: 167, endPoint y: 342, distance: 182.8
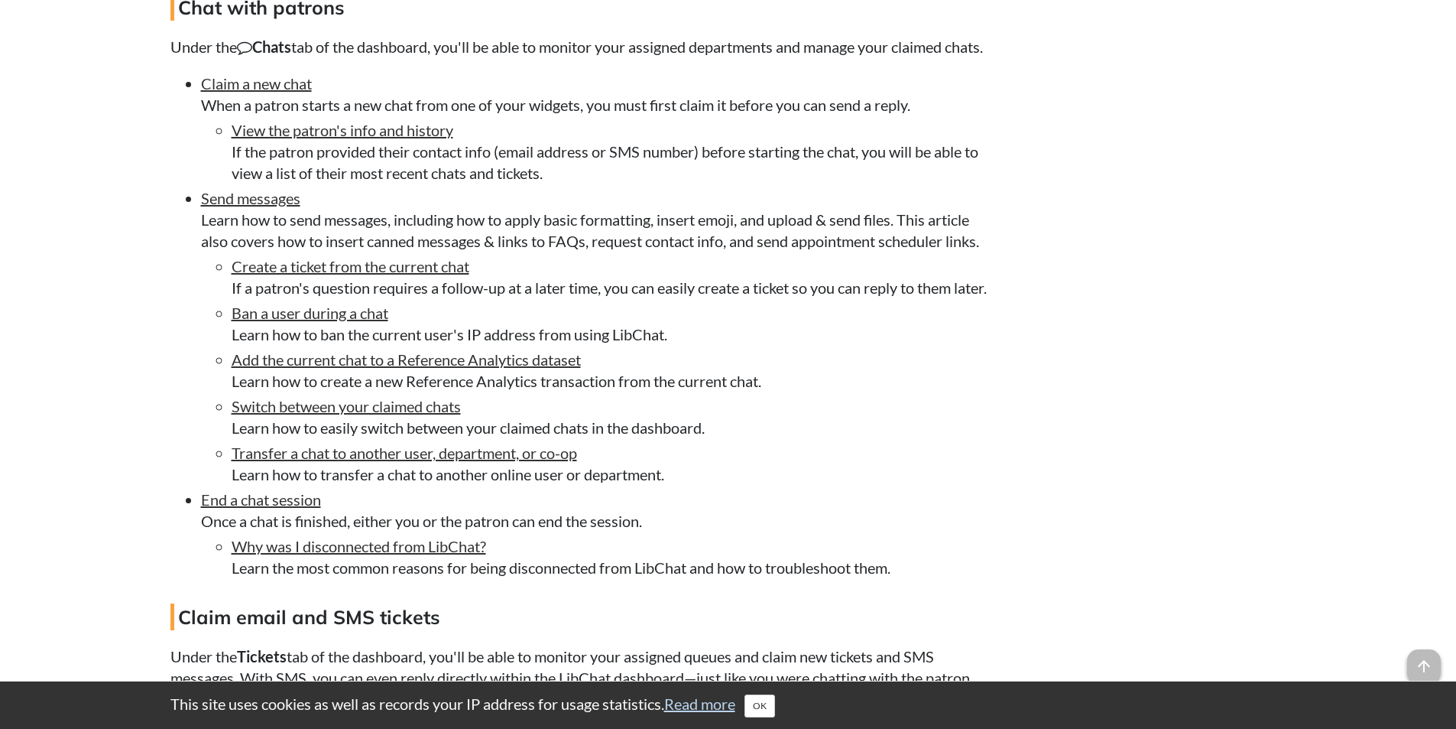
scroll to position [3264, 0]
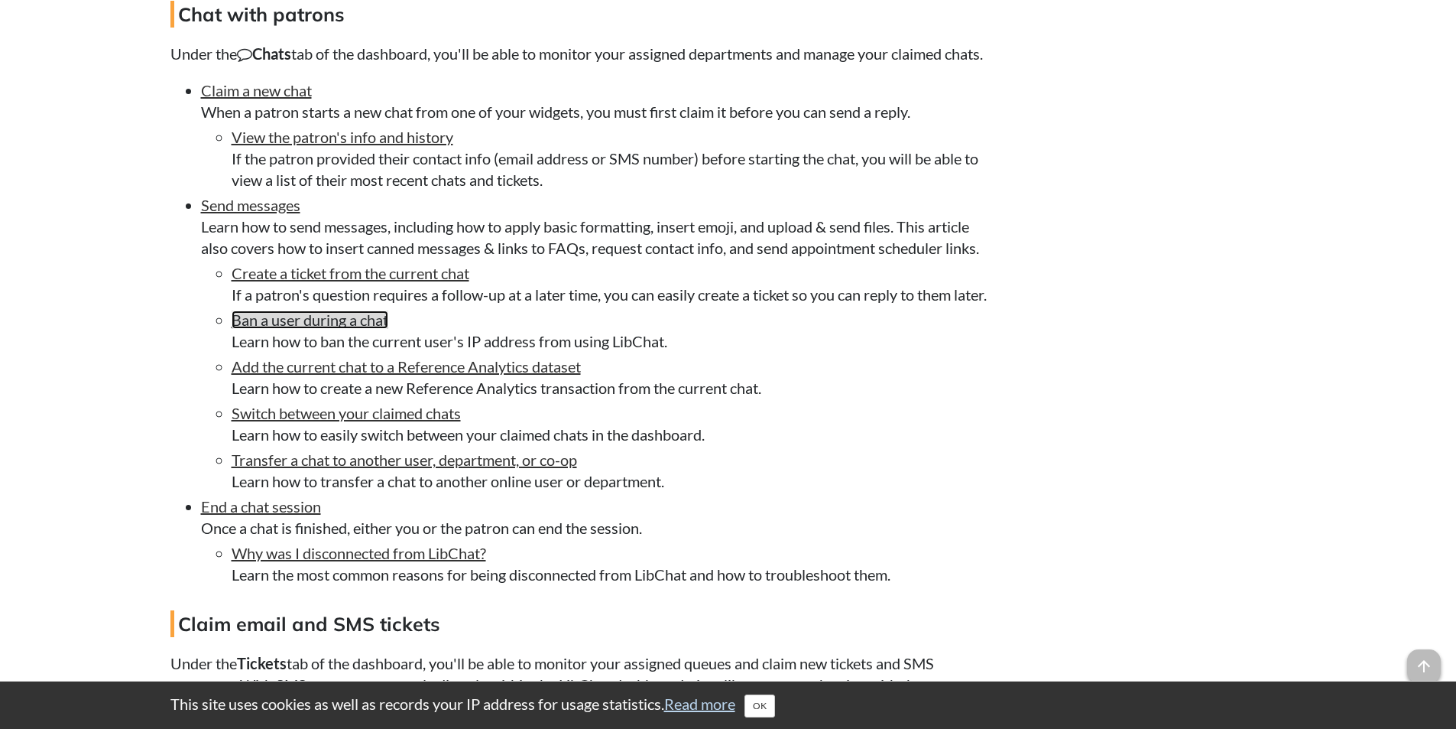
click at [290, 329] on link "Ban a user during a chat" at bounding box center [310, 319] width 157 height 18
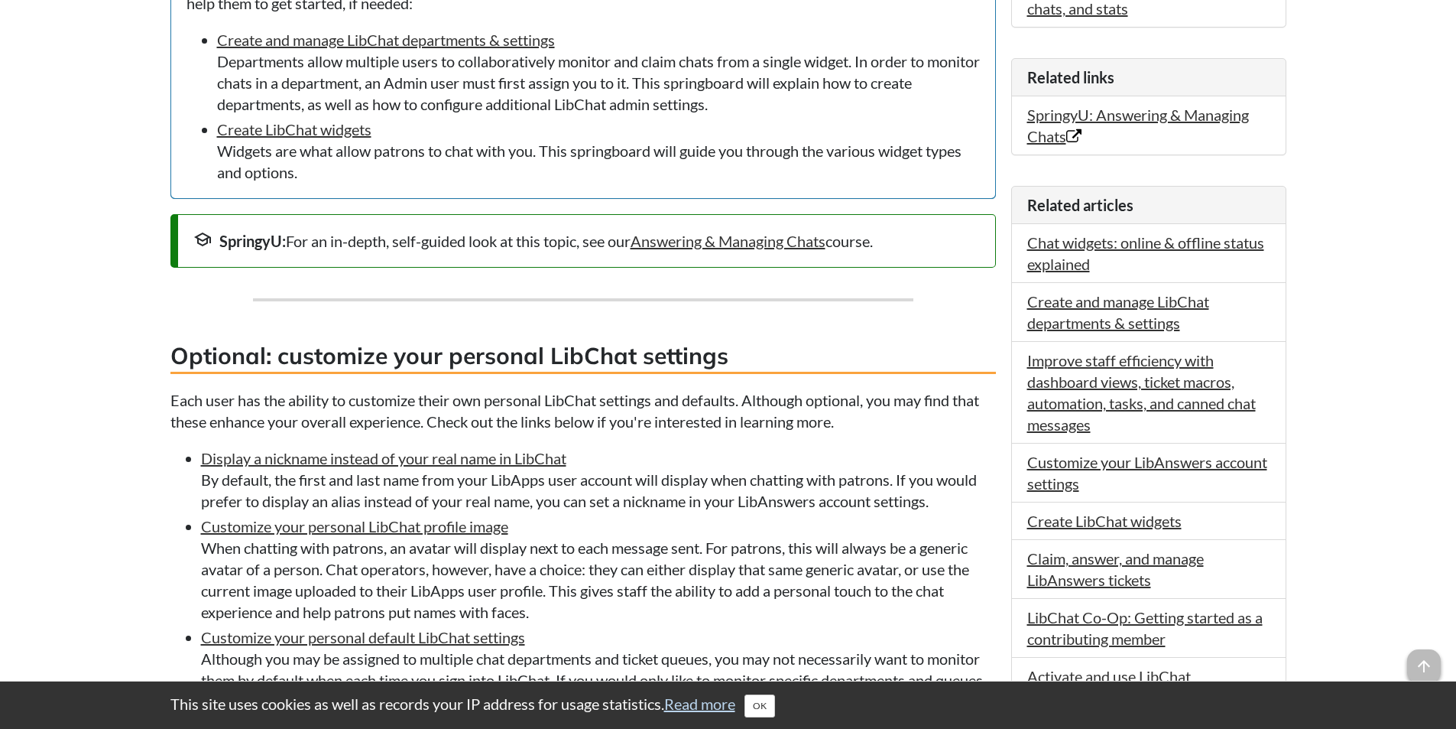
scroll to position [289, 0]
